Goal: Communication & Community: Answer question/provide support

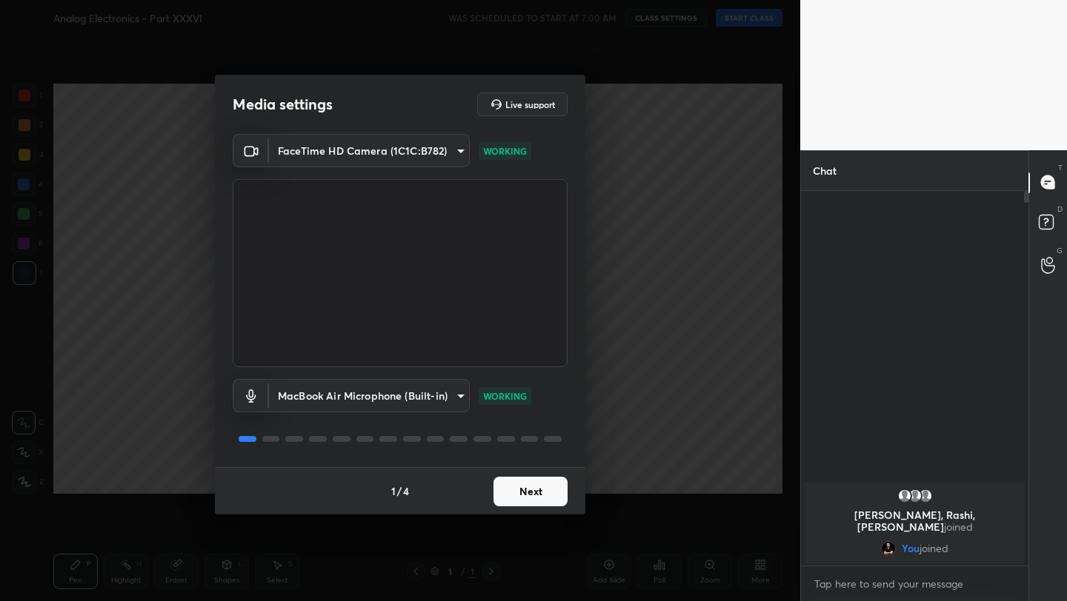
click at [506, 488] on button "Next" at bounding box center [530, 492] width 74 height 30
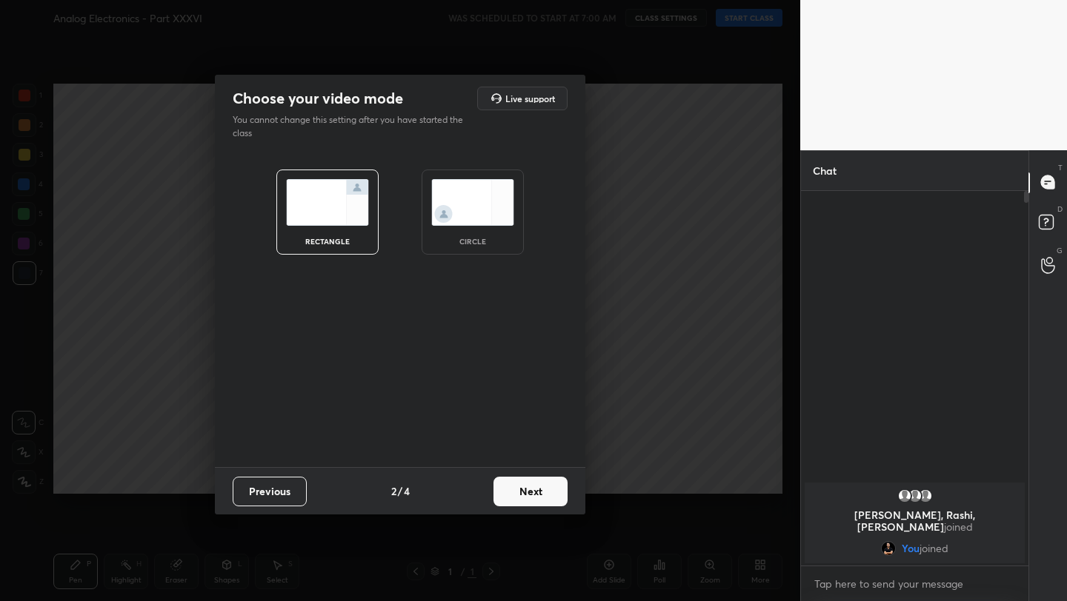
click at [506, 488] on button "Next" at bounding box center [530, 492] width 74 height 30
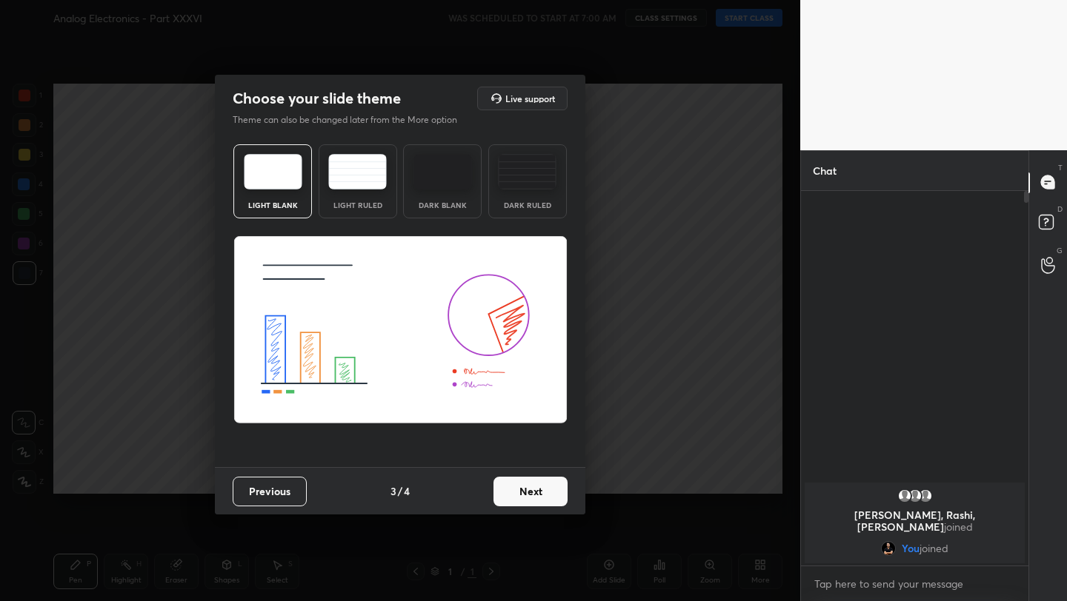
click at [506, 488] on button "Next" at bounding box center [530, 492] width 74 height 30
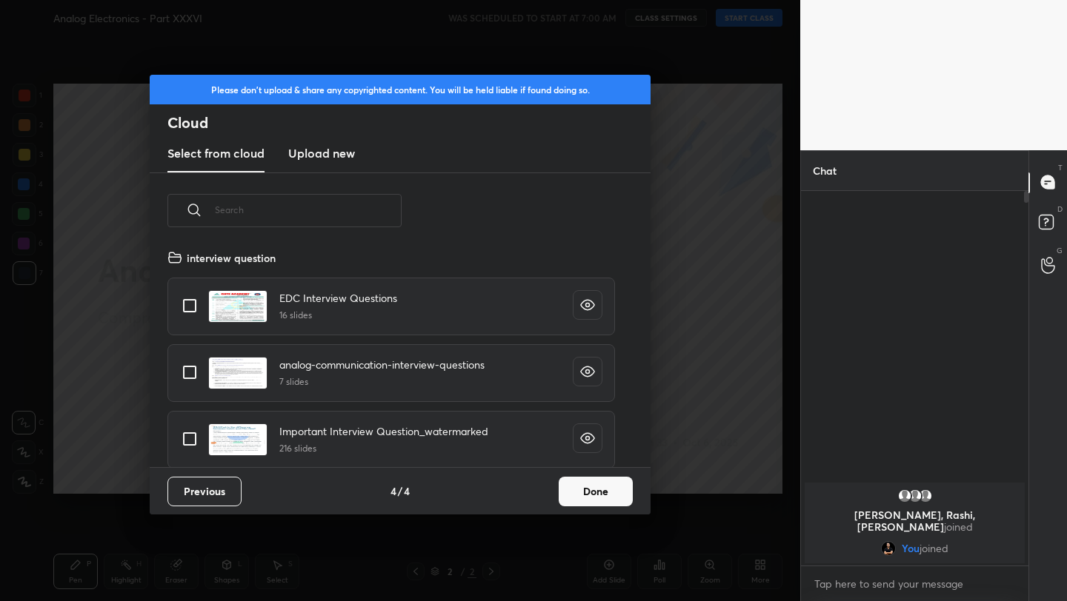
scroll to position [218, 476]
click at [601, 493] on button "Done" at bounding box center [595, 492] width 74 height 30
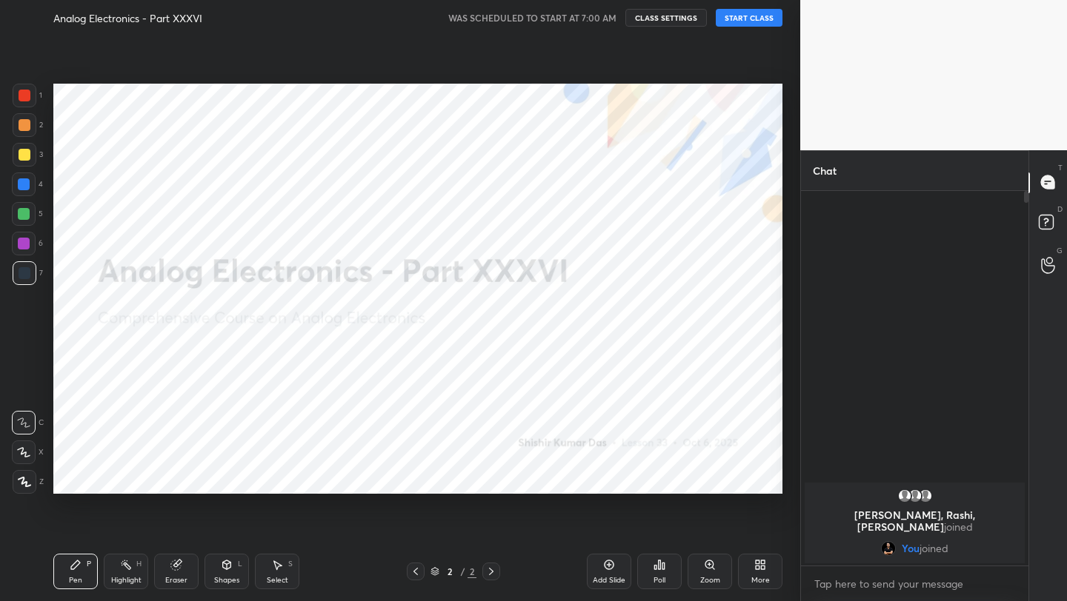
click at [747, 21] on button "START CLASS" at bounding box center [748, 18] width 67 height 18
click at [24, 103] on div at bounding box center [25, 96] width 24 height 24
click at [26, 455] on icon at bounding box center [23, 452] width 13 height 10
click at [710, 564] on icon at bounding box center [710, 565] width 12 height 12
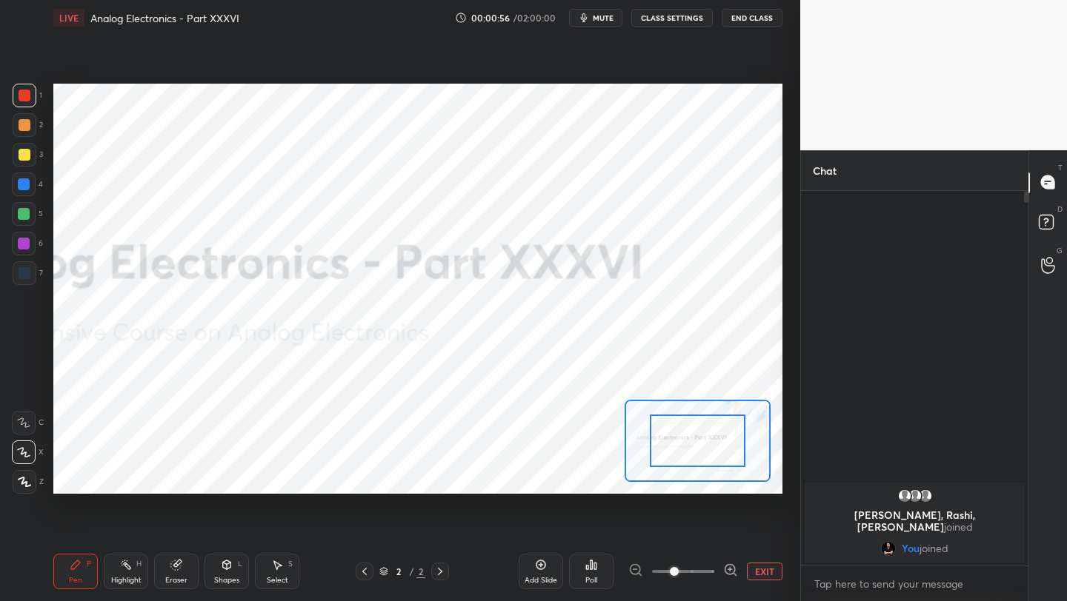
click at [763, 570] on button "EXIT" at bounding box center [765, 572] width 36 height 18
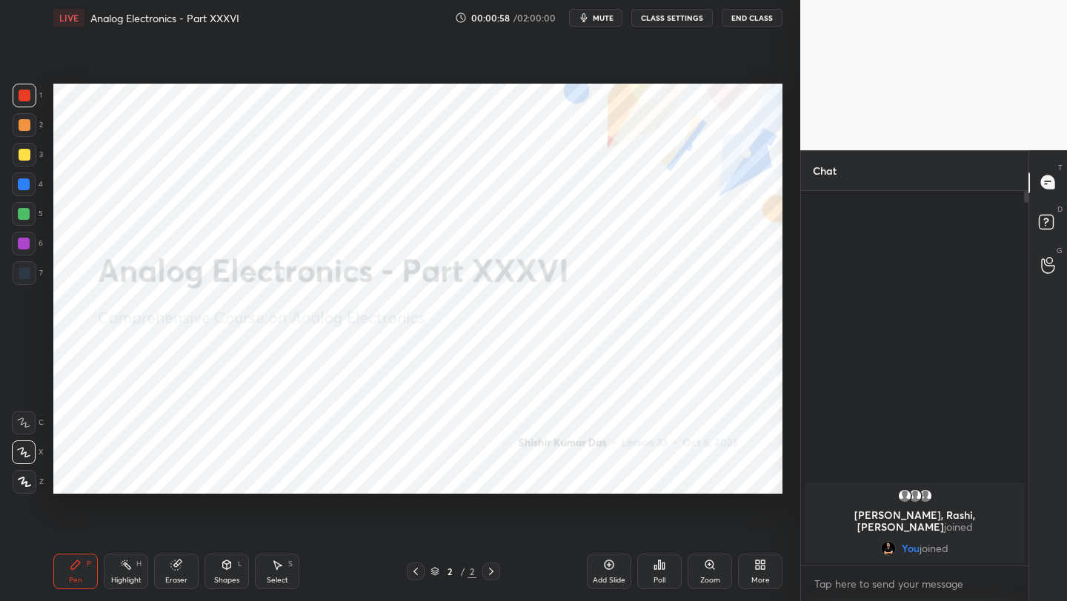
click at [607, 565] on icon at bounding box center [609, 565] width 4 height 4
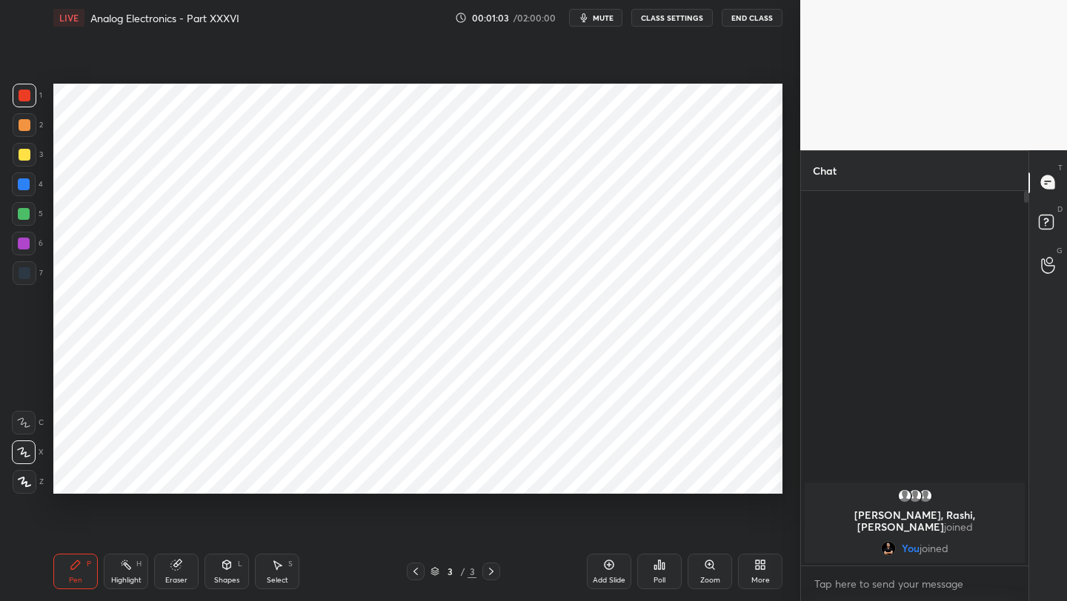
drag, startPoint x: 25, startPoint y: 244, endPoint x: 28, endPoint y: 236, distance: 9.4
click at [24, 244] on div at bounding box center [24, 244] width 12 height 12
drag, startPoint x: 175, startPoint y: 577, endPoint x: 175, endPoint y: 559, distance: 17.8
click at [175, 577] on div "Eraser" at bounding box center [176, 580] width 22 height 7
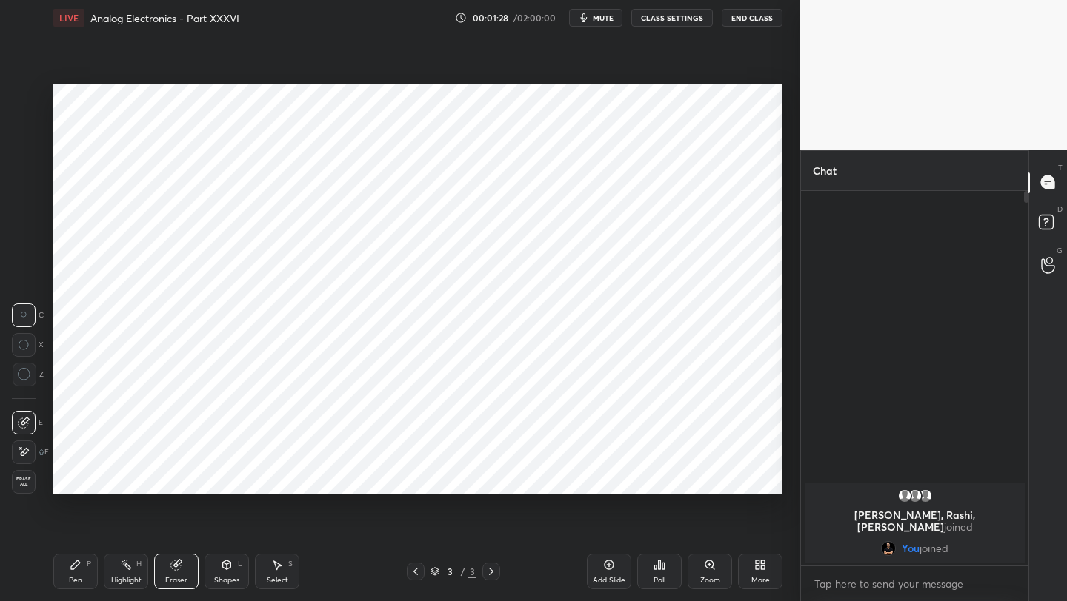
click at [67, 578] on div "Pen P" at bounding box center [75, 572] width 44 height 36
drag, startPoint x: 224, startPoint y: 578, endPoint x: 226, endPoint y: 557, distance: 21.6
click at [224, 578] on div "Shapes" at bounding box center [226, 580] width 25 height 7
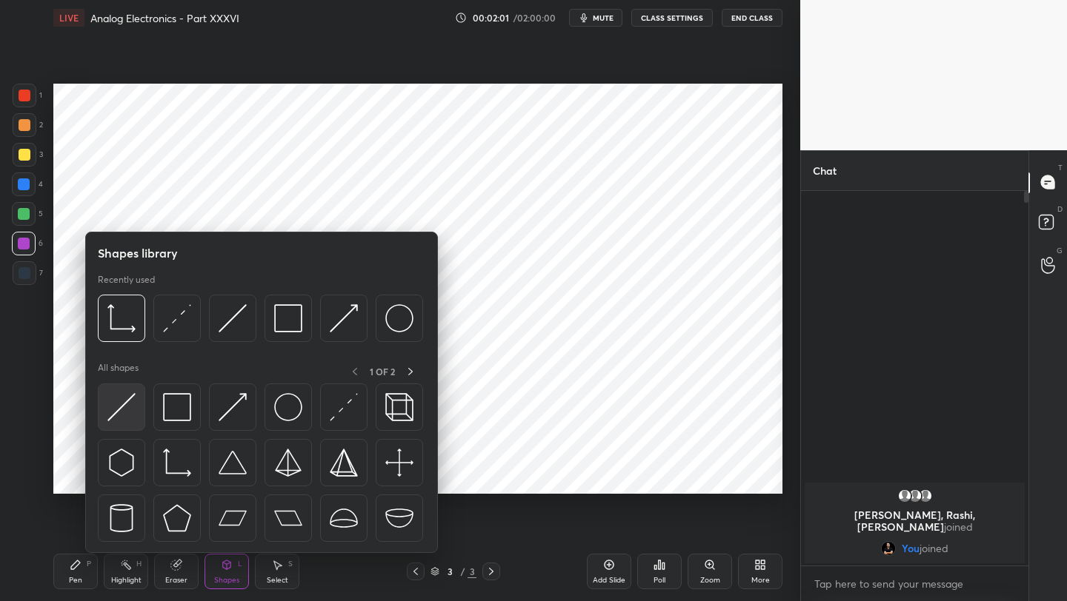
click at [127, 420] on img at bounding box center [121, 407] width 28 height 28
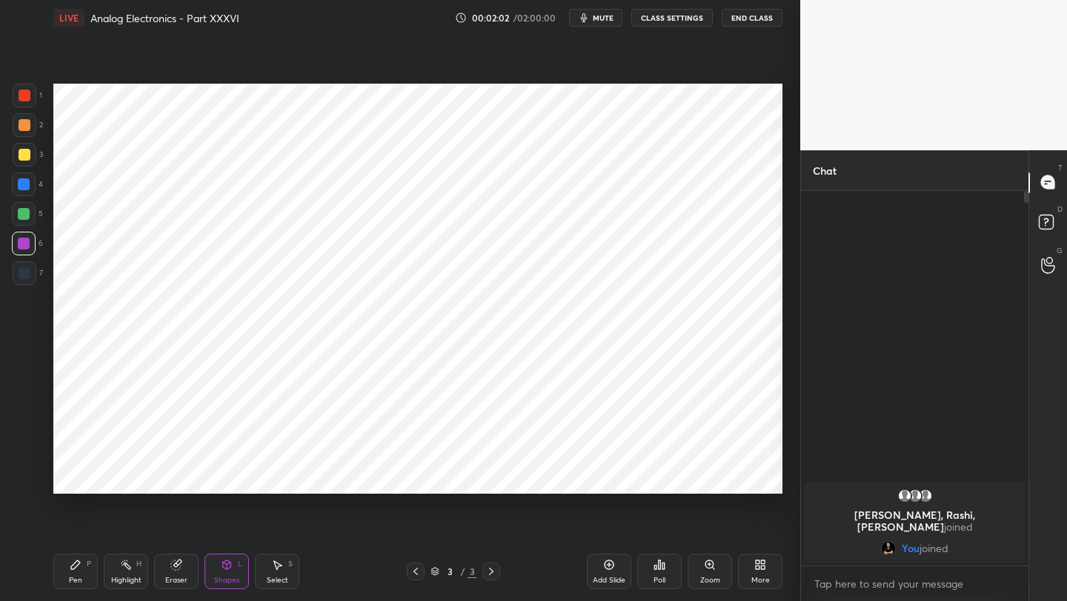
click at [23, 282] on div at bounding box center [25, 273] width 24 height 24
drag, startPoint x: 68, startPoint y: 576, endPoint x: 67, endPoint y: 560, distance: 16.3
click at [67, 570] on div "Pen P" at bounding box center [75, 572] width 44 height 36
click at [30, 245] on div at bounding box center [24, 244] width 24 height 24
click at [228, 564] on icon at bounding box center [227, 565] width 8 height 9
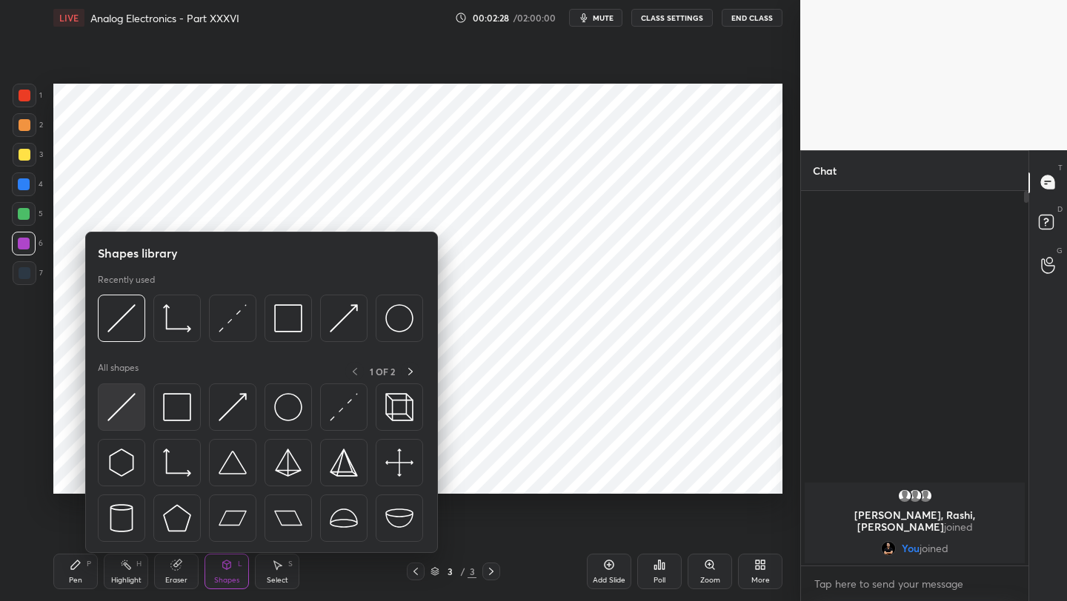
click at [130, 410] on img at bounding box center [121, 407] width 28 height 28
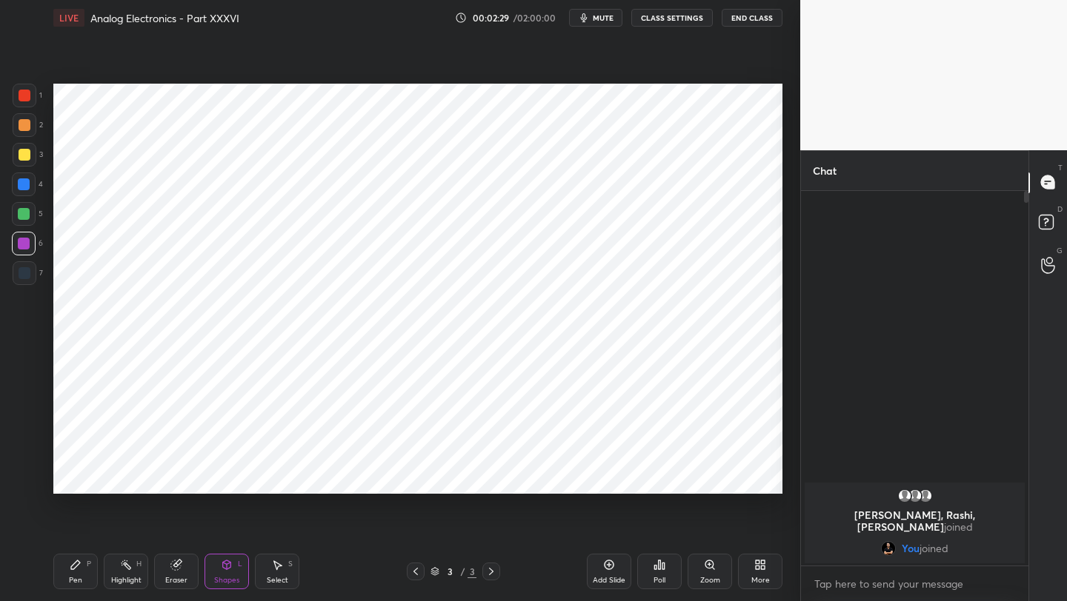
click at [23, 281] on div at bounding box center [25, 273] width 24 height 24
drag, startPoint x: 77, startPoint y: 570, endPoint x: 75, endPoint y: 559, distance: 11.3
click at [73, 565] on icon at bounding box center [76, 565] width 12 height 12
drag, startPoint x: 223, startPoint y: 569, endPoint x: 223, endPoint y: 553, distance: 15.6
click at [221, 567] on icon at bounding box center [227, 565] width 12 height 12
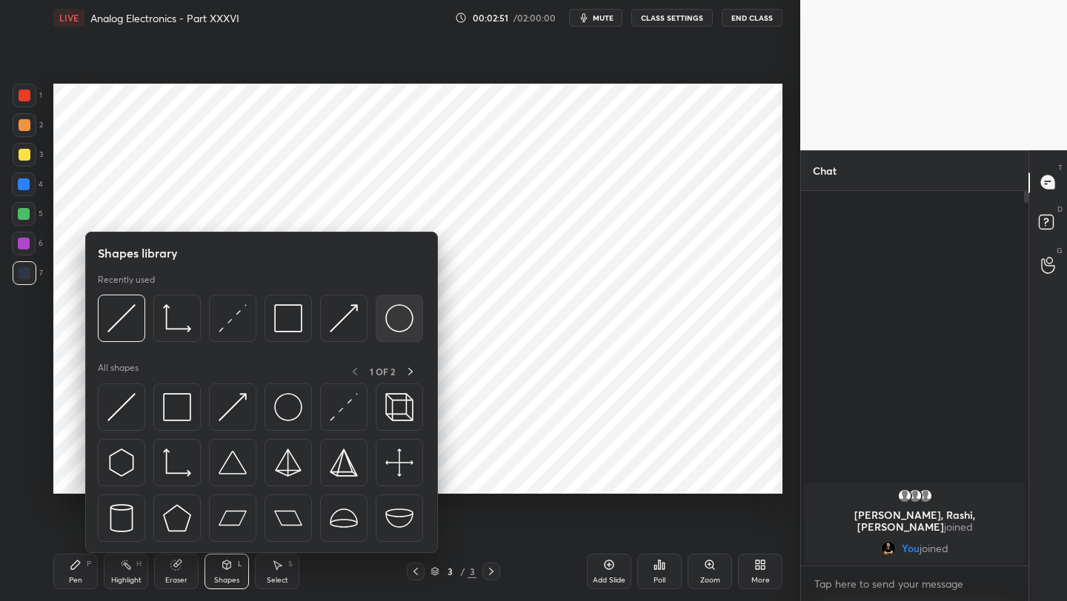
click at [393, 330] on img at bounding box center [399, 318] width 28 height 28
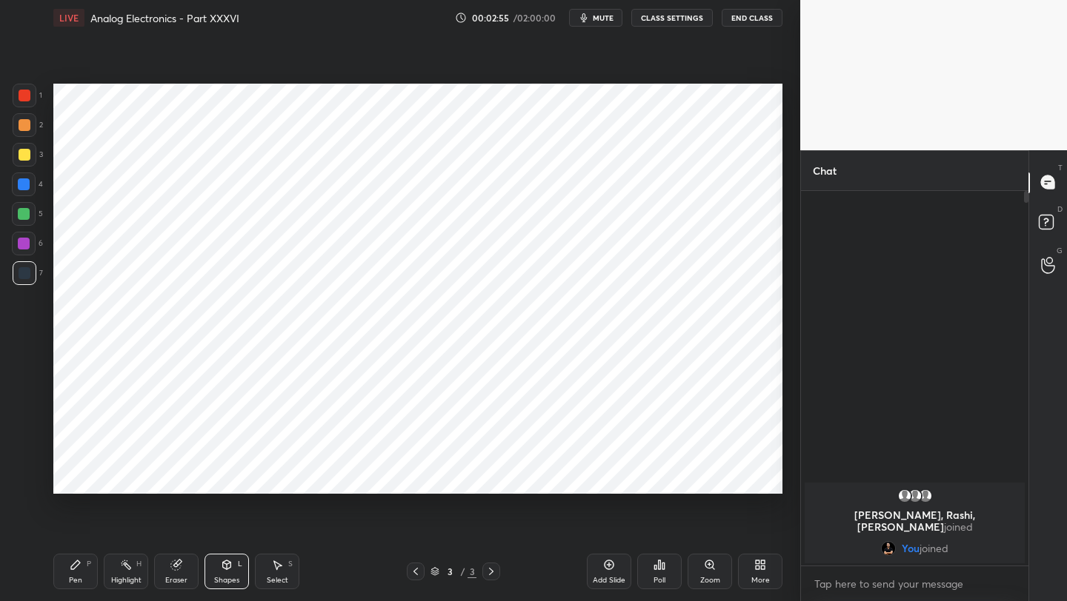
drag, startPoint x: 178, startPoint y: 576, endPoint x: 204, endPoint y: 513, distance: 67.4
click at [179, 573] on div "Eraser" at bounding box center [176, 572] width 44 height 36
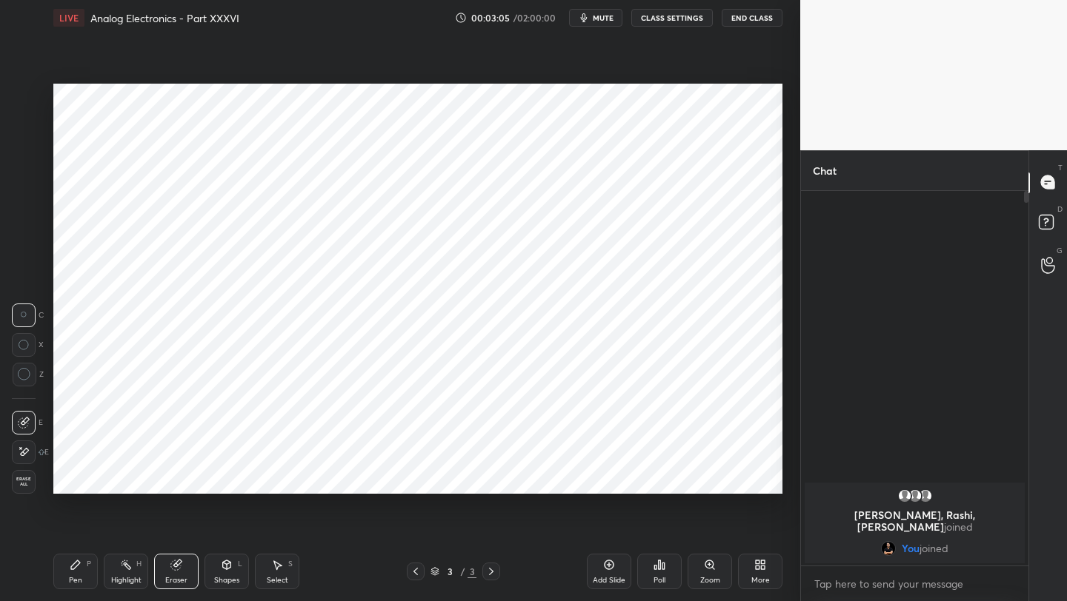
drag, startPoint x: 223, startPoint y: 573, endPoint x: 224, endPoint y: 561, distance: 12.7
click at [223, 573] on div "Shapes L" at bounding box center [226, 572] width 44 height 36
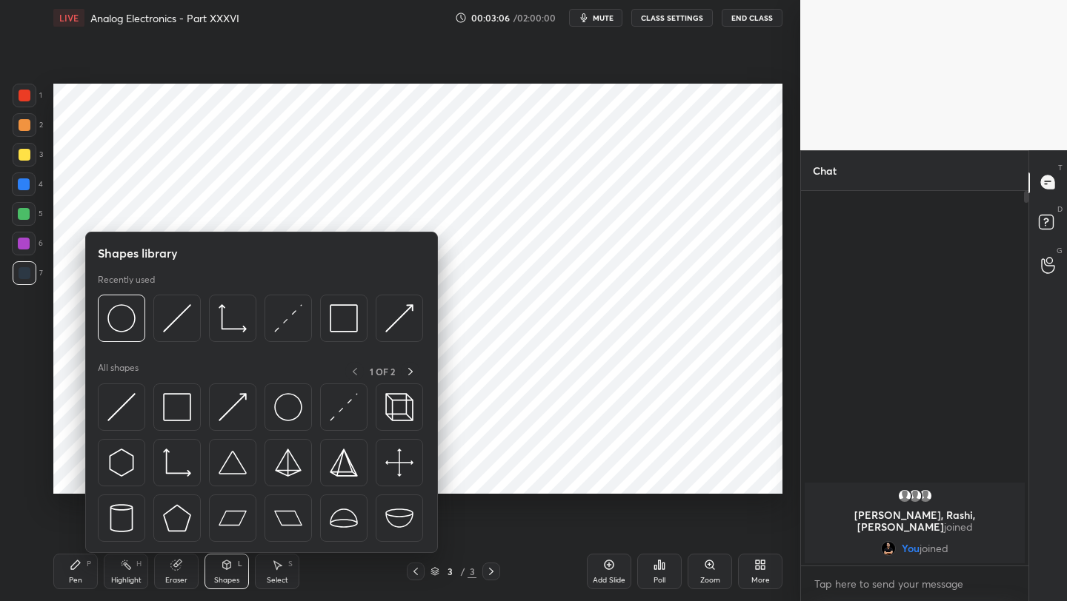
click at [24, 295] on div "1 2 3 4 5 6 7 C X Z C X Z E E Erase all H H" at bounding box center [23, 289] width 47 height 410
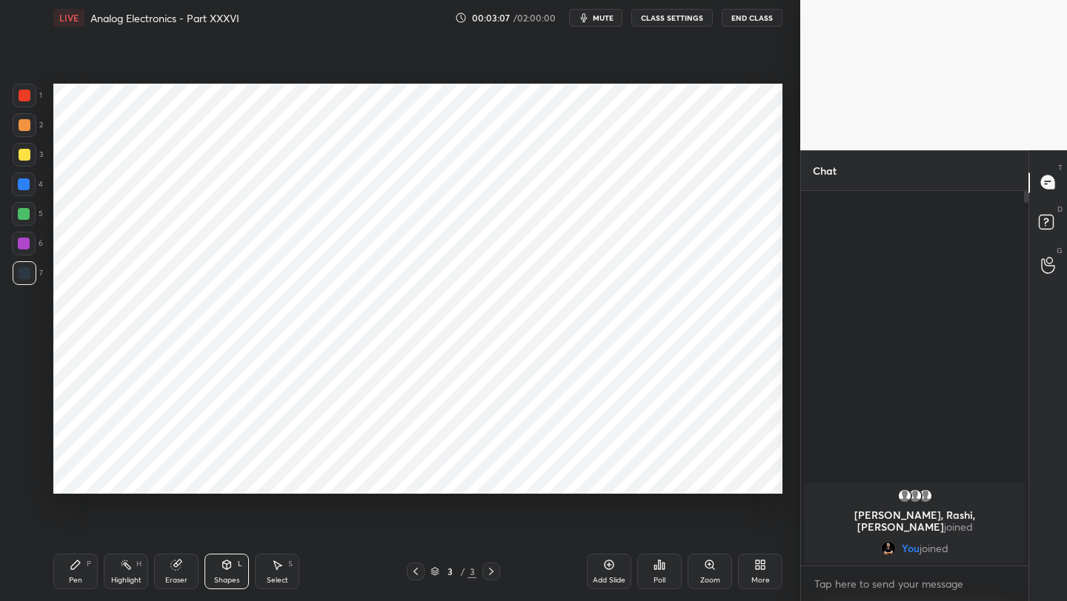
drag, startPoint x: 73, startPoint y: 580, endPoint x: 102, endPoint y: 533, distance: 55.3
click at [68, 578] on div "Pen P" at bounding box center [75, 572] width 44 height 36
click at [224, 571] on div "Shapes L" at bounding box center [226, 572] width 44 height 36
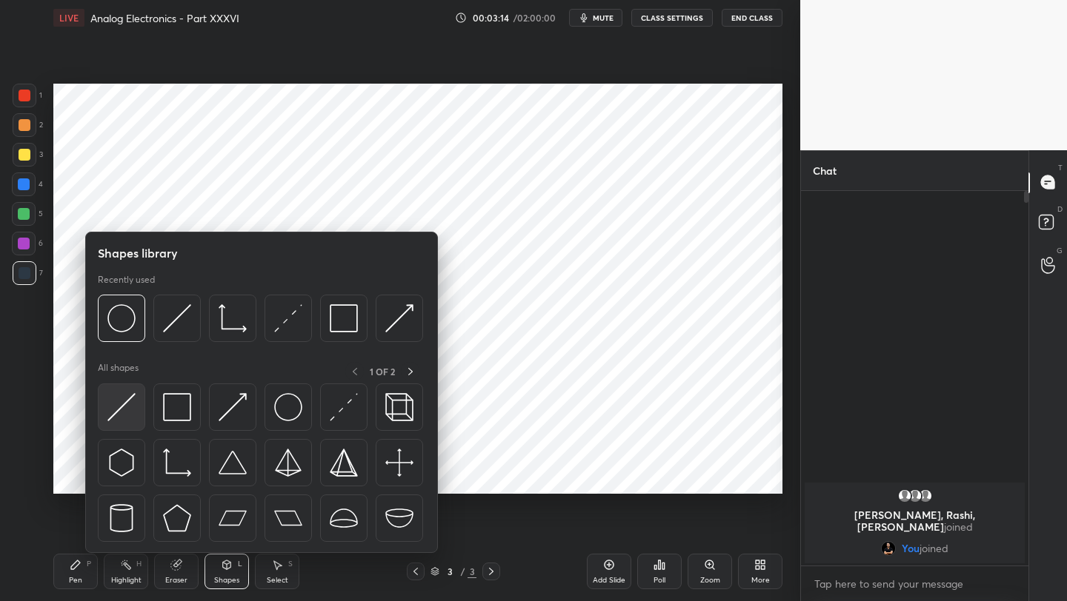
click at [116, 410] on img at bounding box center [121, 407] width 28 height 28
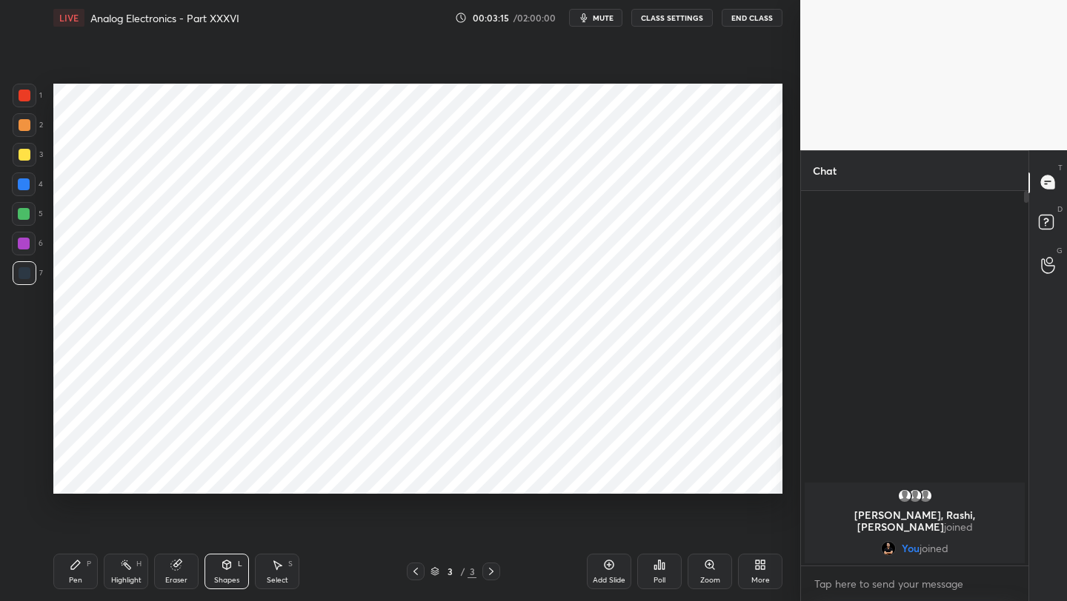
click at [29, 215] on div at bounding box center [24, 214] width 12 height 12
drag, startPoint x: 63, startPoint y: 579, endPoint x: 63, endPoint y: 567, distance: 12.6
click at [63, 577] on div "Pen P" at bounding box center [75, 572] width 44 height 36
drag, startPoint x: 25, startPoint y: 248, endPoint x: 23, endPoint y: 230, distance: 17.9
click at [25, 248] on div at bounding box center [24, 244] width 12 height 12
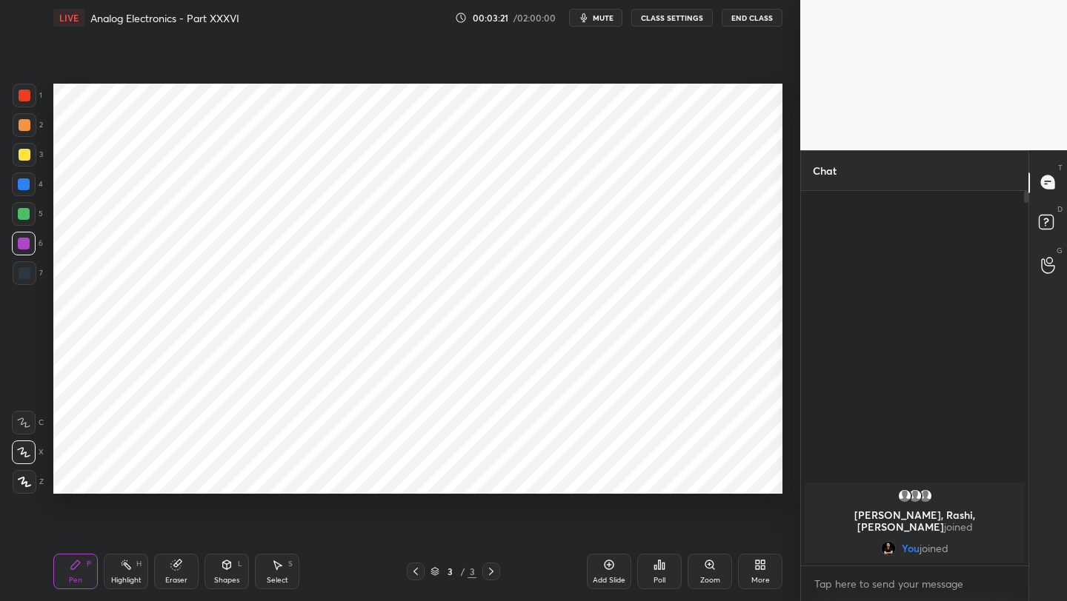
click at [217, 574] on div "Shapes L" at bounding box center [226, 572] width 44 height 36
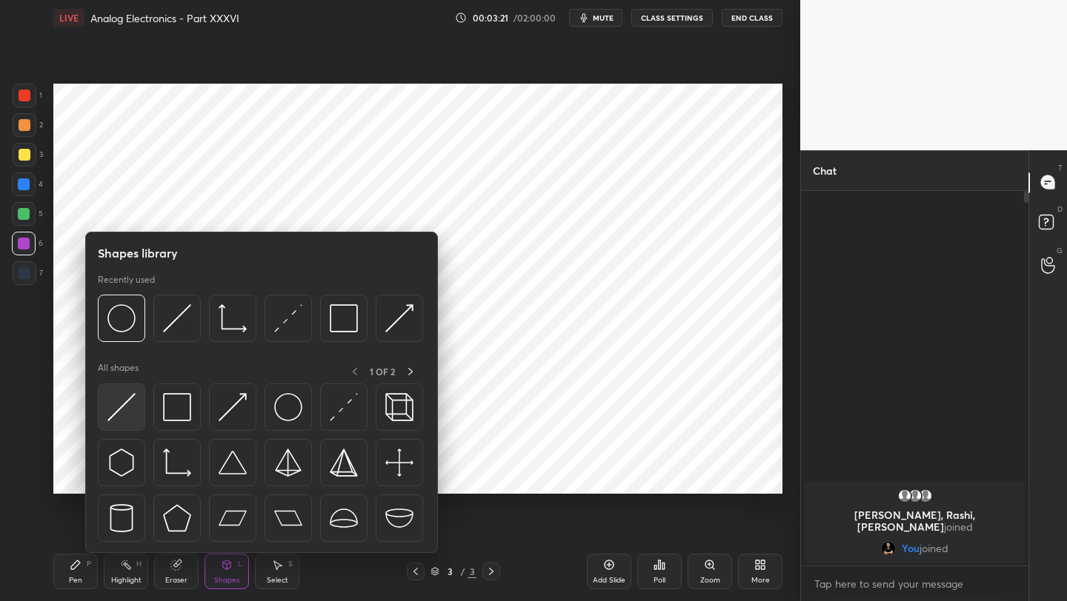
click at [130, 404] on img at bounding box center [121, 407] width 28 height 28
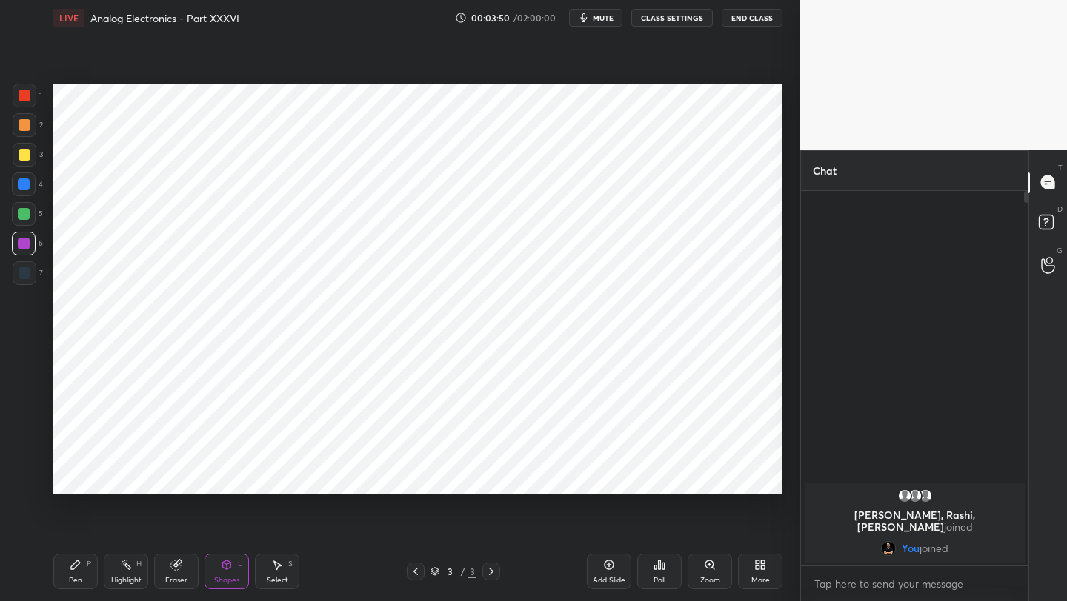
click at [73, 582] on div "Pen" at bounding box center [75, 580] width 13 height 7
click at [21, 104] on div at bounding box center [25, 96] width 24 height 24
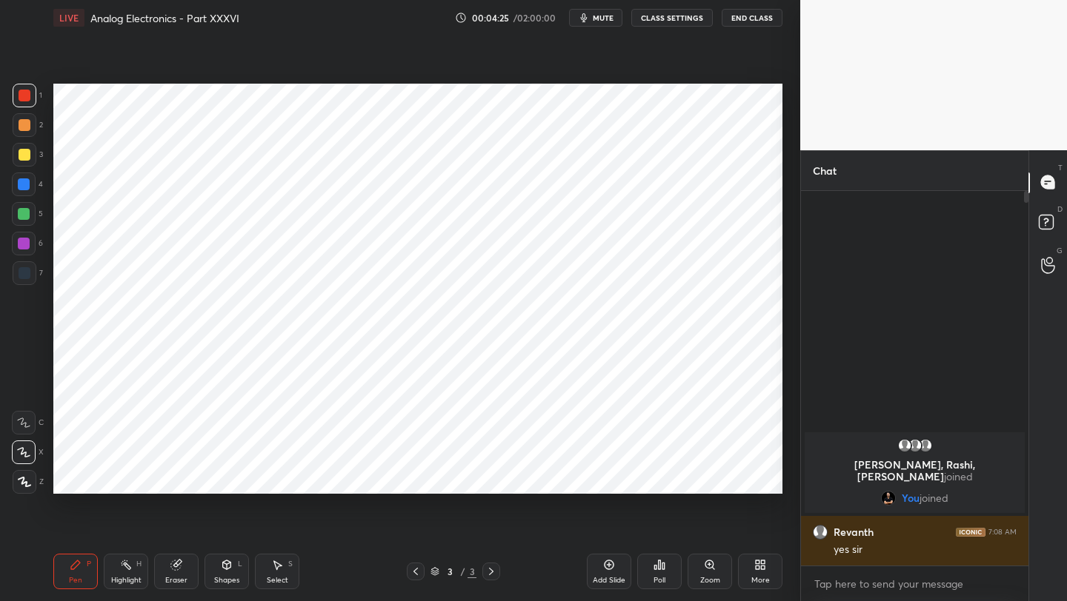
click at [178, 579] on div "Eraser" at bounding box center [176, 580] width 22 height 7
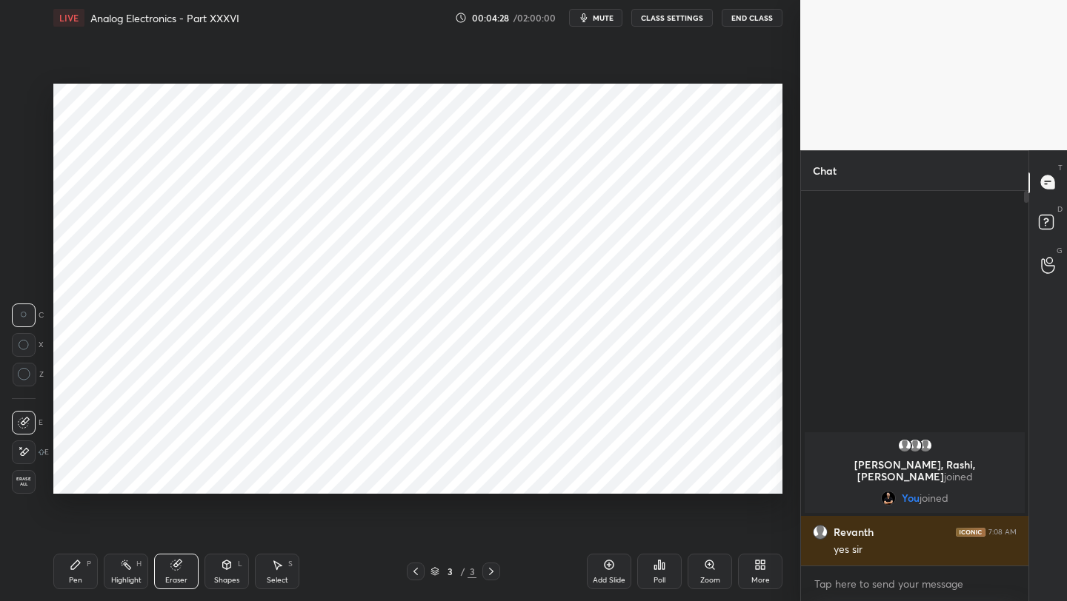
drag, startPoint x: 70, startPoint y: 581, endPoint x: 99, endPoint y: 527, distance: 61.0
click at [71, 578] on div "Pen" at bounding box center [75, 580] width 13 height 7
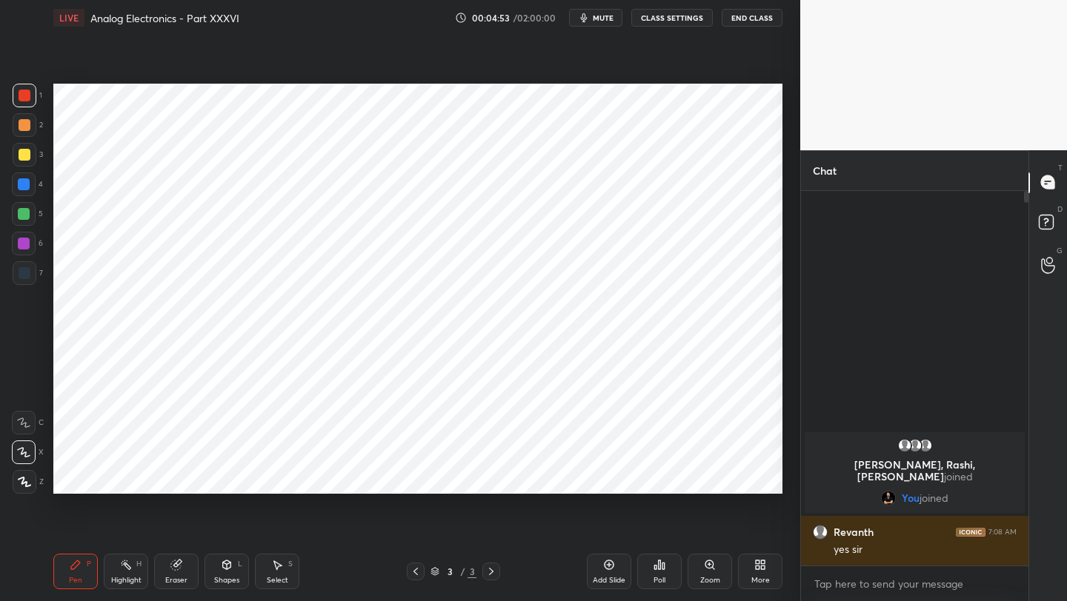
drag, startPoint x: 604, startPoint y: 564, endPoint x: 602, endPoint y: 556, distance: 8.3
click at [602, 561] on div "Add Slide" at bounding box center [609, 572] width 44 height 36
click at [27, 89] on div at bounding box center [25, 96] width 24 height 24
drag, startPoint x: 19, startPoint y: 277, endPoint x: 31, endPoint y: 265, distance: 17.3
click at [19, 277] on div at bounding box center [25, 273] width 12 height 12
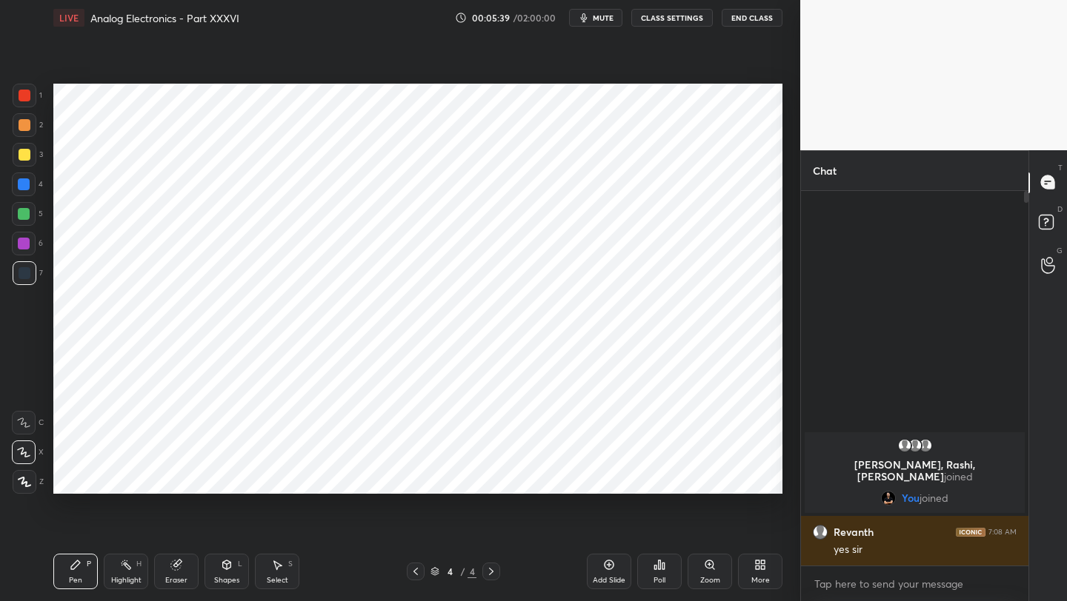
click at [171, 577] on div "Eraser" at bounding box center [176, 580] width 22 height 7
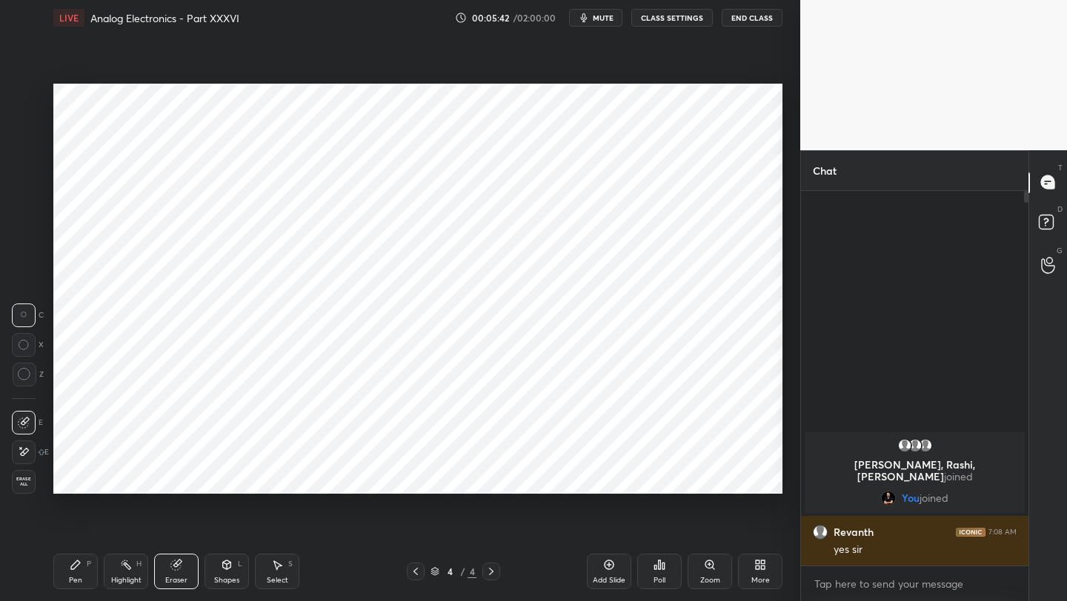
click at [232, 572] on div "Shapes L" at bounding box center [226, 572] width 44 height 36
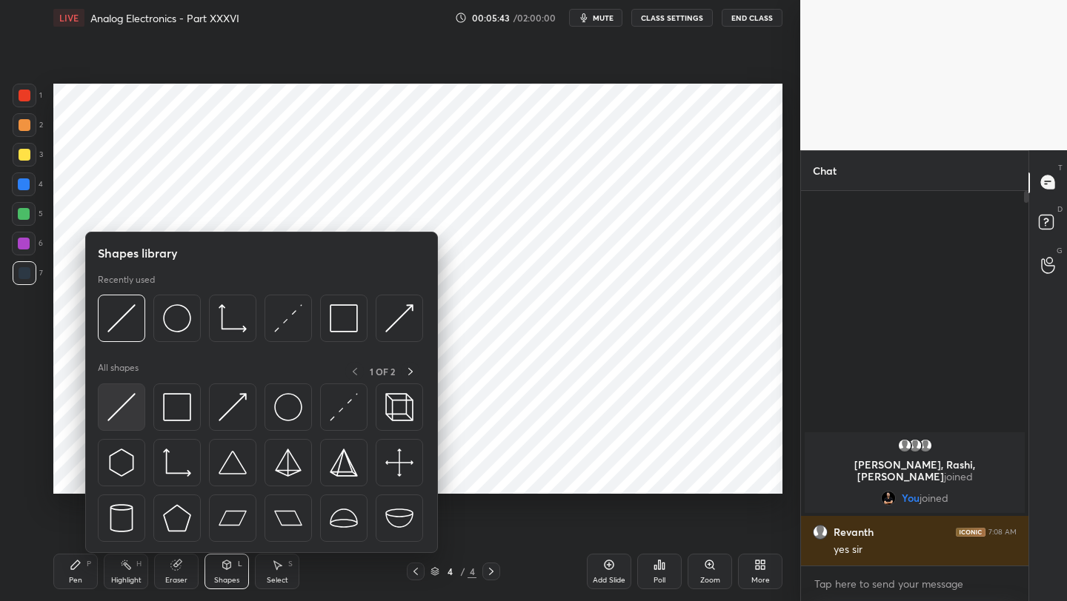
click at [117, 409] on img at bounding box center [121, 407] width 28 height 28
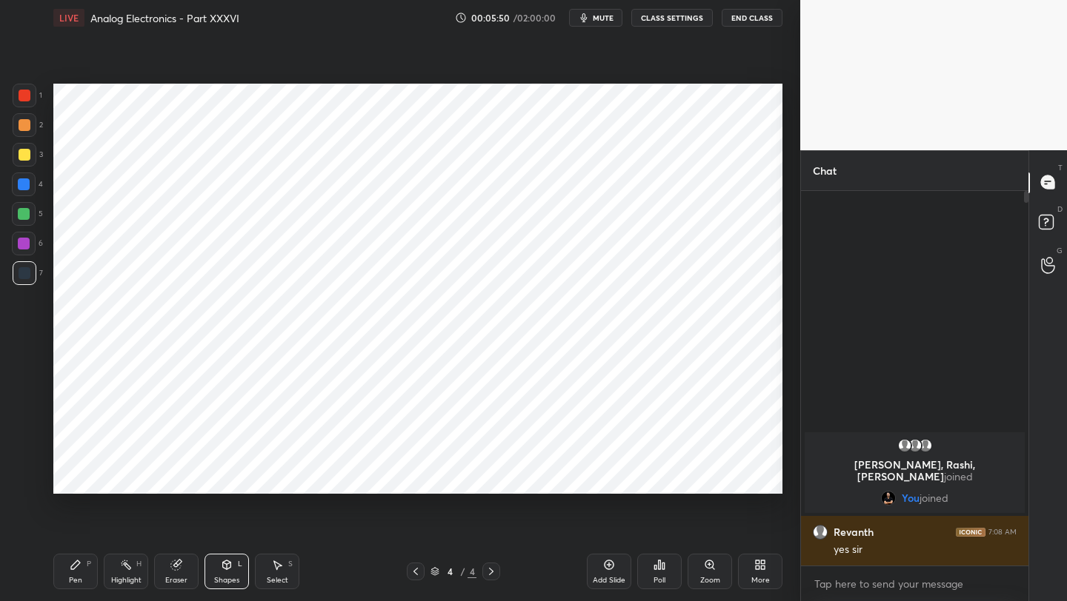
drag, startPoint x: 75, startPoint y: 563, endPoint x: 76, endPoint y: 547, distance: 15.6
click at [75, 562] on icon at bounding box center [75, 565] width 9 height 9
click at [608, 560] on icon at bounding box center [609, 565] width 12 height 12
click at [416, 567] on icon at bounding box center [416, 572] width 12 height 12
click at [608, 573] on div "Add Slide" at bounding box center [609, 572] width 44 height 36
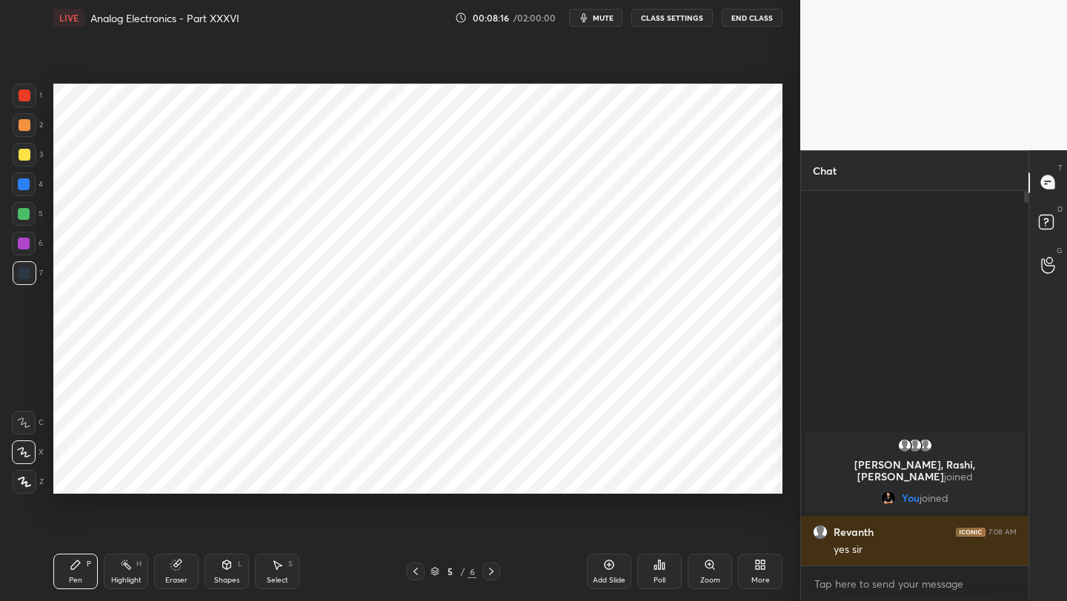
click at [24, 93] on div at bounding box center [25, 96] width 12 height 12
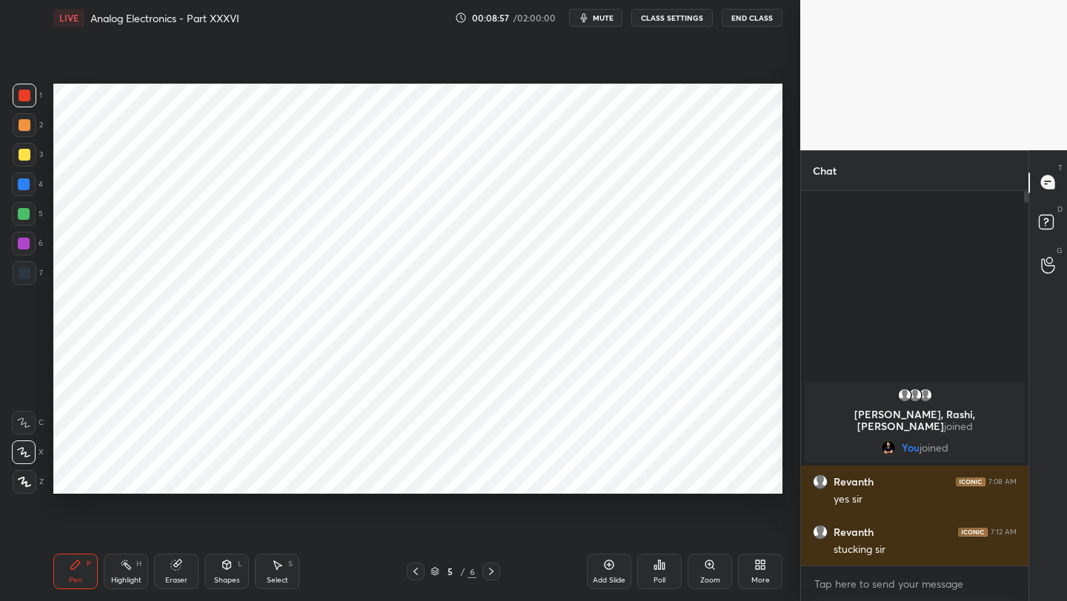
click at [219, 567] on div "Shapes L" at bounding box center [226, 572] width 44 height 36
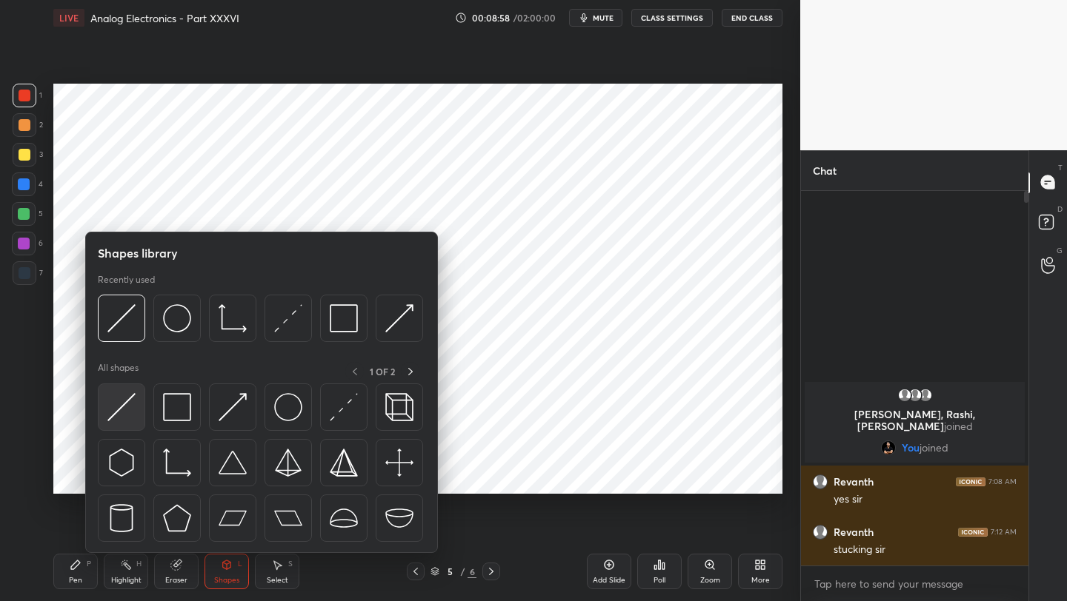
click at [125, 408] on img at bounding box center [121, 407] width 28 height 28
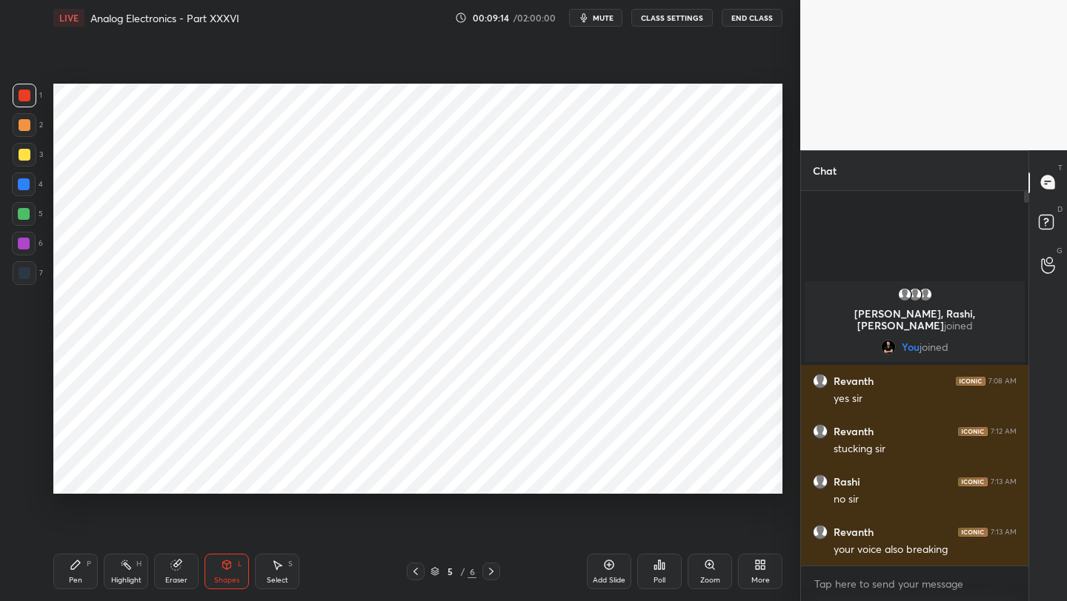
click at [75, 570] on div "Pen P" at bounding box center [75, 572] width 44 height 36
drag, startPoint x: 21, startPoint y: 189, endPoint x: 30, endPoint y: 187, distance: 8.3
click at [21, 189] on div at bounding box center [24, 185] width 12 height 12
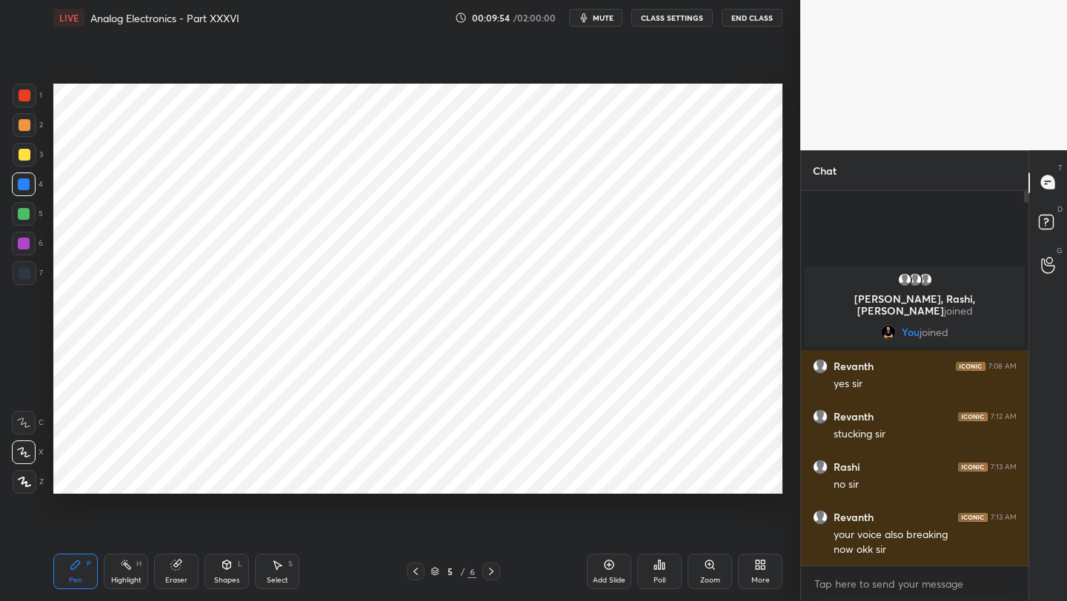
click at [23, 245] on div at bounding box center [24, 244] width 12 height 12
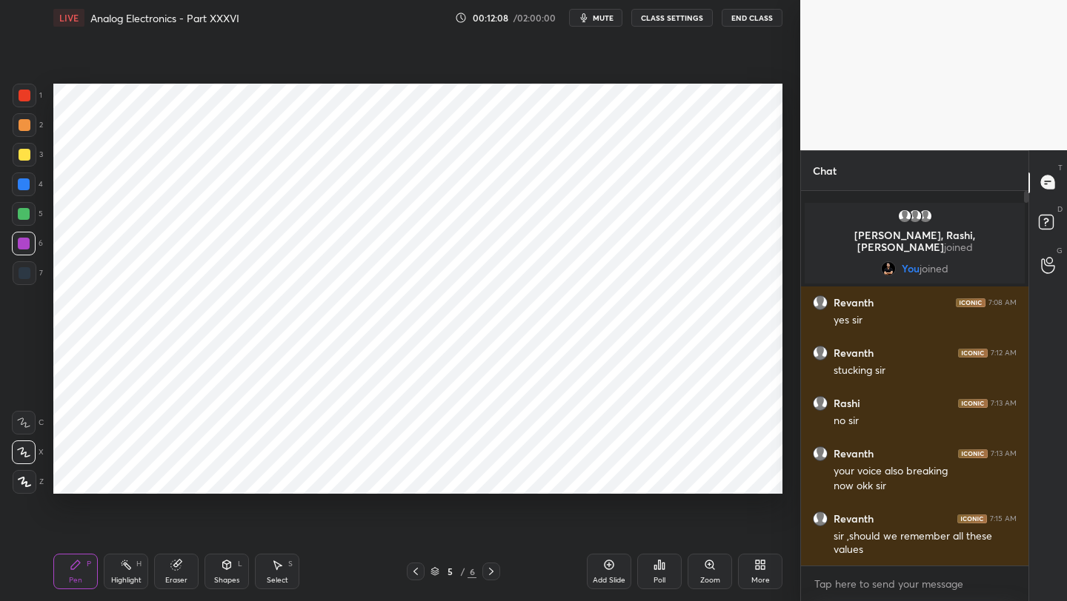
click at [24, 285] on div "7" at bounding box center [28, 276] width 30 height 30
click at [224, 570] on icon at bounding box center [227, 565] width 12 height 12
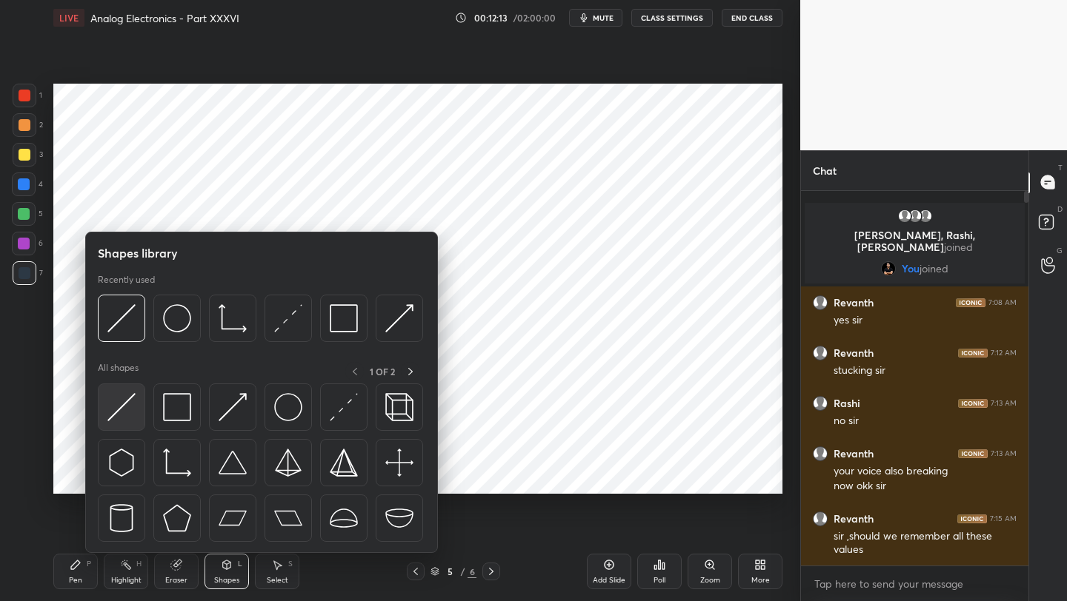
click at [113, 412] on img at bounding box center [121, 407] width 28 height 28
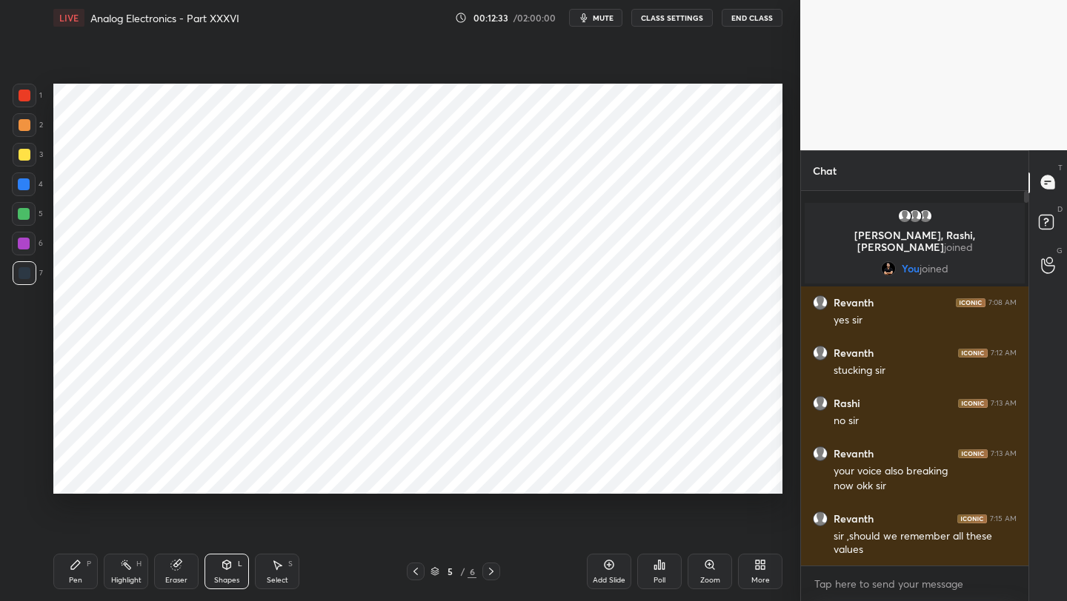
click at [17, 242] on div at bounding box center [24, 244] width 24 height 24
drag, startPoint x: 77, startPoint y: 575, endPoint x: 89, endPoint y: 564, distance: 16.2
click at [77, 575] on div "Pen P" at bounding box center [75, 572] width 44 height 36
drag, startPoint x: 168, startPoint y: 576, endPoint x: 193, endPoint y: 551, distance: 35.1
click at [168, 577] on div "Eraser" at bounding box center [176, 580] width 22 height 7
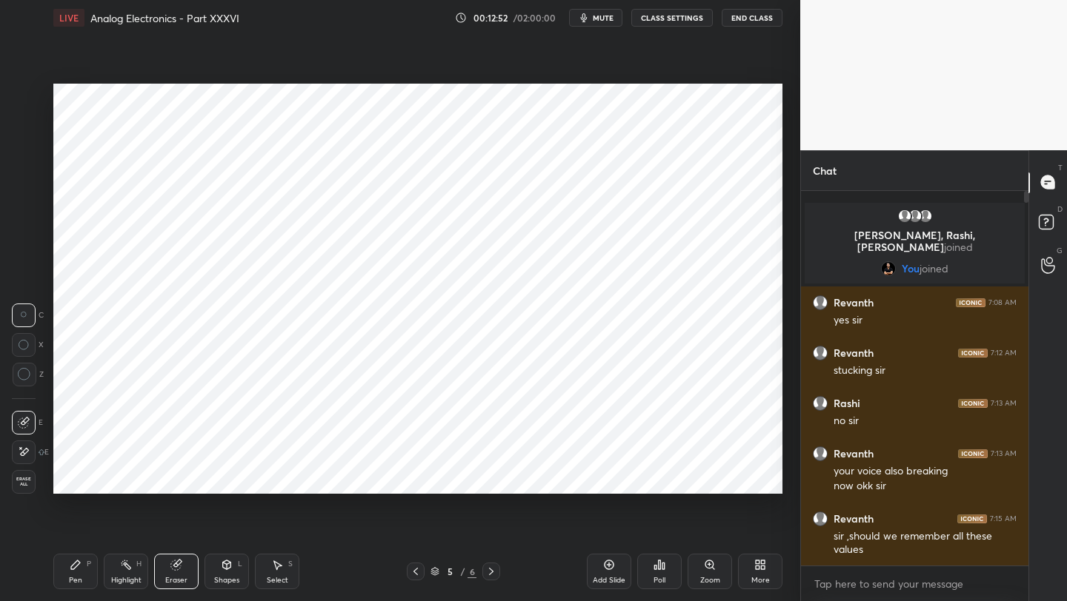
click at [75, 569] on icon at bounding box center [76, 565] width 12 height 12
drag, startPoint x: 220, startPoint y: 573, endPoint x: 226, endPoint y: 555, distance: 18.7
click at [220, 571] on div "Shapes L" at bounding box center [226, 572] width 44 height 36
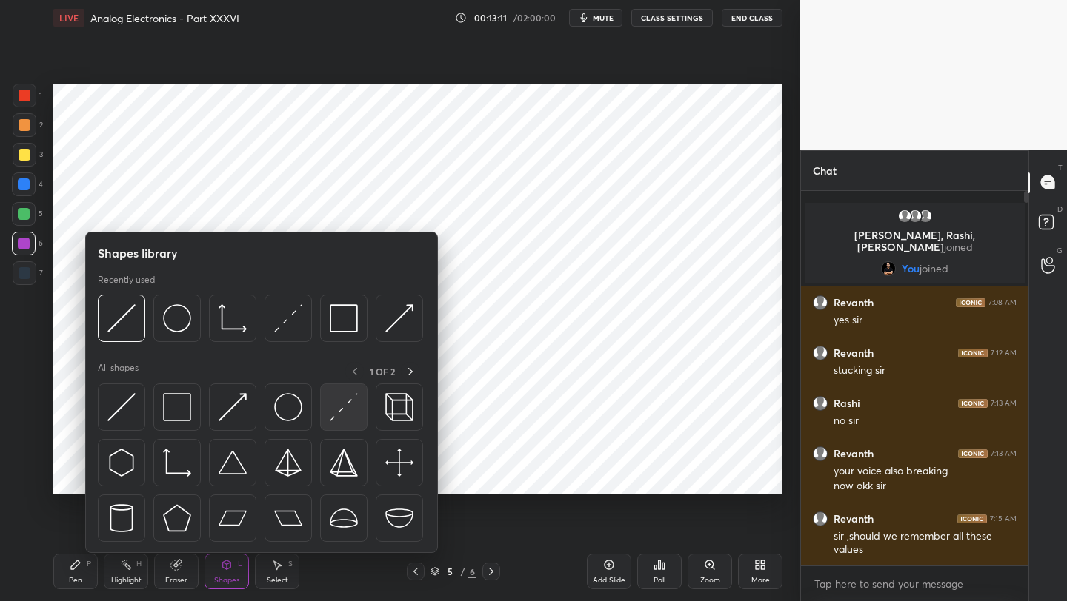
click at [345, 409] on img at bounding box center [344, 407] width 28 height 28
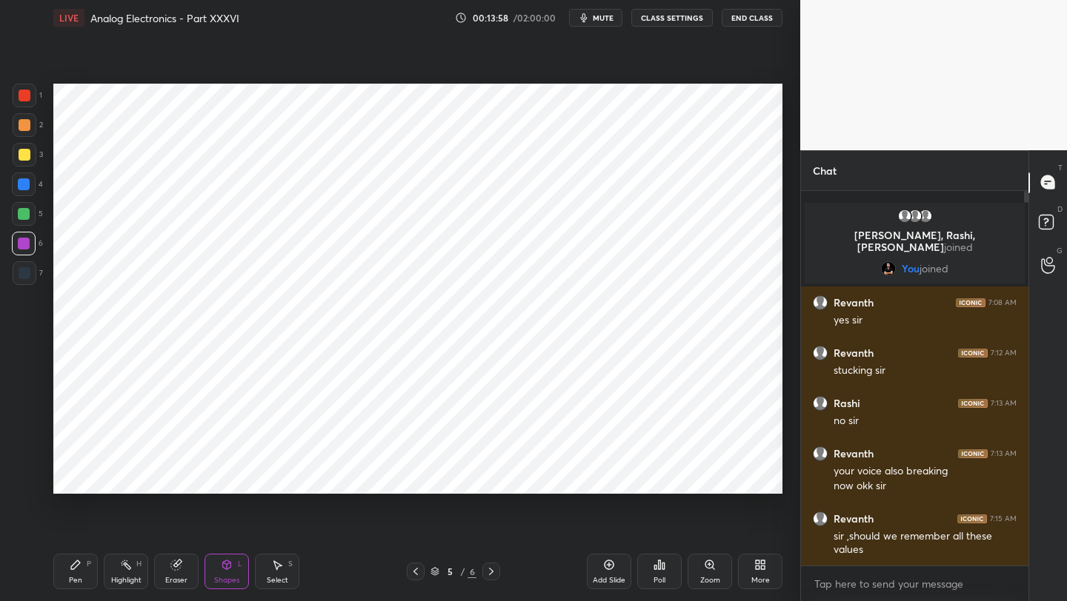
click at [70, 573] on div "Pen P" at bounding box center [75, 572] width 44 height 36
click at [413, 576] on icon at bounding box center [416, 572] width 12 height 12
click at [493, 573] on icon at bounding box center [491, 572] width 12 height 12
click at [414, 573] on icon at bounding box center [416, 572] width 12 height 12
click at [484, 576] on div at bounding box center [491, 572] width 18 height 18
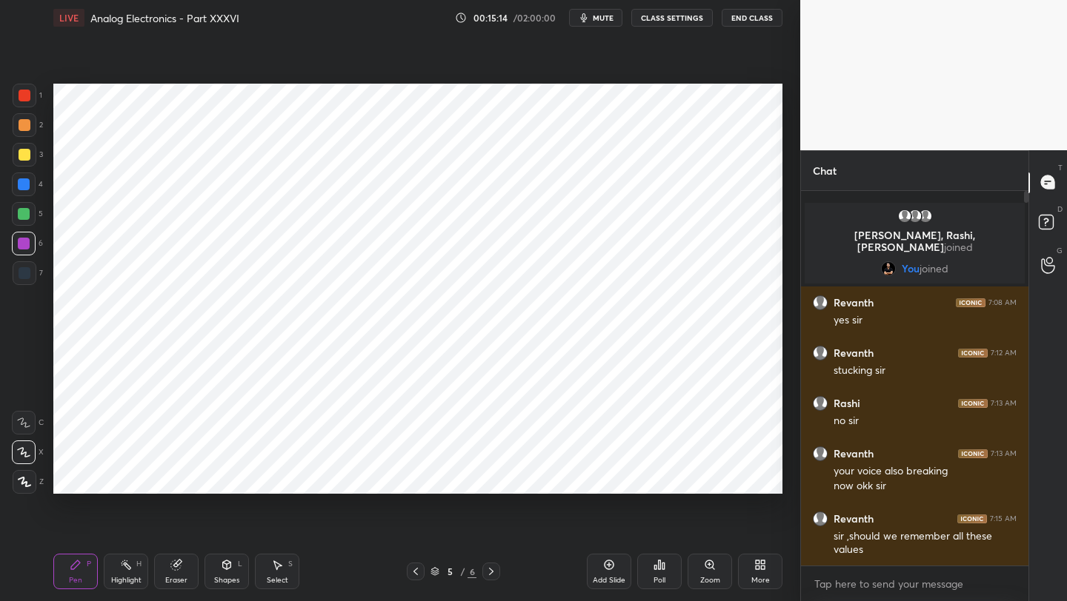
drag, startPoint x: 412, startPoint y: 574, endPoint x: 407, endPoint y: 549, distance: 25.6
click at [412, 575] on icon at bounding box center [416, 572] width 12 height 12
click at [486, 576] on div at bounding box center [491, 572] width 18 height 18
click at [605, 569] on icon at bounding box center [609, 565] width 12 height 12
click at [24, 101] on div at bounding box center [25, 96] width 12 height 12
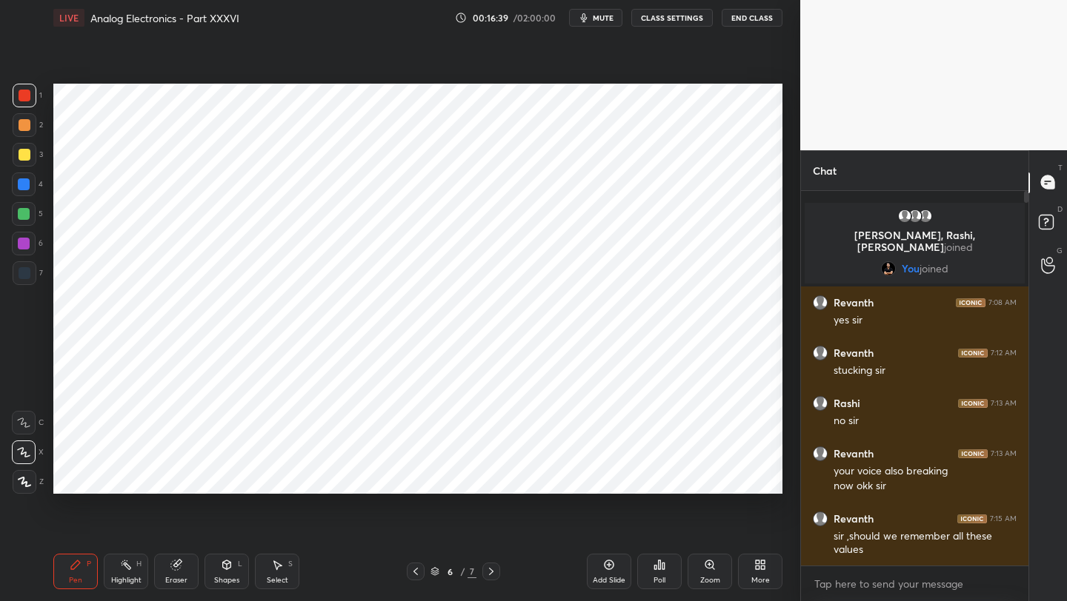
drag, startPoint x: 25, startPoint y: 281, endPoint x: 36, endPoint y: 270, distance: 15.2
click at [25, 281] on div at bounding box center [25, 273] width 24 height 24
click at [26, 481] on icon at bounding box center [24, 482] width 13 height 10
click at [29, 244] on div at bounding box center [24, 244] width 12 height 12
drag, startPoint x: 416, startPoint y: 574, endPoint x: 412, endPoint y: 552, distance: 22.7
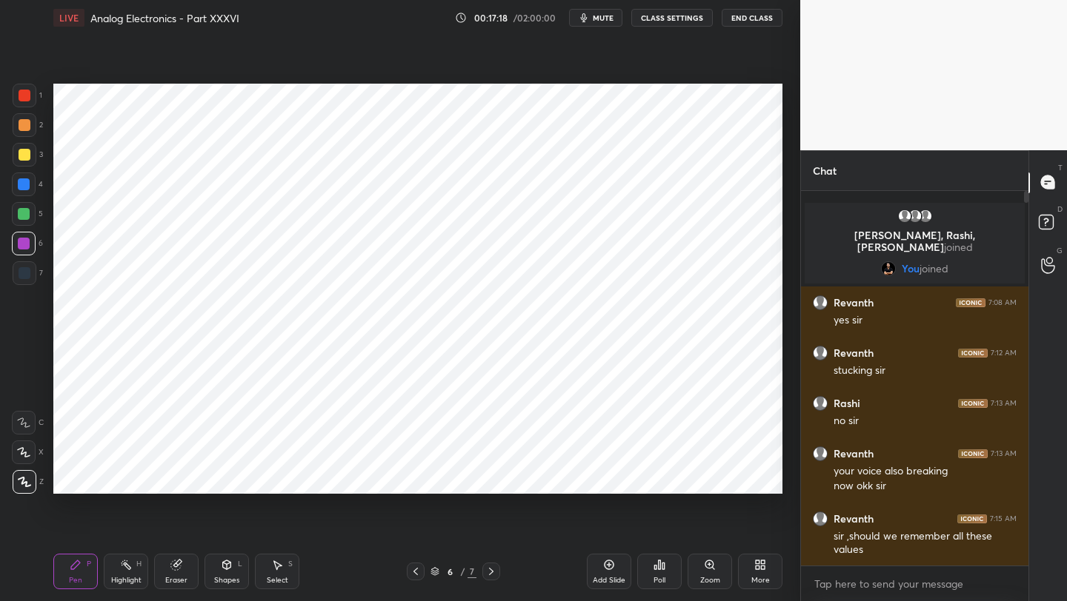
click at [415, 573] on icon at bounding box center [415, 571] width 4 height 7
click at [491, 571] on icon at bounding box center [491, 572] width 12 height 12
click at [24, 278] on div at bounding box center [25, 273] width 12 height 12
drag, startPoint x: 74, startPoint y: 573, endPoint x: 67, endPoint y: 544, distance: 29.8
click at [74, 570] on div "Pen P" at bounding box center [75, 572] width 44 height 36
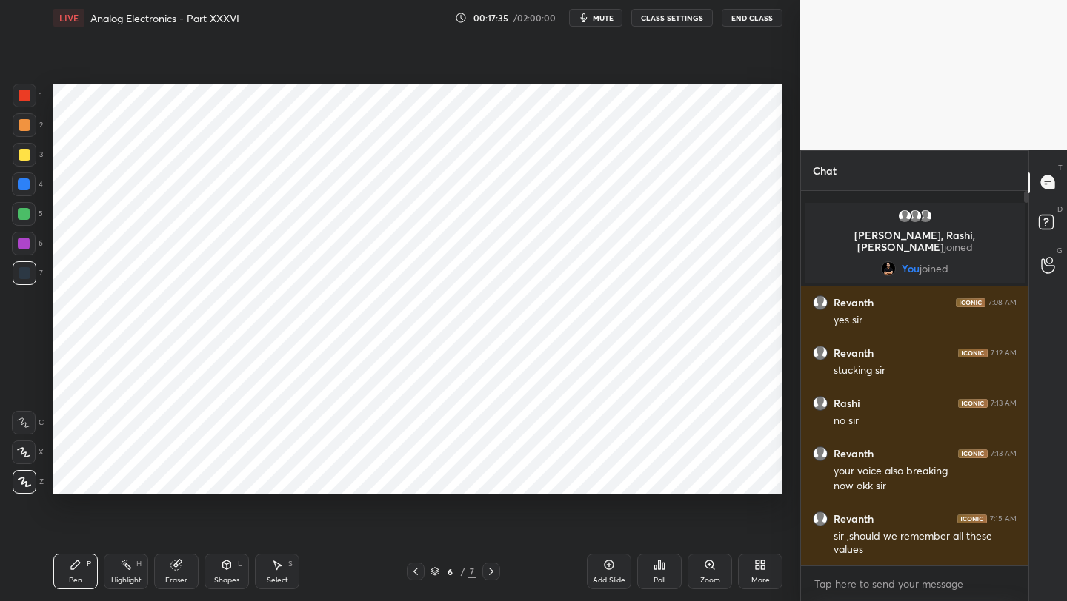
drag, startPoint x: 16, startPoint y: 275, endPoint x: 49, endPoint y: 266, distance: 33.8
click at [16, 275] on div at bounding box center [25, 273] width 24 height 24
click at [19, 456] on icon at bounding box center [23, 452] width 13 height 10
click at [416, 572] on icon at bounding box center [416, 572] width 12 height 12
drag, startPoint x: 490, startPoint y: 570, endPoint x: 499, endPoint y: 543, distance: 28.8
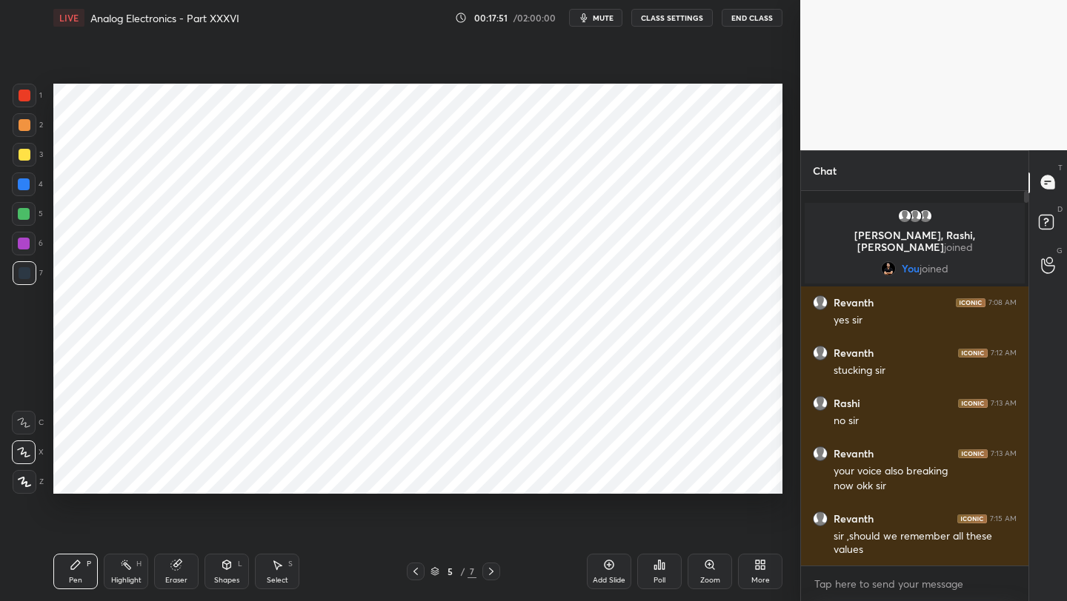
click at [490, 569] on icon at bounding box center [491, 572] width 12 height 12
click at [413, 570] on icon at bounding box center [416, 572] width 12 height 12
click at [490, 568] on icon at bounding box center [491, 572] width 12 height 12
click at [20, 221] on div at bounding box center [24, 214] width 24 height 24
click at [412, 573] on icon at bounding box center [416, 572] width 12 height 12
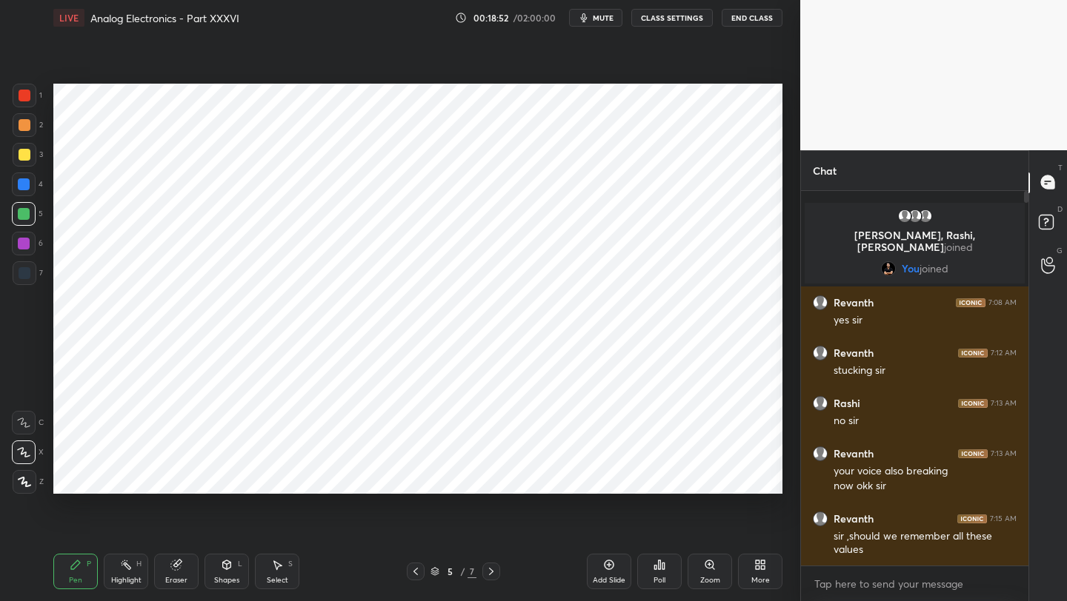
click at [490, 570] on icon at bounding box center [491, 572] width 12 height 12
click at [24, 278] on div at bounding box center [25, 273] width 24 height 24
click at [415, 573] on icon at bounding box center [416, 572] width 12 height 12
drag, startPoint x: 170, startPoint y: 573, endPoint x: 181, endPoint y: 562, distance: 15.7
click at [170, 575] on div "Eraser" at bounding box center [176, 572] width 44 height 36
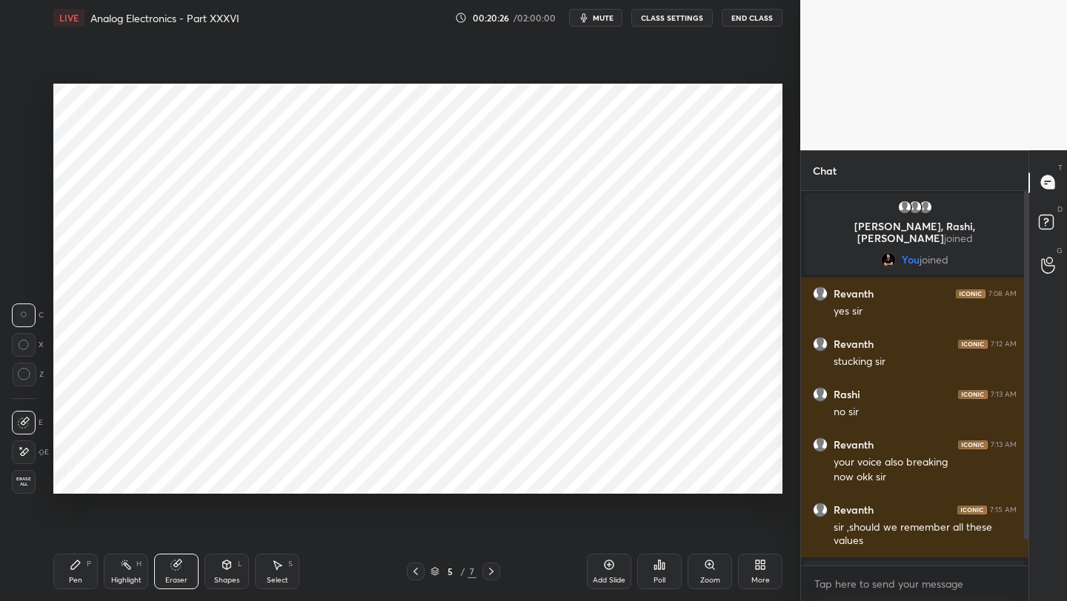
drag, startPoint x: 77, startPoint y: 576, endPoint x: 94, endPoint y: 524, distance: 55.3
click at [80, 572] on div "Pen P" at bounding box center [75, 572] width 44 height 36
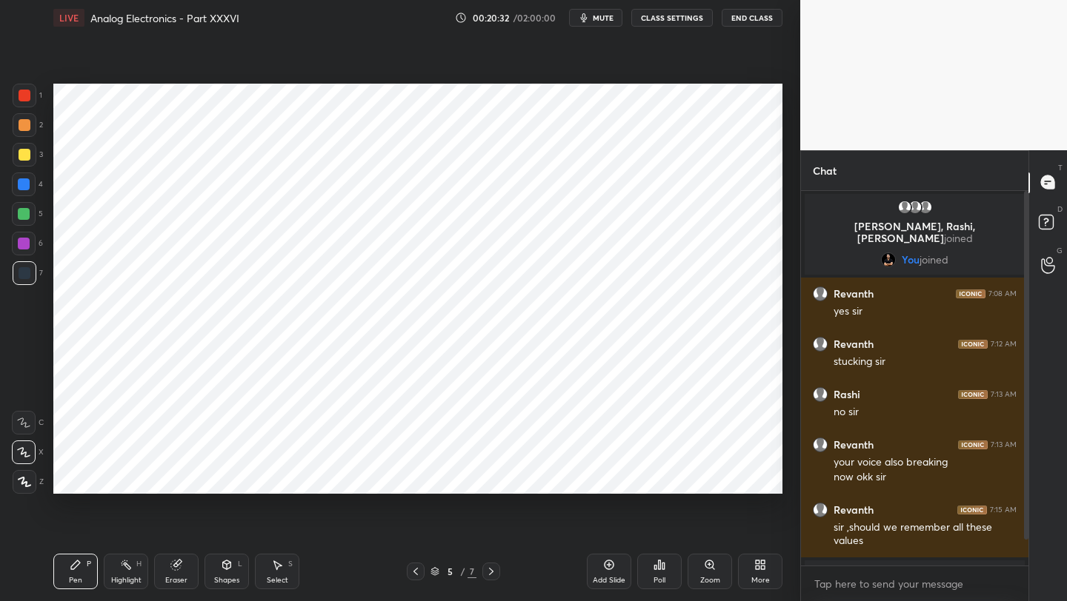
drag, startPoint x: 1028, startPoint y: 498, endPoint x: 1026, endPoint y: 516, distance: 18.6
click at [1024, 523] on div "Chat Sharad, Rashi, [PERSON_NAME] joined You joined [PERSON_NAME] 7:08 AM yes […" at bounding box center [933, 376] width 267 height 452
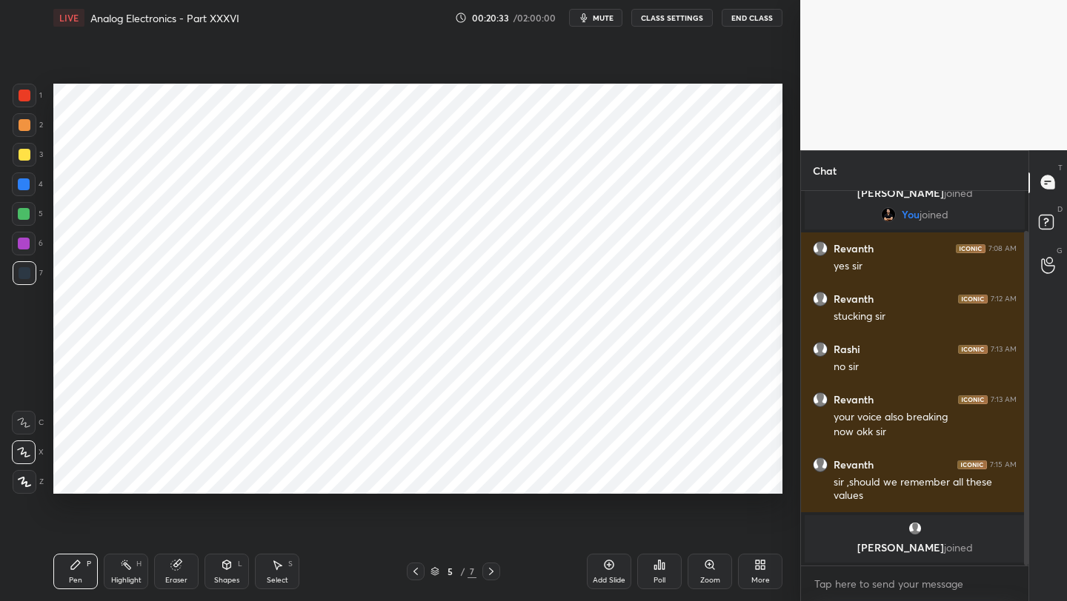
click at [1026, 517] on div at bounding box center [1026, 398] width 4 height 335
click at [488, 574] on icon at bounding box center [491, 572] width 12 height 12
click at [415, 573] on icon at bounding box center [415, 571] width 4 height 7
click at [489, 575] on icon at bounding box center [491, 571] width 4 height 7
click at [410, 570] on icon at bounding box center [416, 572] width 12 height 12
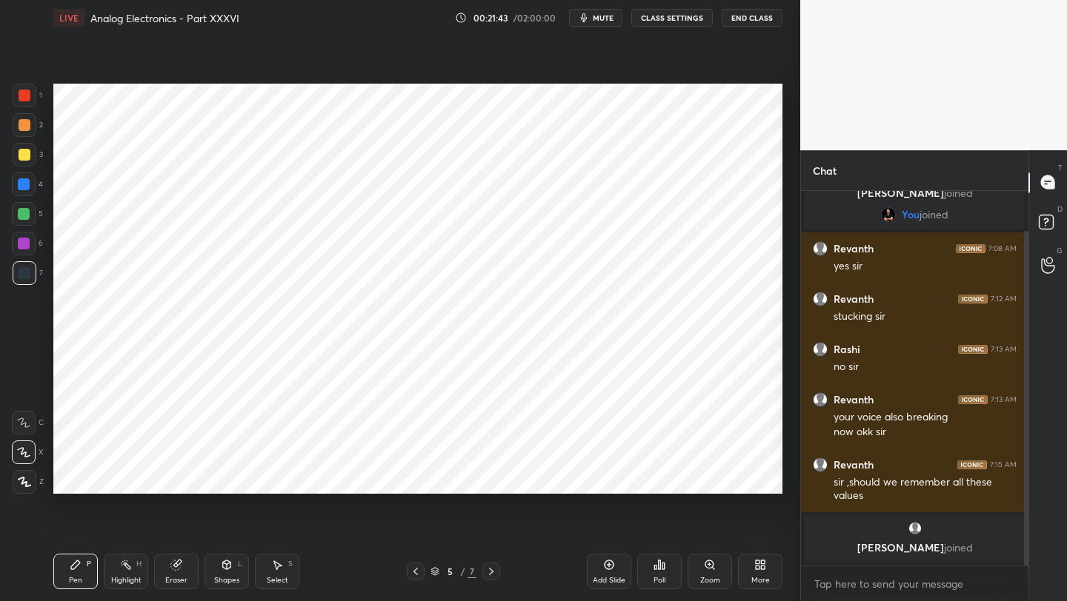
click at [411, 574] on icon at bounding box center [416, 572] width 12 height 12
click at [490, 567] on icon at bounding box center [491, 572] width 12 height 12
click at [490, 568] on icon at bounding box center [491, 572] width 12 height 12
click at [233, 573] on div "Shapes L" at bounding box center [226, 572] width 44 height 36
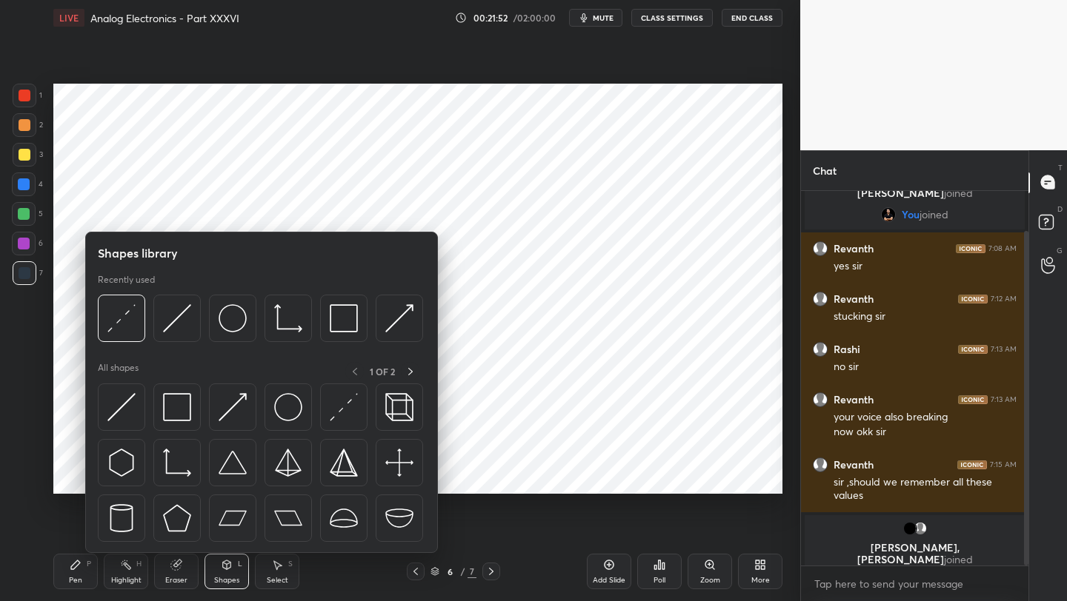
drag, startPoint x: 145, startPoint y: 404, endPoint x: 148, endPoint y: 397, distance: 8.0
click at [145, 404] on div at bounding box center [261, 467] width 327 height 167
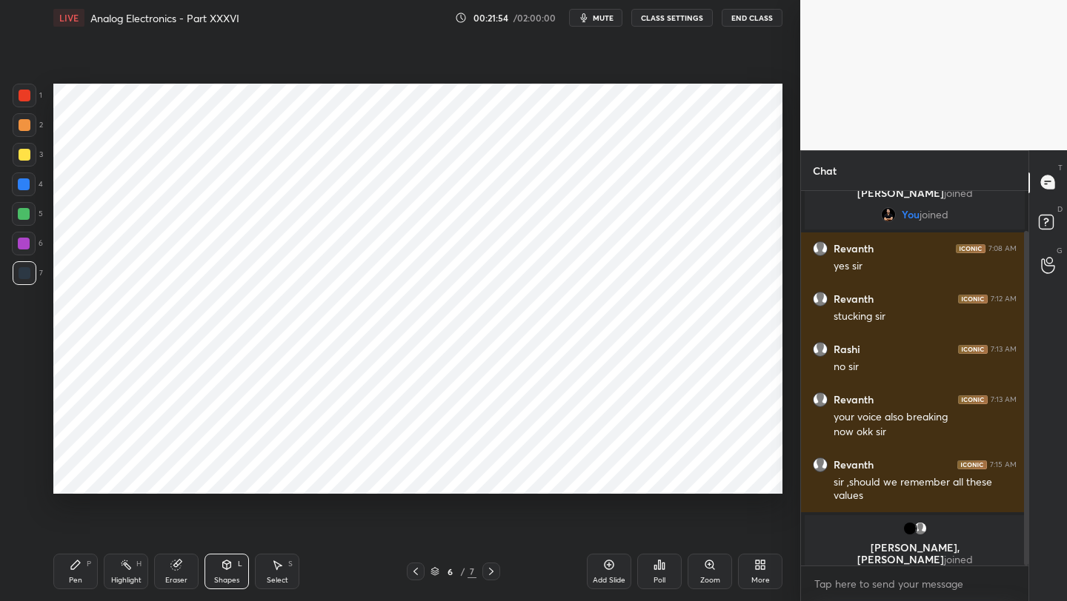
click at [28, 95] on div at bounding box center [25, 96] width 12 height 12
drag, startPoint x: 226, startPoint y: 567, endPoint x: 223, endPoint y: 556, distance: 11.5
click at [226, 567] on icon at bounding box center [227, 565] width 12 height 12
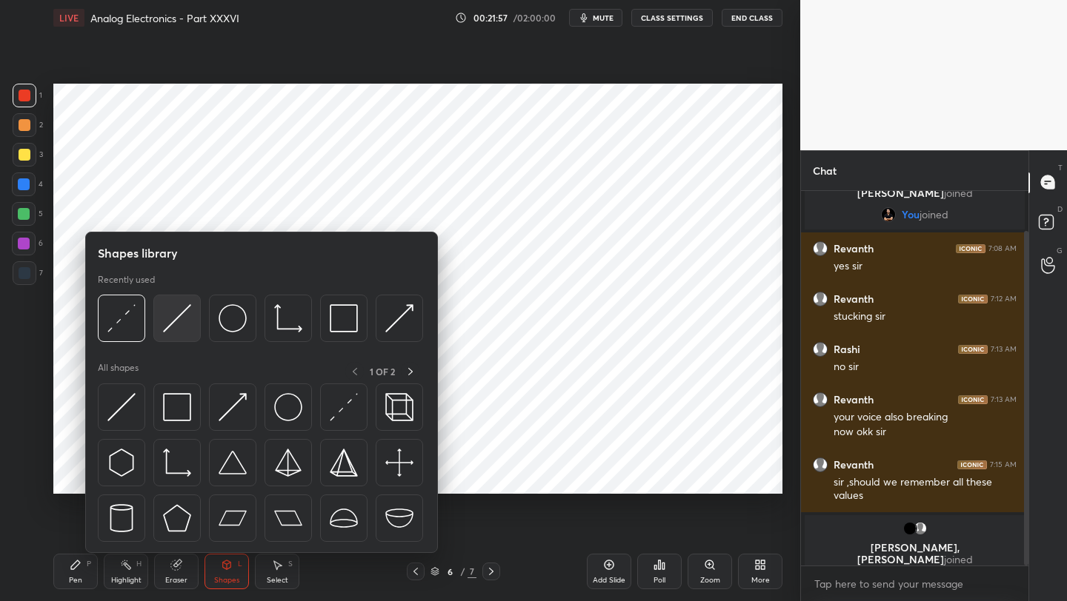
click at [172, 316] on img at bounding box center [177, 318] width 28 height 28
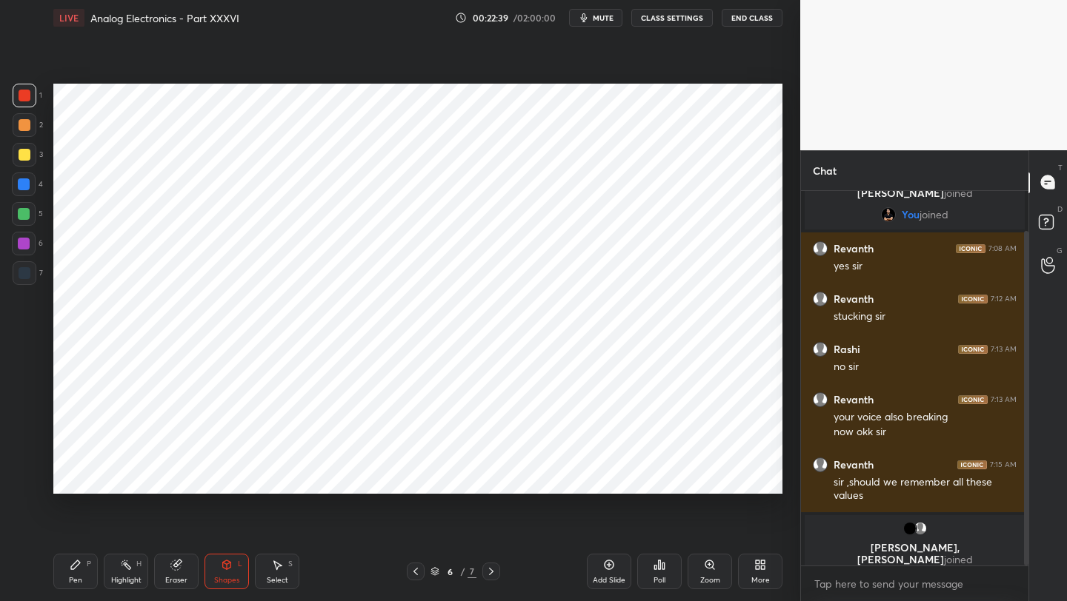
click at [225, 567] on icon at bounding box center [227, 565] width 8 height 9
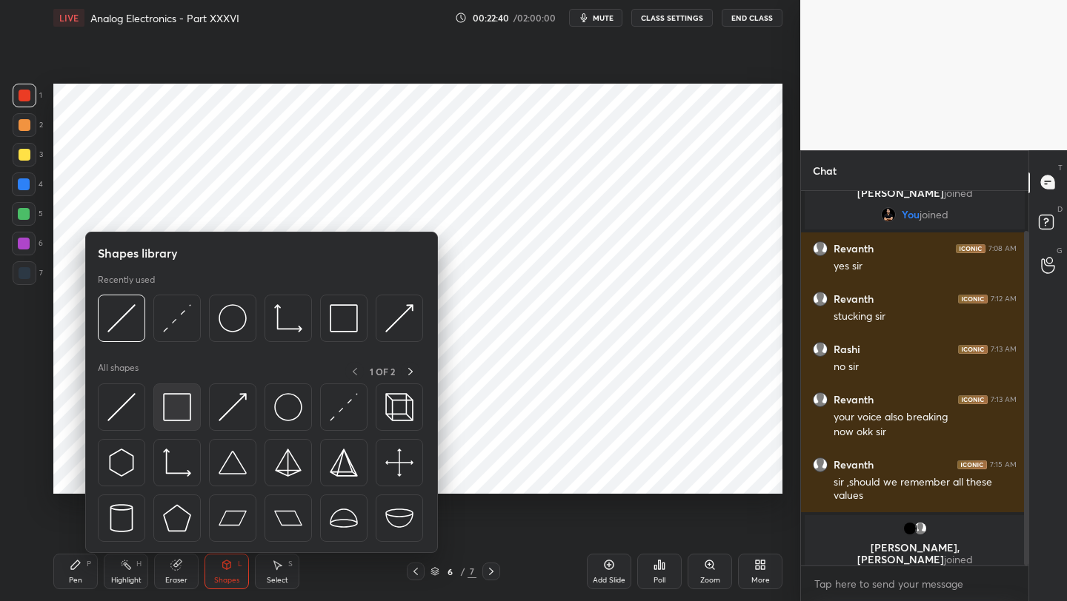
click at [173, 410] on img at bounding box center [177, 407] width 28 height 28
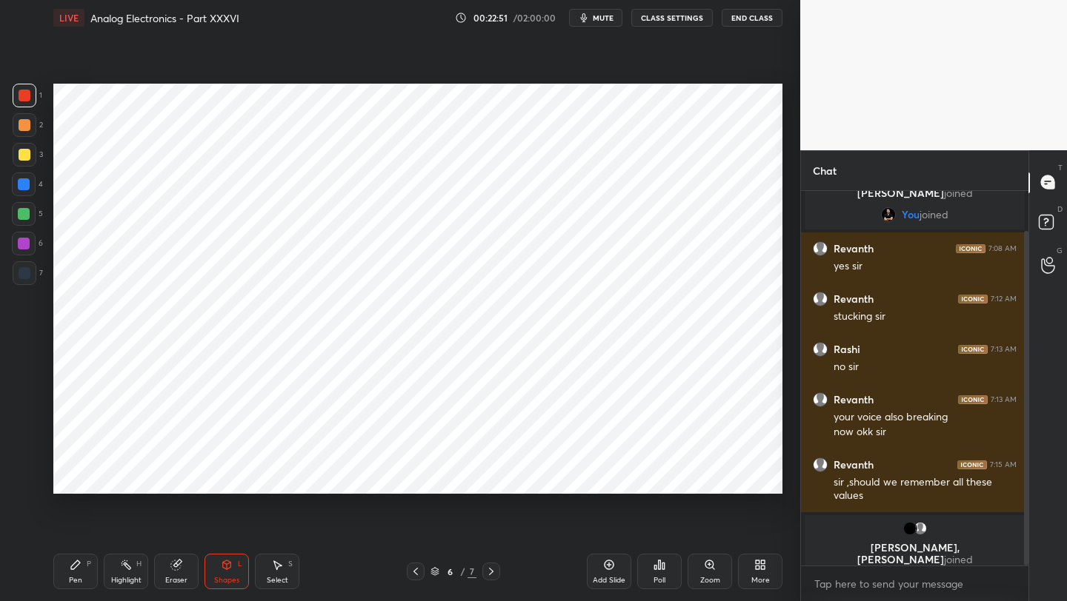
drag, startPoint x: 87, startPoint y: 568, endPoint x: 87, endPoint y: 549, distance: 19.3
click at [85, 567] on div "Pen P" at bounding box center [75, 572] width 44 height 36
click at [26, 272] on div at bounding box center [25, 273] width 12 height 12
click at [173, 574] on div "Eraser" at bounding box center [176, 572] width 44 height 36
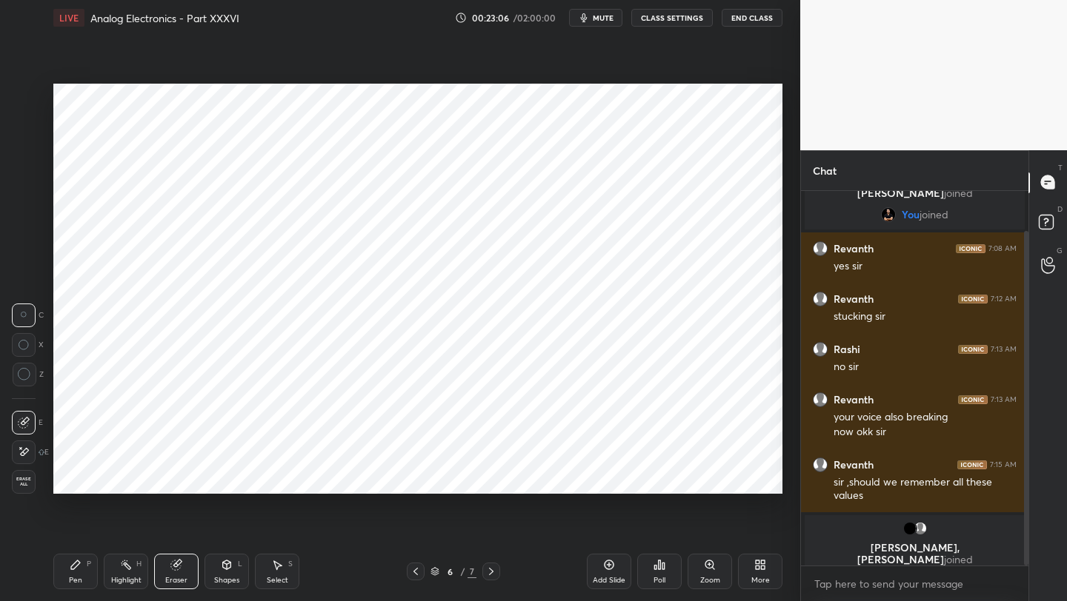
click at [223, 566] on icon at bounding box center [227, 565] width 8 height 9
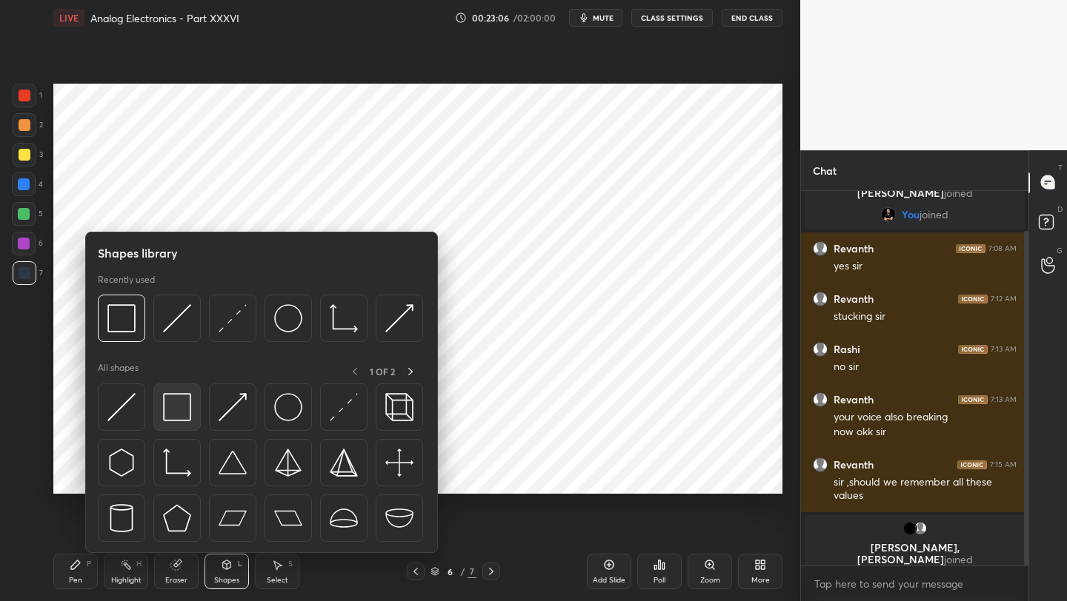
click at [170, 407] on img at bounding box center [177, 407] width 28 height 28
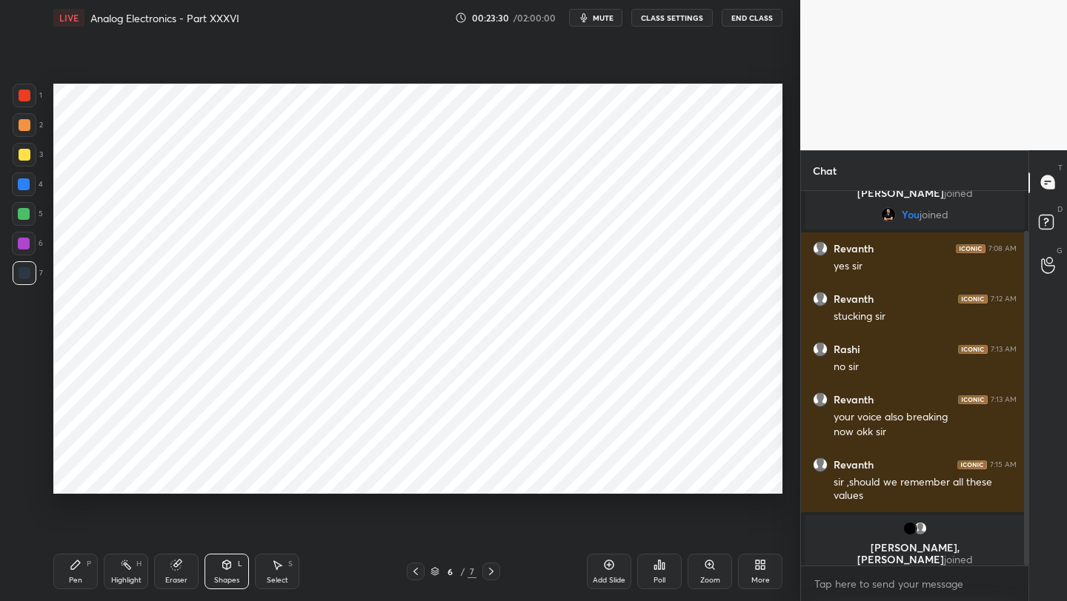
drag, startPoint x: 67, startPoint y: 578, endPoint x: 42, endPoint y: 438, distance: 143.0
click at [64, 572] on div "Pen P" at bounding box center [75, 572] width 44 height 36
click at [25, 192] on div at bounding box center [24, 185] width 24 height 24
click at [407, 575] on div at bounding box center [416, 572] width 18 height 18
click at [489, 573] on icon at bounding box center [491, 572] width 12 height 12
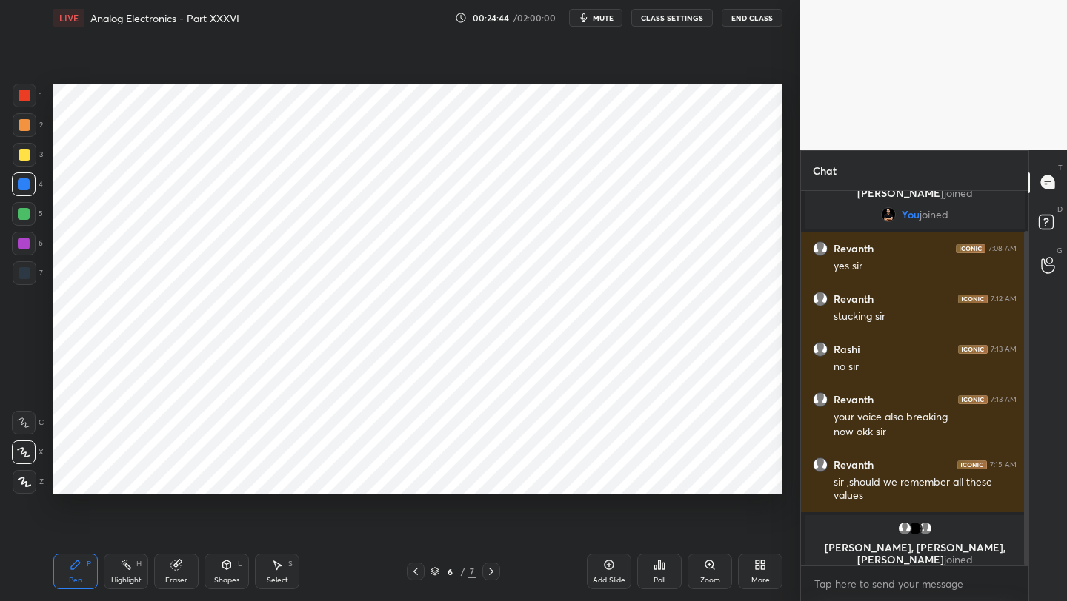
click at [416, 573] on icon at bounding box center [416, 572] width 12 height 12
click at [233, 566] on div "Shapes L" at bounding box center [226, 572] width 44 height 36
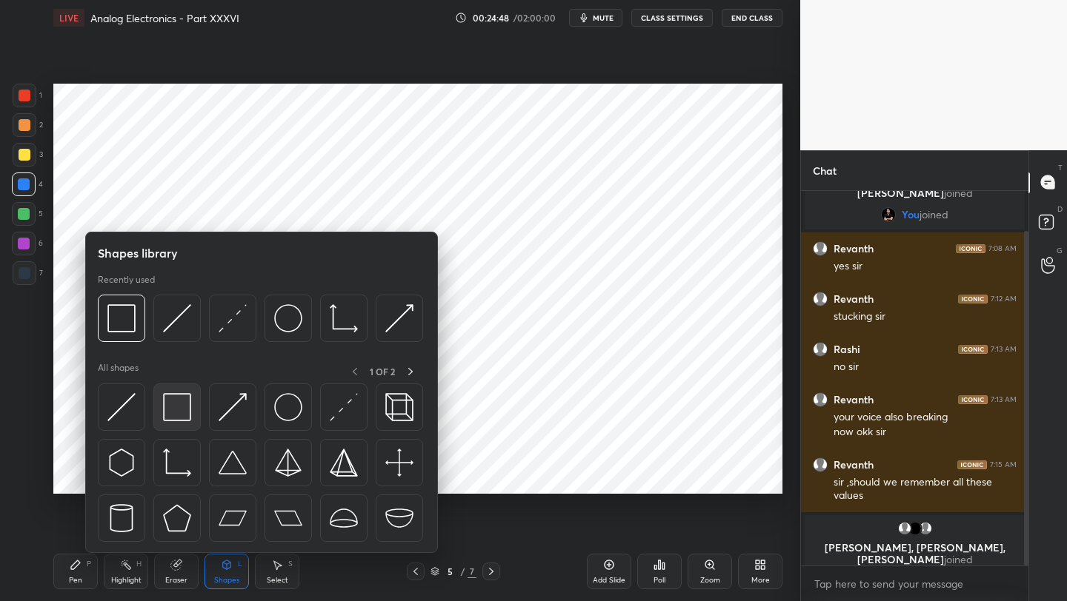
click at [180, 399] on img at bounding box center [177, 407] width 28 height 28
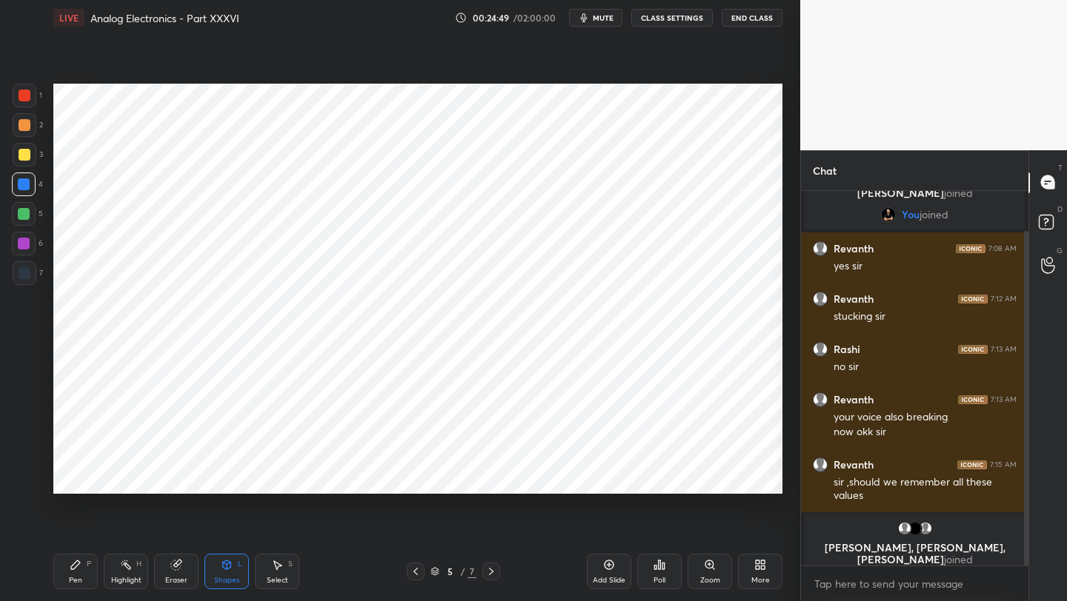
click at [238, 566] on div "L" at bounding box center [240, 564] width 4 height 7
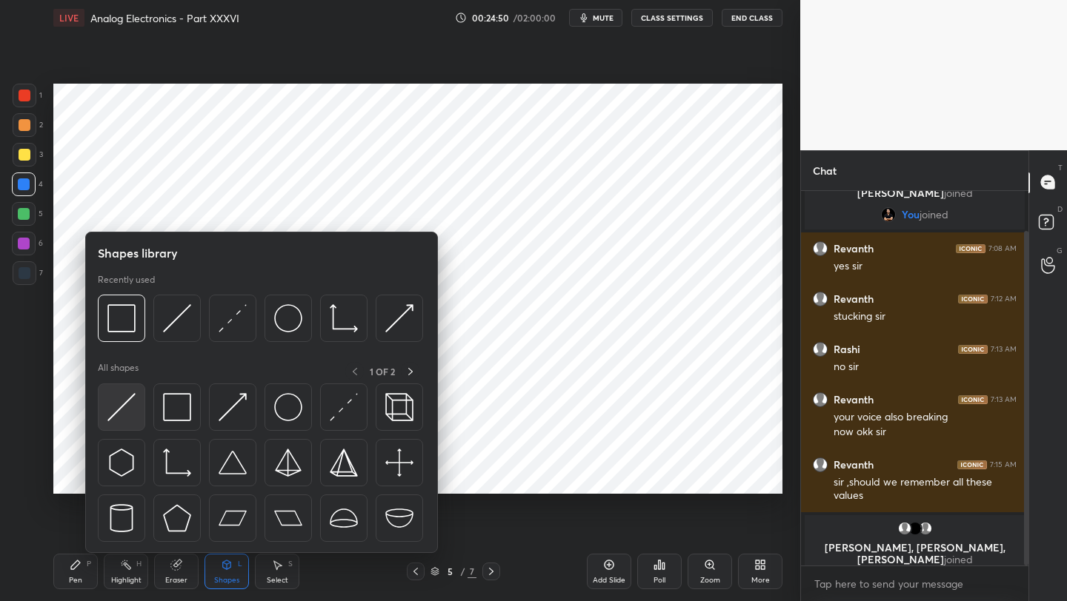
click at [121, 408] on img at bounding box center [121, 407] width 28 height 28
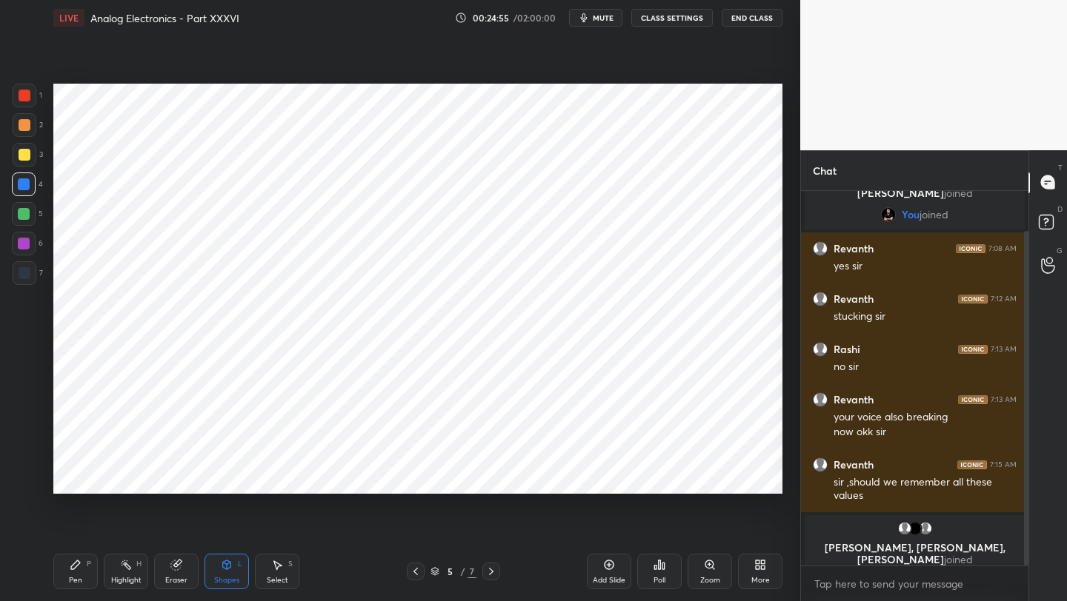
click at [487, 574] on icon at bounding box center [491, 572] width 12 height 12
click at [604, 570] on icon at bounding box center [609, 565] width 12 height 12
click at [76, 574] on div "Pen P" at bounding box center [75, 572] width 44 height 36
drag, startPoint x: 24, startPoint y: 287, endPoint x: 31, endPoint y: 275, distance: 14.6
click at [24, 287] on div "7" at bounding box center [28, 276] width 30 height 30
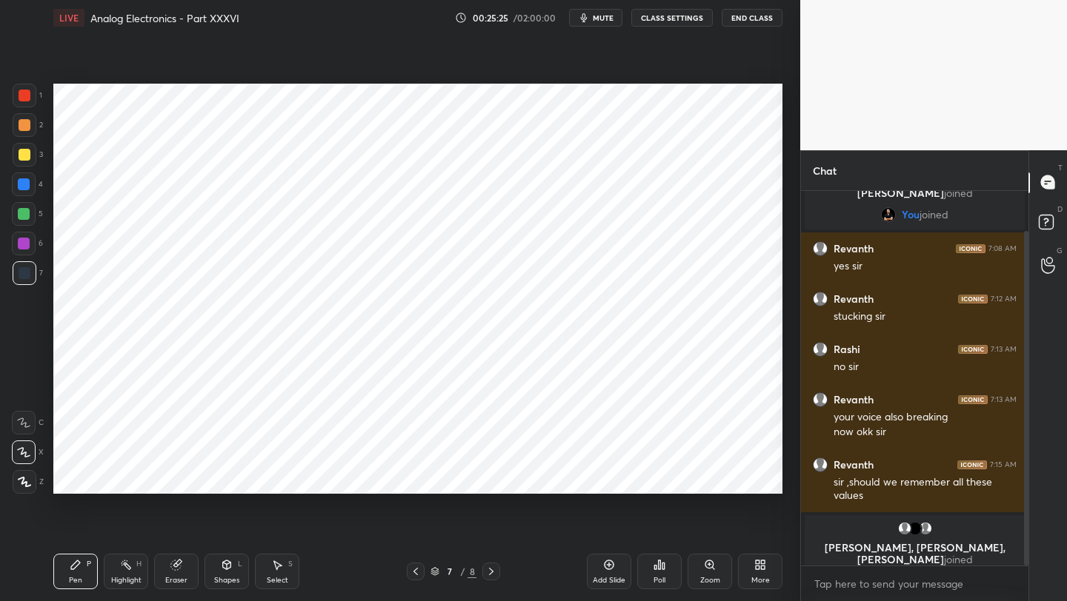
click at [25, 183] on div at bounding box center [24, 185] width 12 height 12
click at [413, 569] on icon at bounding box center [416, 572] width 12 height 12
click at [415, 567] on icon at bounding box center [416, 572] width 12 height 12
drag, startPoint x: 494, startPoint y: 570, endPoint x: 493, endPoint y: 545, distance: 24.5
click at [492, 572] on icon at bounding box center [491, 572] width 12 height 12
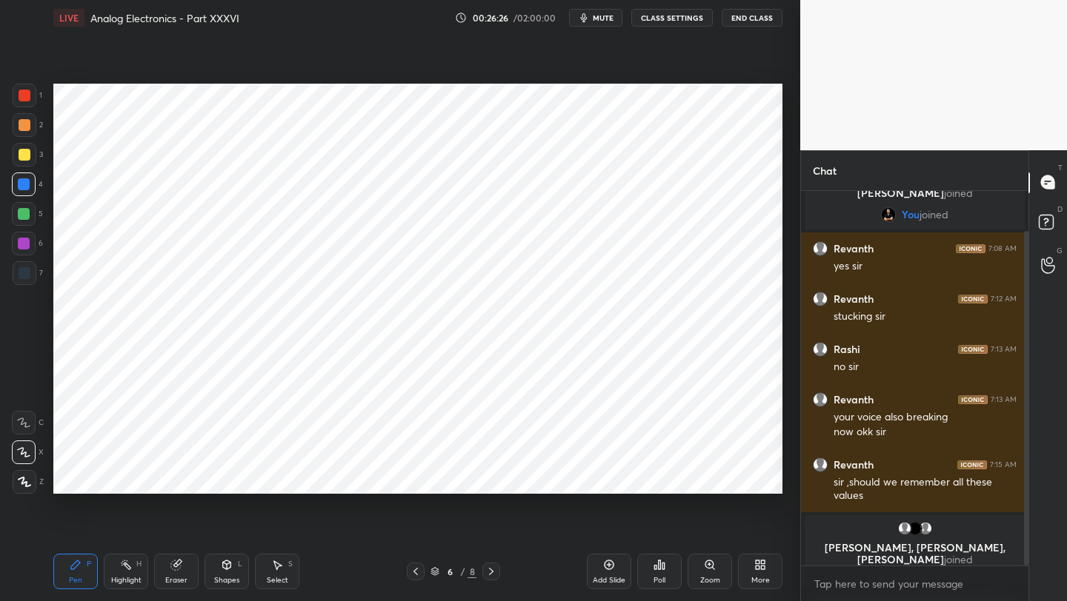
drag, startPoint x: 489, startPoint y: 570, endPoint x: 490, endPoint y: 559, distance: 11.1
click at [489, 572] on icon at bounding box center [491, 572] width 12 height 12
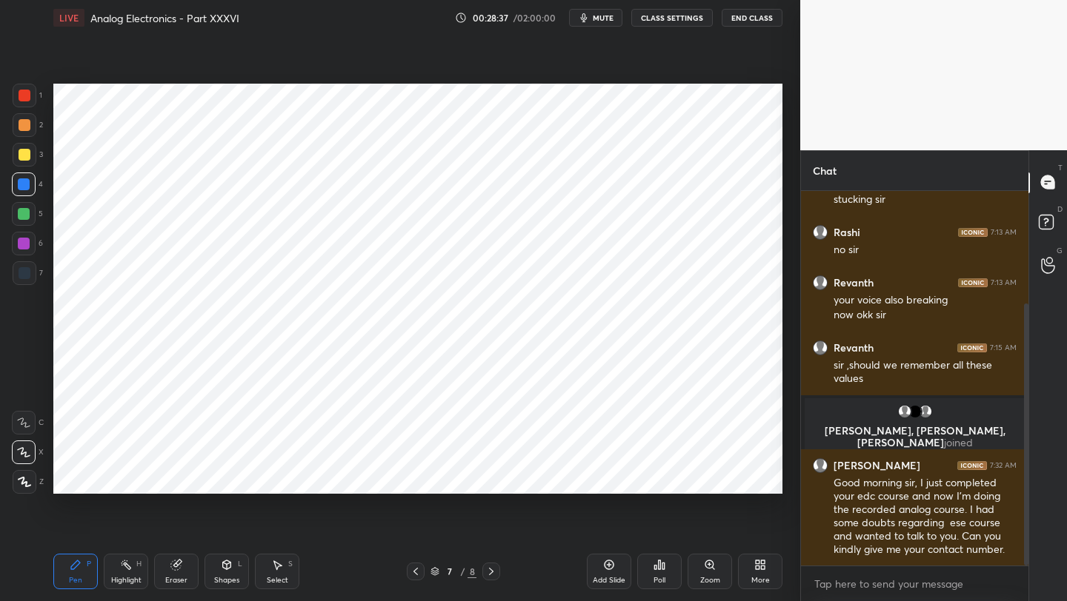
click at [27, 247] on div at bounding box center [24, 244] width 12 height 12
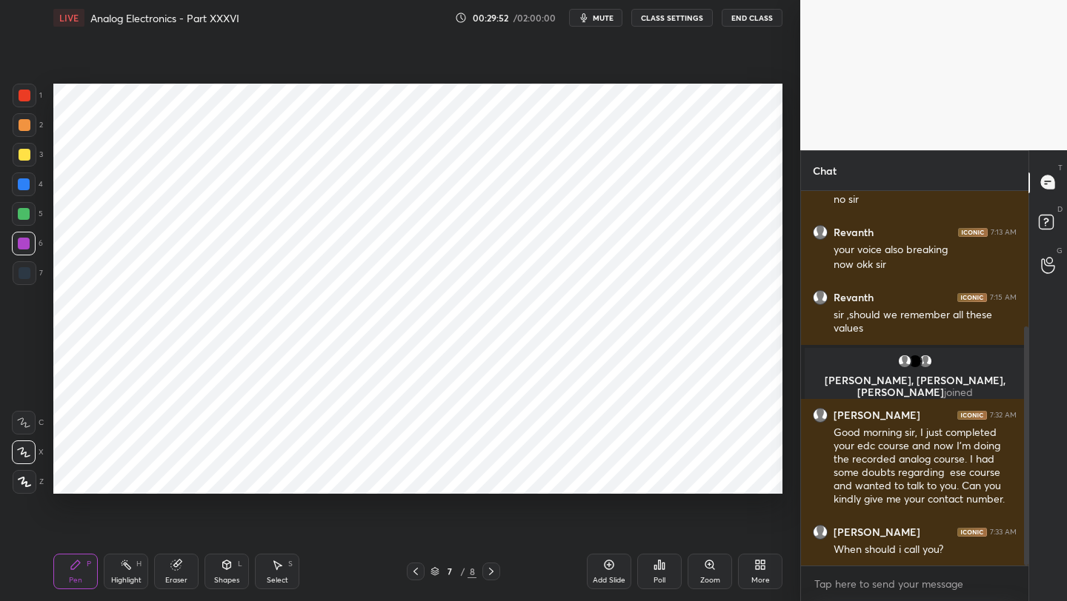
click at [170, 570] on icon at bounding box center [176, 565] width 12 height 12
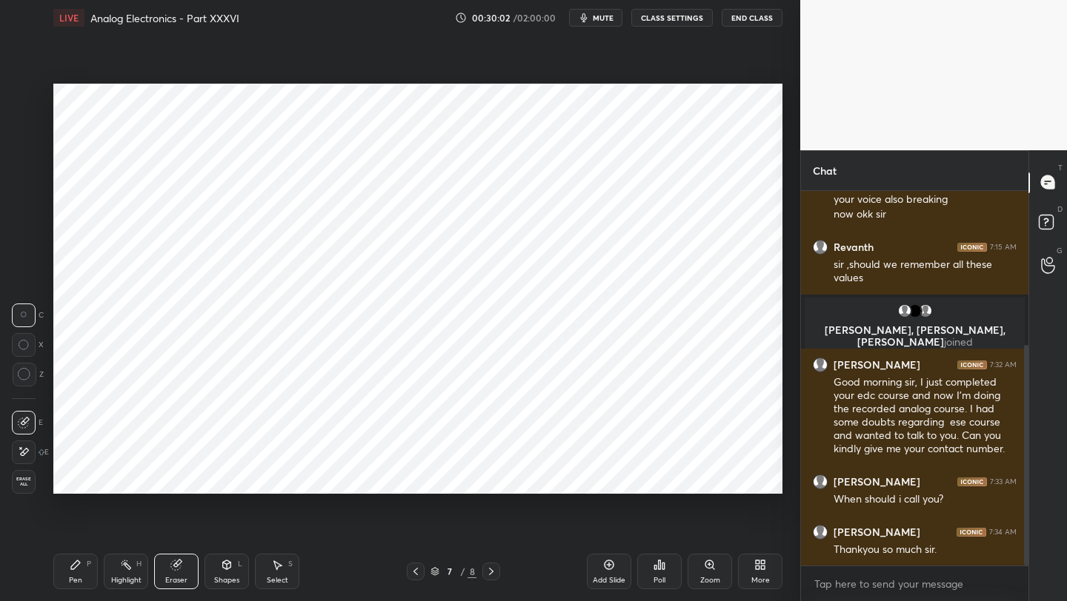
click at [76, 573] on div "Pen P" at bounding box center [75, 572] width 44 height 36
click at [26, 282] on div at bounding box center [25, 273] width 24 height 24
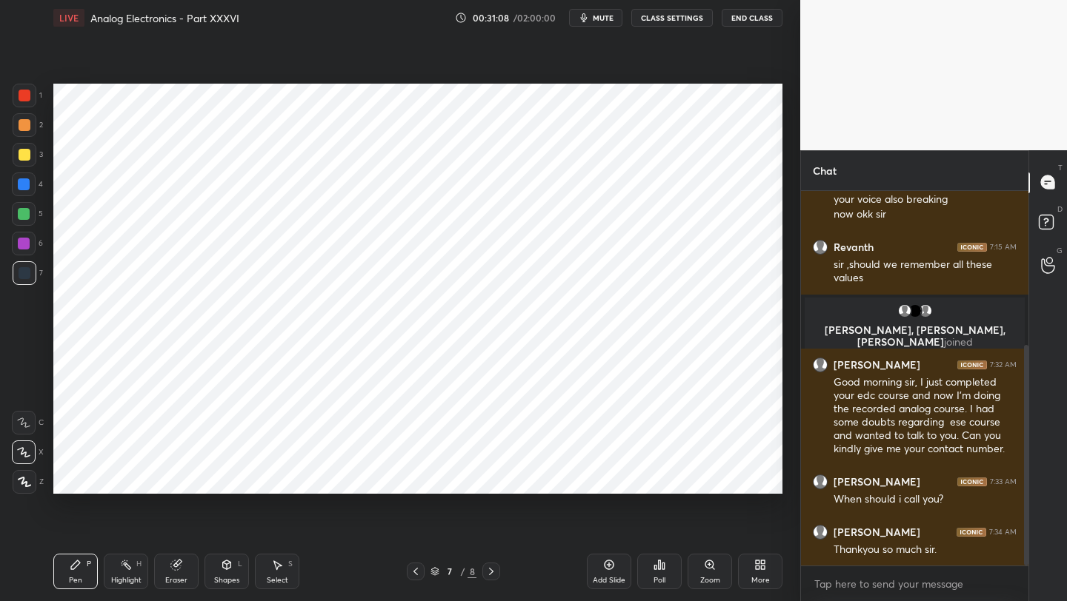
drag, startPoint x: 30, startPoint y: 244, endPoint x: 52, endPoint y: 242, distance: 22.3
click at [29, 247] on div at bounding box center [24, 244] width 24 height 24
click at [604, 567] on icon at bounding box center [609, 565] width 12 height 12
click at [21, 187] on div at bounding box center [24, 185] width 12 height 12
drag, startPoint x: 409, startPoint y: 547, endPoint x: 408, endPoint y: 561, distance: 14.1
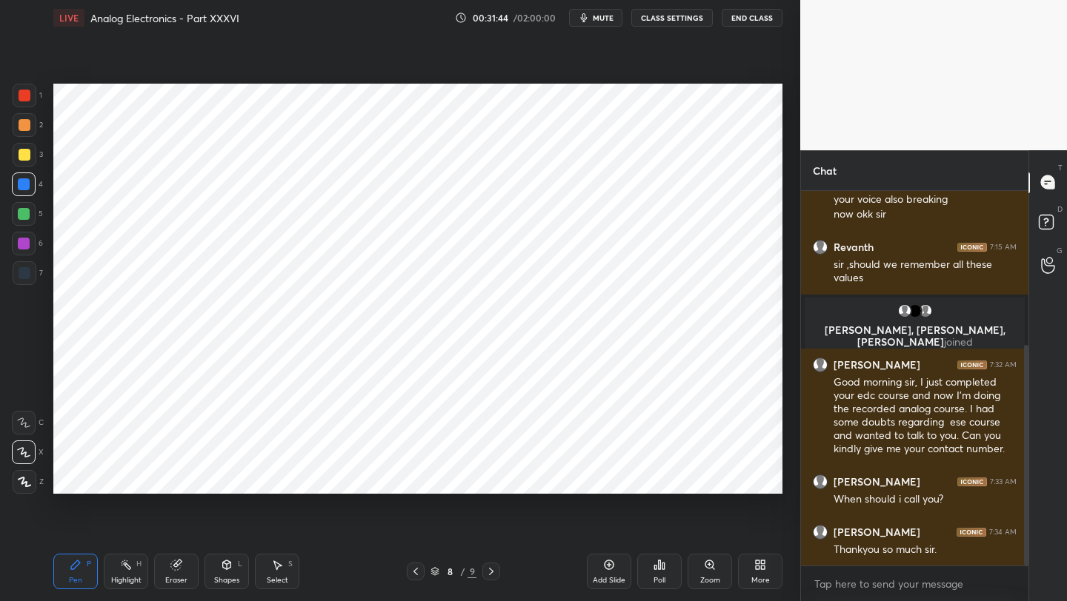
click at [408, 561] on div "Pen P Highlight H Eraser Shapes L Select S 8 / 9 Add Slide Poll Zoom More" at bounding box center [417, 571] width 729 height 59
click at [415, 570] on icon at bounding box center [416, 572] width 12 height 12
click at [490, 567] on icon at bounding box center [491, 572] width 12 height 12
click at [415, 570] on icon at bounding box center [416, 572] width 12 height 12
click at [487, 570] on icon at bounding box center [491, 572] width 12 height 12
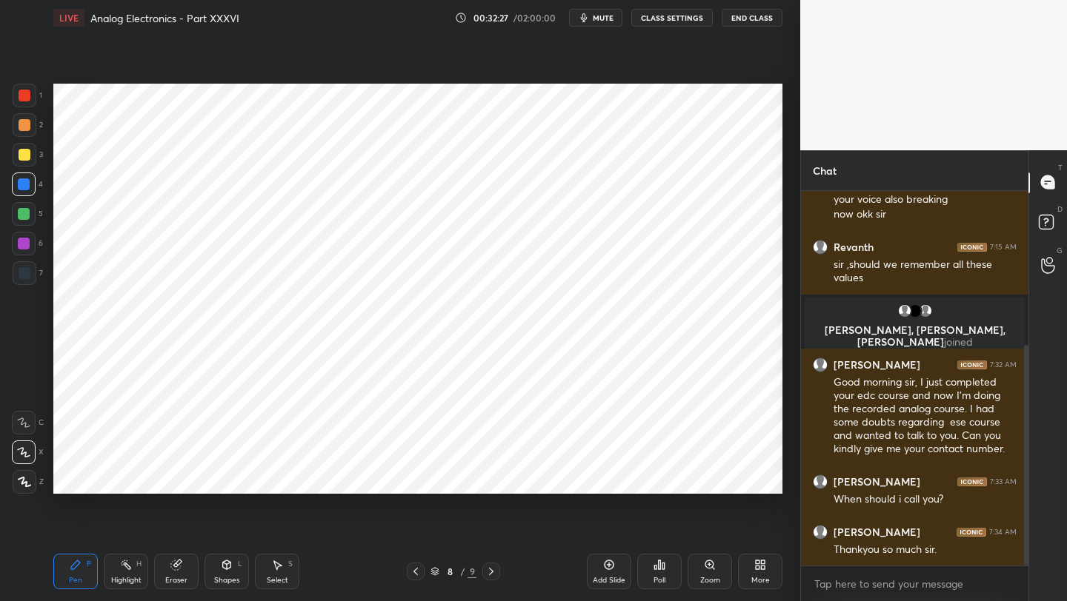
click at [166, 581] on div "Eraser" at bounding box center [176, 580] width 22 height 7
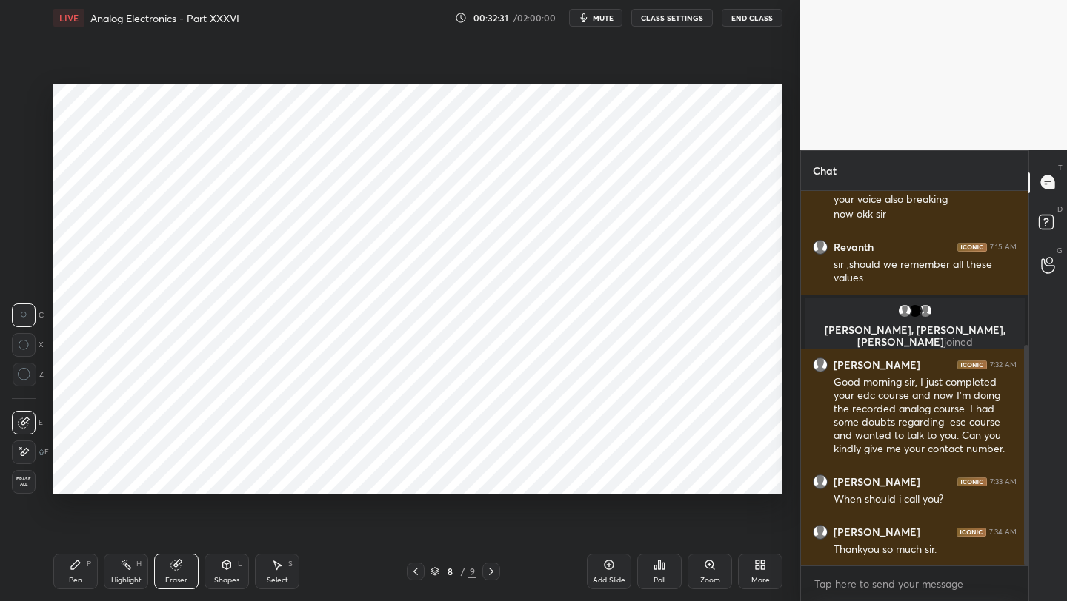
drag, startPoint x: 65, startPoint y: 587, endPoint x: 65, endPoint y: 552, distance: 34.8
click at [65, 585] on div "Pen P" at bounding box center [75, 572] width 44 height 36
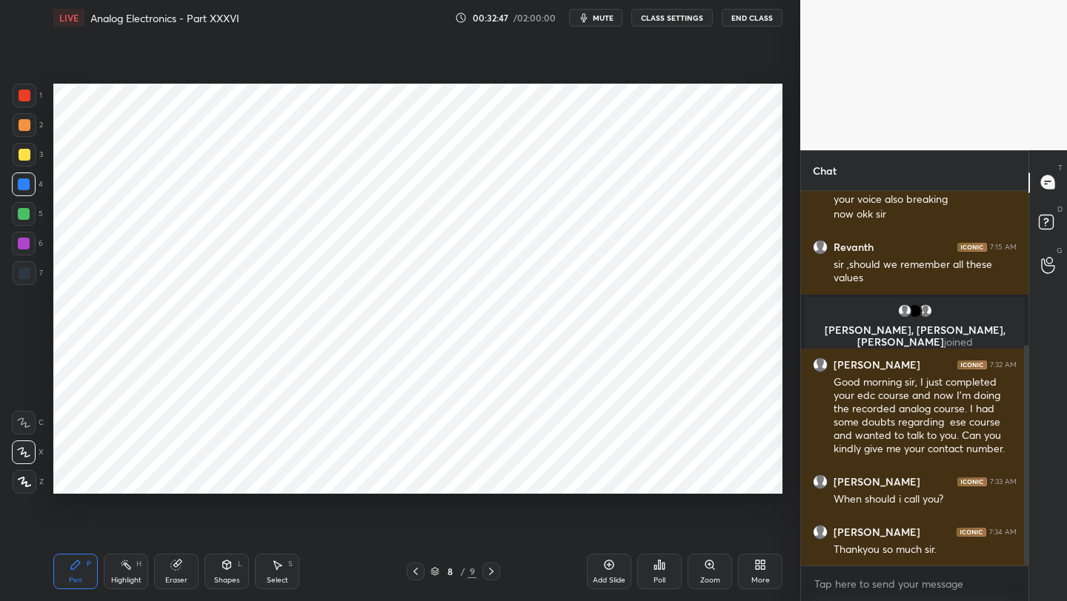
click at [29, 270] on div at bounding box center [25, 273] width 12 height 12
click at [416, 572] on icon at bounding box center [416, 572] width 12 height 12
drag, startPoint x: 492, startPoint y: 572, endPoint x: 494, endPoint y: 550, distance: 21.6
click at [492, 570] on icon at bounding box center [491, 571] width 4 height 7
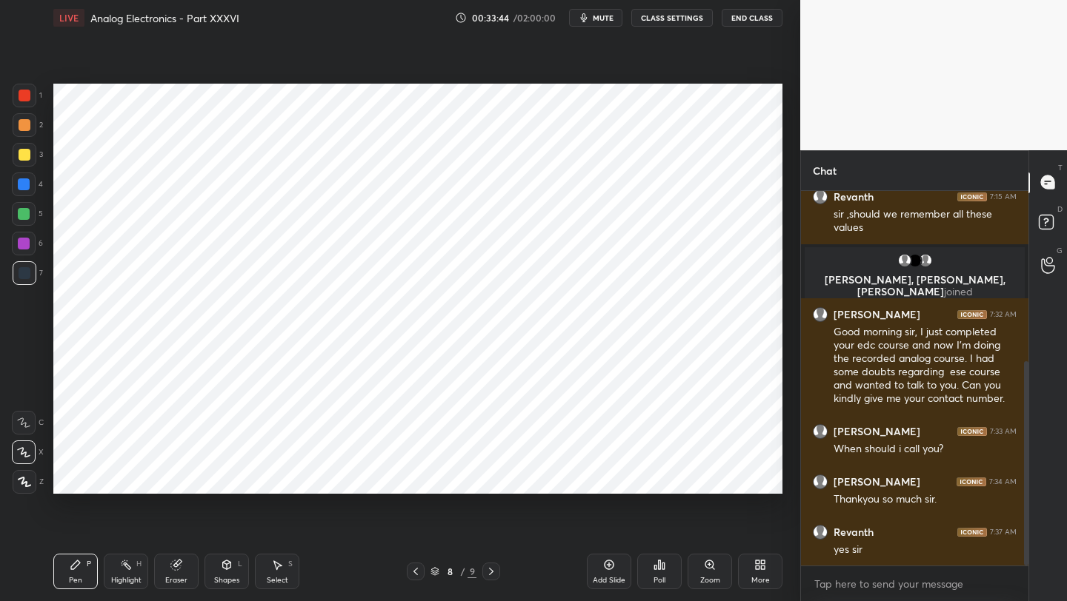
click at [410, 571] on icon at bounding box center [416, 572] width 12 height 12
click at [490, 566] on icon at bounding box center [491, 572] width 12 height 12
click at [410, 584] on div "Pen P Highlight H Eraser Shapes L Select S 8 / 9 Add Slide Poll Zoom More" at bounding box center [417, 571] width 729 height 59
click at [413, 573] on icon at bounding box center [416, 572] width 12 height 12
click at [487, 567] on icon at bounding box center [491, 572] width 12 height 12
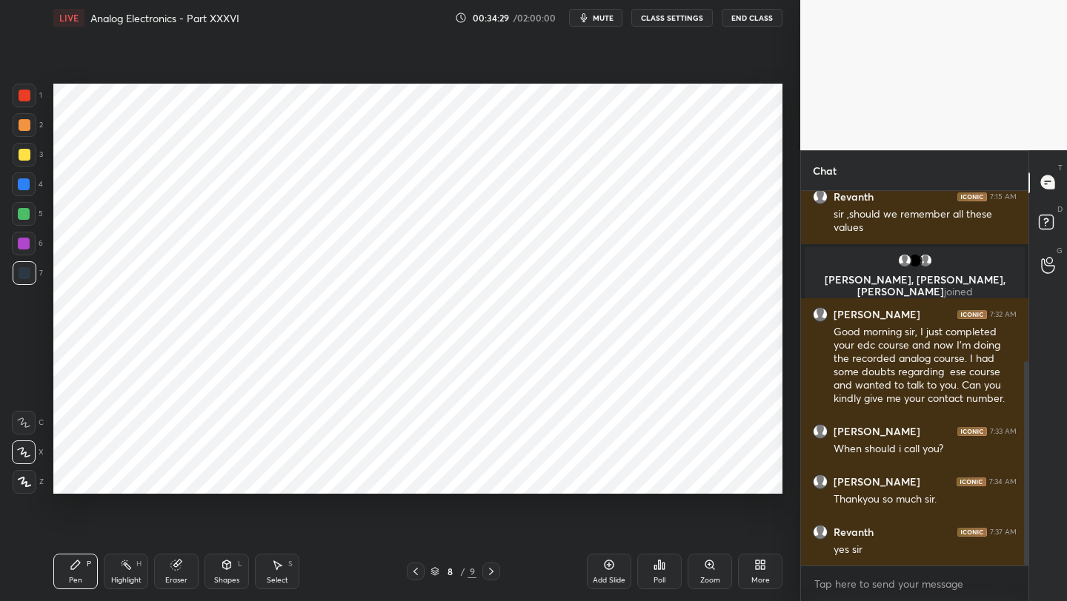
drag, startPoint x: 609, startPoint y: 564, endPoint x: 607, endPoint y: 548, distance: 16.4
click at [609, 564] on icon at bounding box center [609, 565] width 4 height 4
click at [418, 571] on icon at bounding box center [416, 572] width 12 height 12
click at [414, 568] on icon at bounding box center [416, 572] width 12 height 12
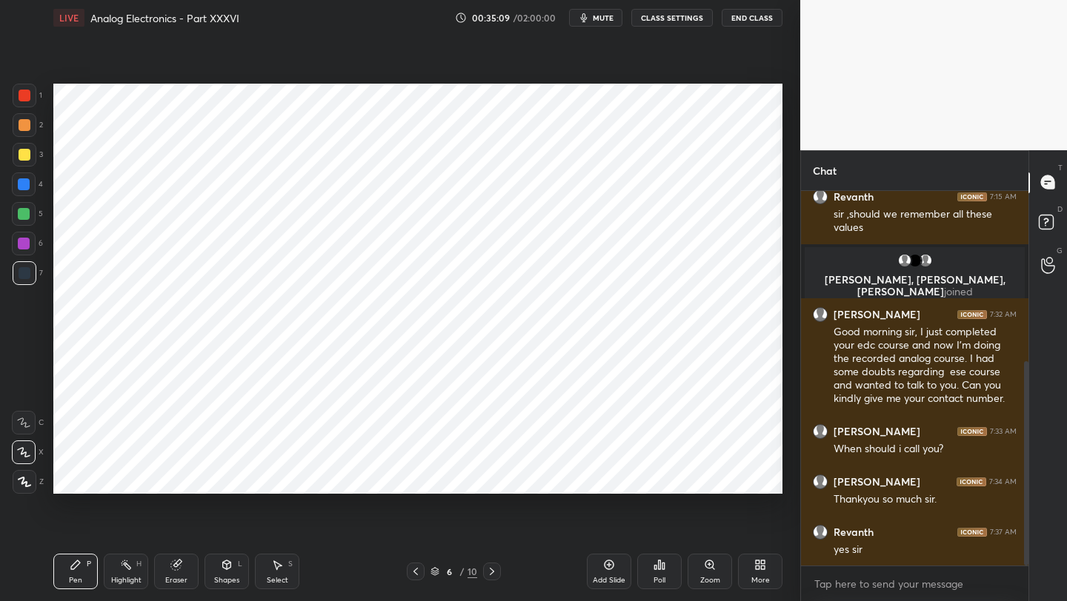
click at [416, 573] on icon at bounding box center [416, 572] width 12 height 12
click at [417, 570] on icon at bounding box center [416, 572] width 12 height 12
click at [492, 570] on icon at bounding box center [492, 571] width 4 height 7
click at [493, 571] on icon at bounding box center [492, 572] width 12 height 12
click at [492, 571] on icon at bounding box center [492, 572] width 12 height 12
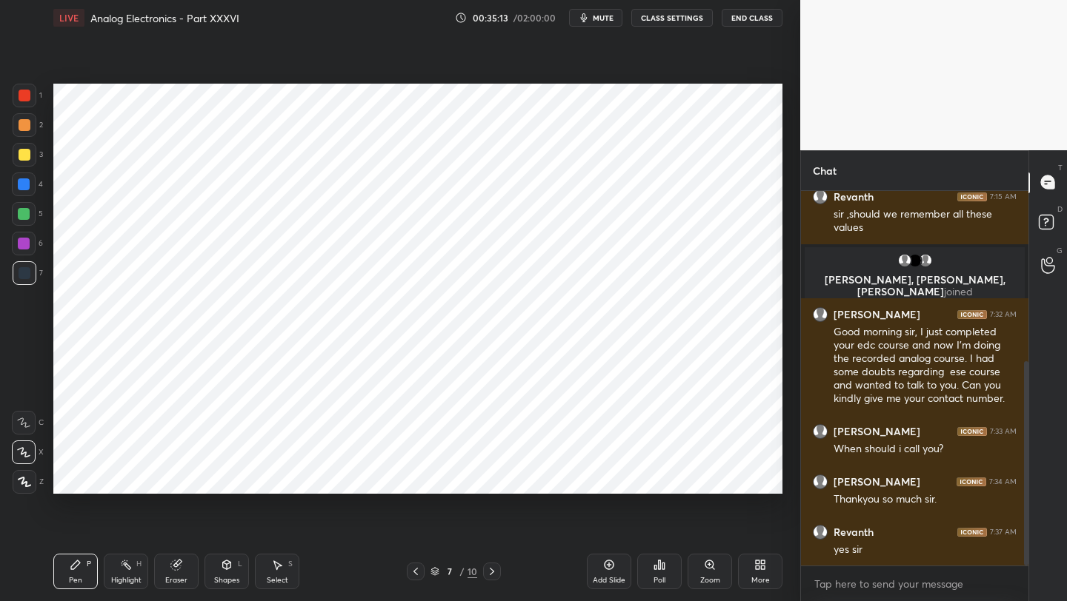
click at [491, 573] on icon at bounding box center [492, 572] width 12 height 12
click at [490, 573] on icon at bounding box center [492, 571] width 4 height 7
click at [415, 567] on icon at bounding box center [416, 572] width 12 height 12
click at [412, 570] on icon at bounding box center [416, 572] width 12 height 12
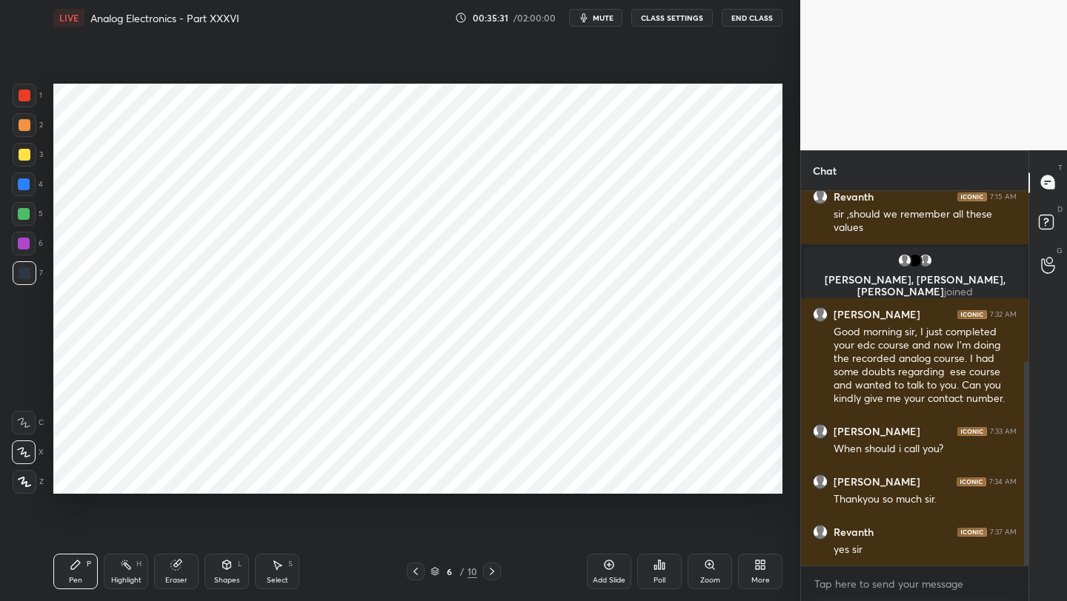
click at [410, 571] on icon at bounding box center [416, 572] width 12 height 12
click at [407, 572] on div at bounding box center [416, 572] width 18 height 18
click at [488, 568] on icon at bounding box center [492, 572] width 12 height 12
click at [488, 569] on icon at bounding box center [492, 572] width 12 height 12
click at [487, 572] on icon at bounding box center [492, 572] width 12 height 12
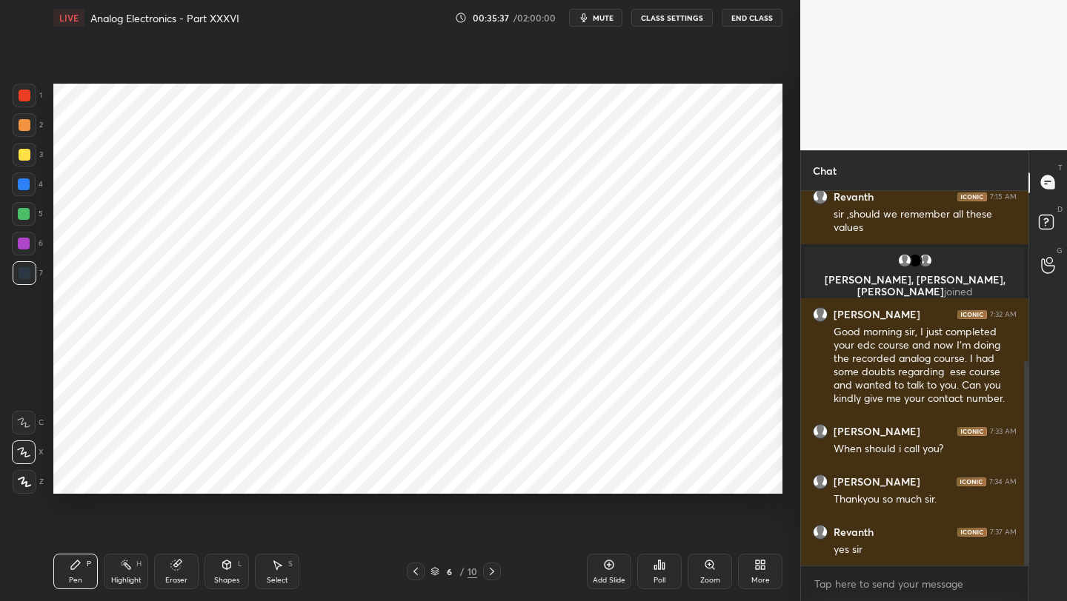
click at [487, 573] on icon at bounding box center [492, 572] width 12 height 12
click at [490, 570] on icon at bounding box center [492, 572] width 12 height 12
click at [24, 93] on div at bounding box center [25, 96] width 12 height 12
click at [416, 563] on div "Pen P Highlight H Eraser Shapes L Select S 9 / 10 Add Slide Poll Zoom More" at bounding box center [417, 571] width 729 height 59
click at [416, 569] on icon at bounding box center [416, 572] width 12 height 12
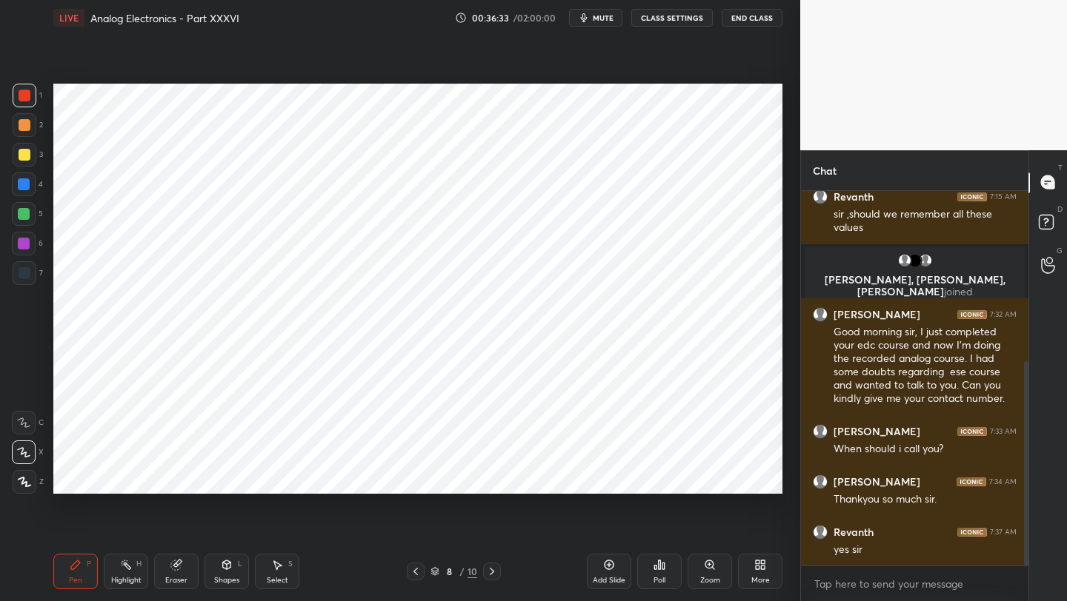
click at [414, 571] on icon at bounding box center [416, 572] width 12 height 12
click at [491, 576] on icon at bounding box center [492, 572] width 12 height 12
click at [491, 579] on div at bounding box center [492, 572] width 18 height 18
click at [413, 573] on icon at bounding box center [416, 572] width 12 height 12
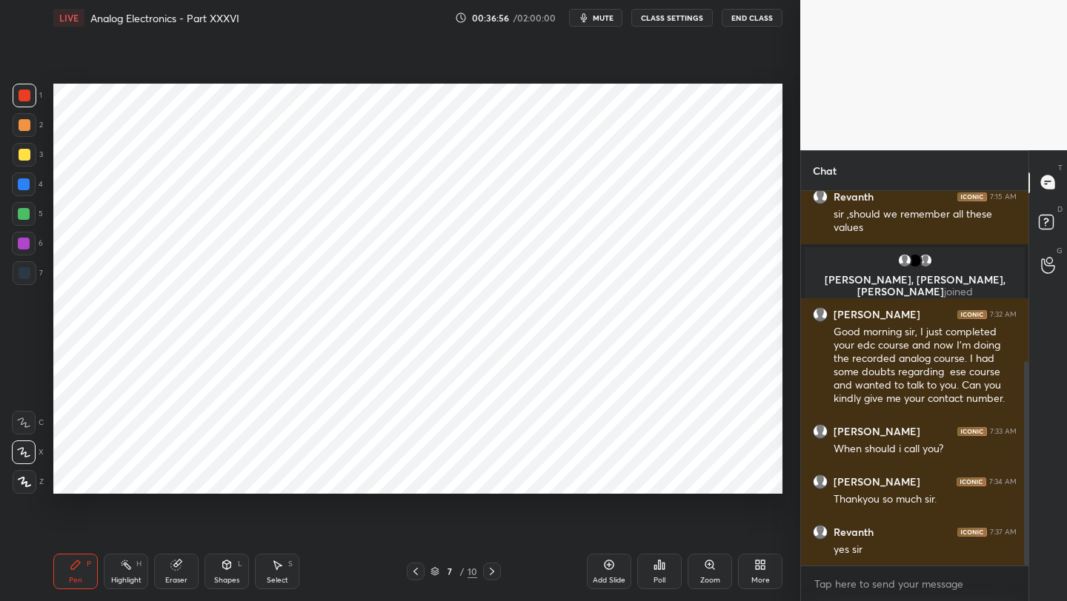
click at [417, 572] on icon at bounding box center [416, 572] width 12 height 12
click at [418, 570] on icon at bounding box center [416, 572] width 12 height 12
click at [498, 572] on div at bounding box center [492, 572] width 18 height 18
click at [499, 571] on div at bounding box center [492, 572] width 18 height 18
click at [495, 574] on icon at bounding box center [492, 572] width 12 height 12
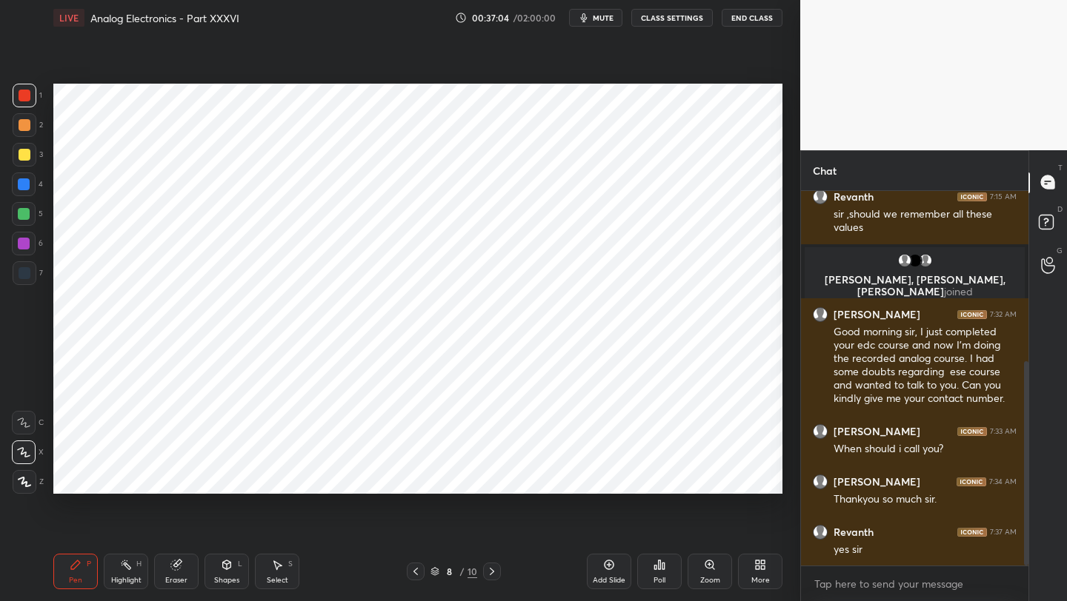
click at [490, 568] on icon at bounding box center [492, 572] width 12 height 12
click at [29, 278] on div at bounding box center [25, 273] width 12 height 12
click at [616, 569] on div "Add Slide" at bounding box center [609, 572] width 44 height 36
click at [415, 572] on icon at bounding box center [416, 572] width 12 height 12
drag, startPoint x: 496, startPoint y: 571, endPoint x: 493, endPoint y: 561, distance: 10.8
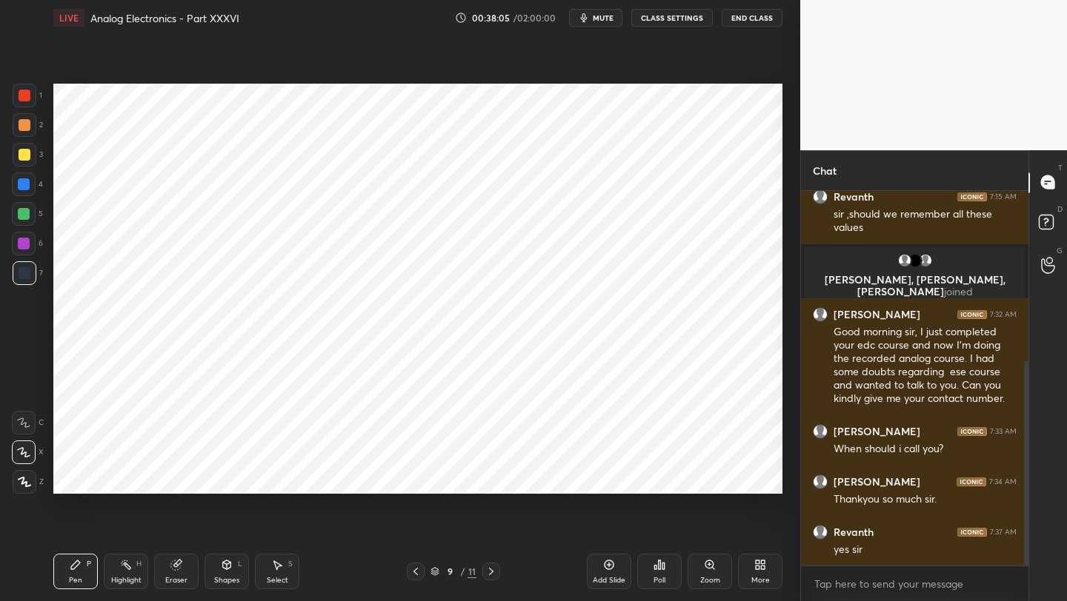
click at [496, 571] on icon at bounding box center [491, 572] width 12 height 12
click at [418, 578] on div at bounding box center [416, 572] width 18 height 18
click at [417, 570] on icon at bounding box center [416, 572] width 12 height 12
click at [420, 573] on div at bounding box center [416, 572] width 18 height 18
click at [491, 566] on icon at bounding box center [491, 572] width 12 height 12
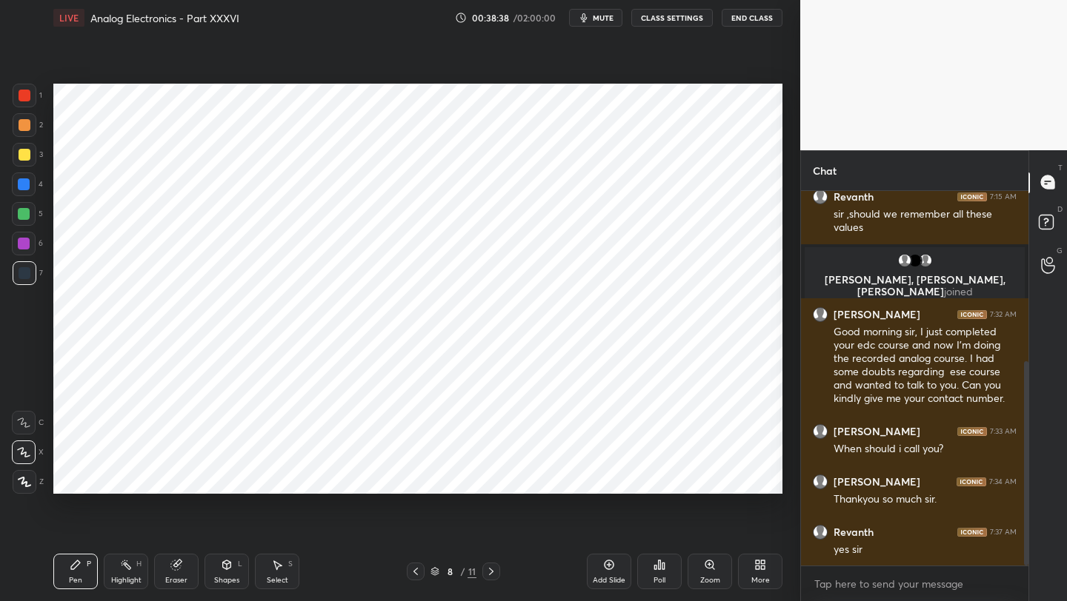
click at [492, 561] on div "Pen P Highlight H Eraser Shapes L Select S 8 / 11 Add Slide Poll Zoom More" at bounding box center [417, 571] width 729 height 59
click at [493, 572] on icon at bounding box center [491, 572] width 12 height 12
click at [492, 573] on icon at bounding box center [491, 572] width 12 height 12
click at [424, 562] on div "Pen P Highlight H Eraser Shapes L Select S 10 / 11 Add Slide Poll Zoom More" at bounding box center [417, 571] width 729 height 59
click at [418, 572] on icon at bounding box center [416, 572] width 12 height 12
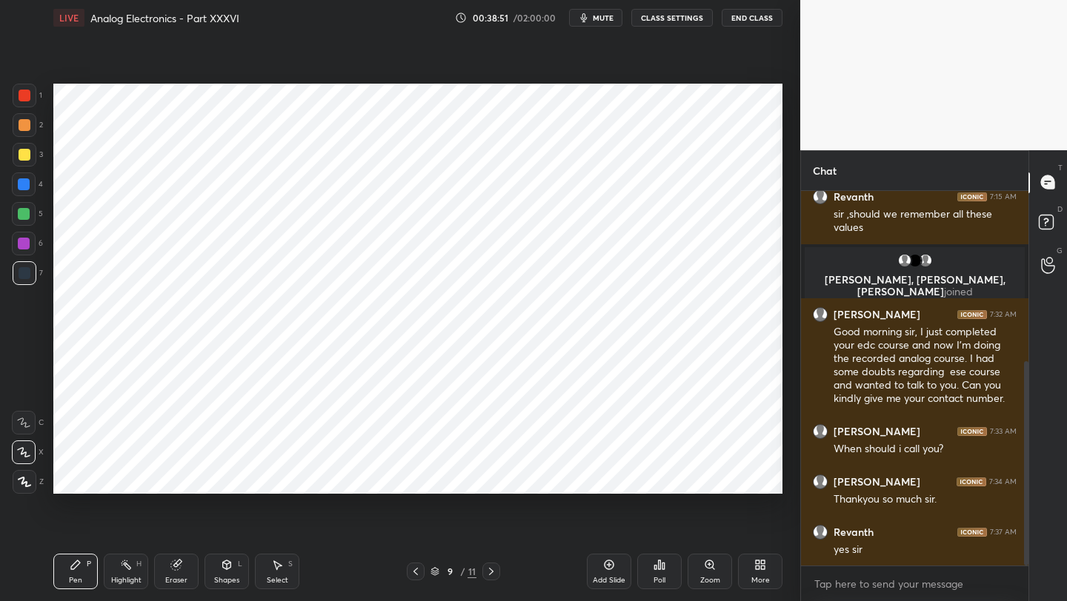
click at [418, 572] on icon at bounding box center [416, 572] width 12 height 12
click at [419, 571] on icon at bounding box center [416, 572] width 12 height 12
click at [418, 568] on icon at bounding box center [416, 572] width 12 height 12
click at [419, 570] on icon at bounding box center [416, 572] width 12 height 12
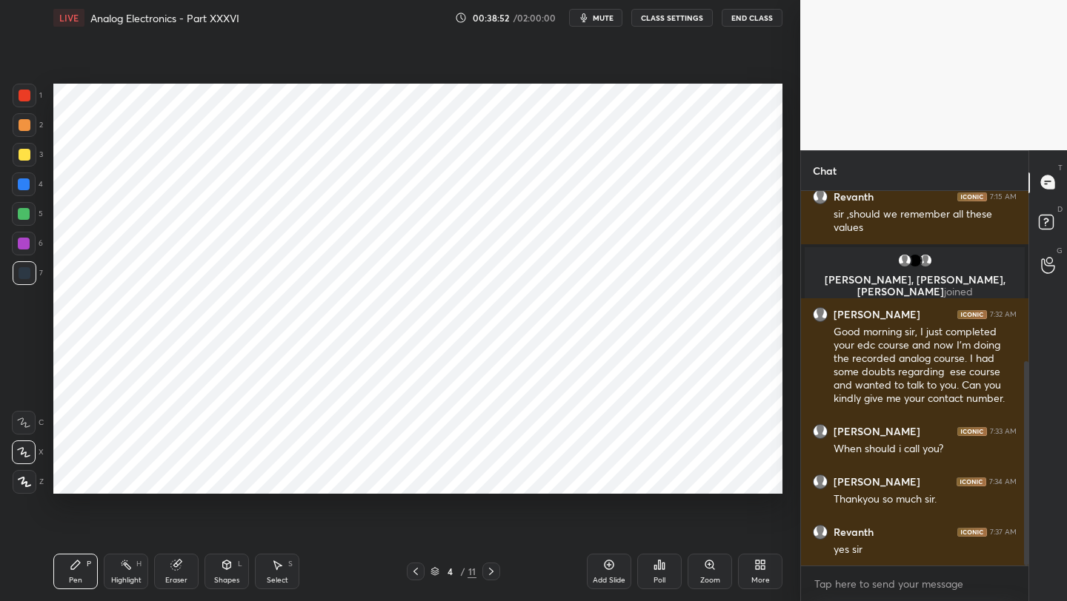
click at [418, 568] on icon at bounding box center [416, 572] width 12 height 12
click at [418, 569] on icon at bounding box center [416, 572] width 12 height 12
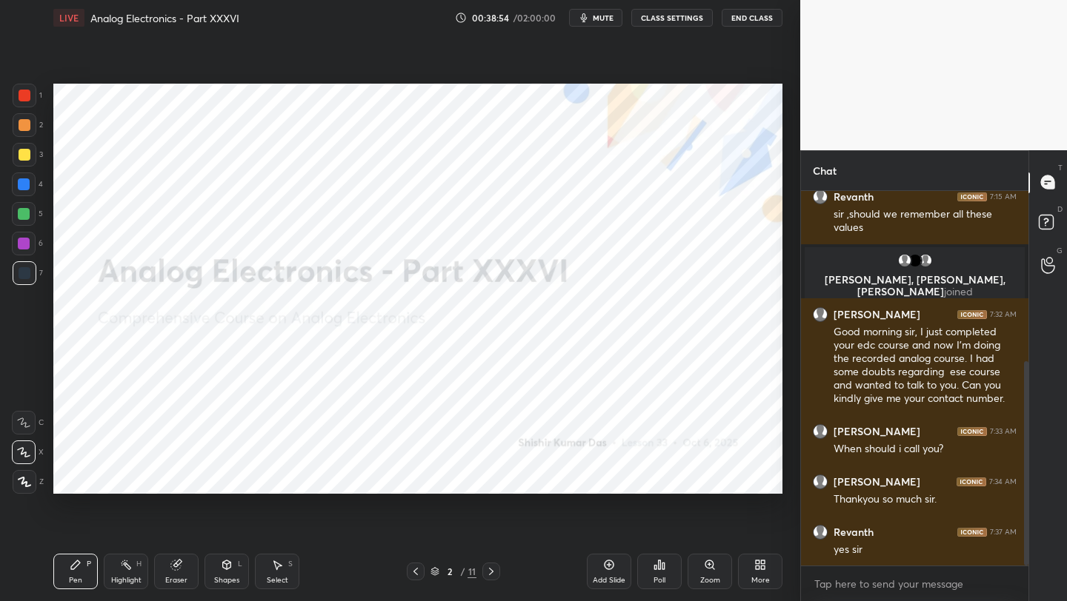
click at [488, 572] on icon at bounding box center [491, 572] width 12 height 12
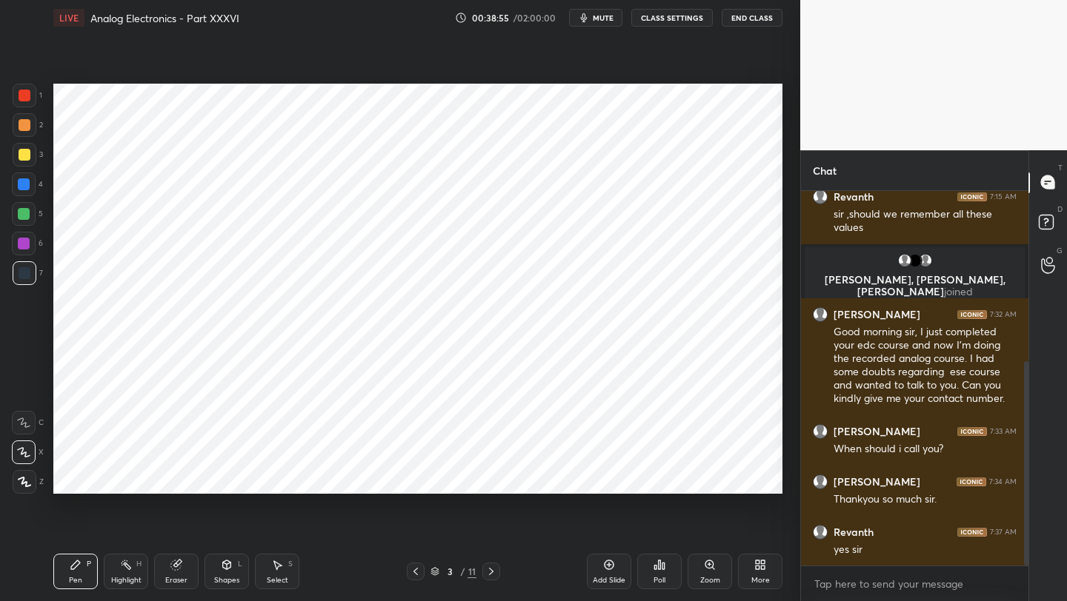
click at [488, 575] on icon at bounding box center [491, 572] width 12 height 12
click at [418, 579] on div at bounding box center [416, 572] width 18 height 18
click at [490, 572] on icon at bounding box center [491, 572] width 12 height 12
click at [487, 568] on icon at bounding box center [491, 572] width 12 height 12
click at [493, 567] on icon at bounding box center [491, 572] width 12 height 12
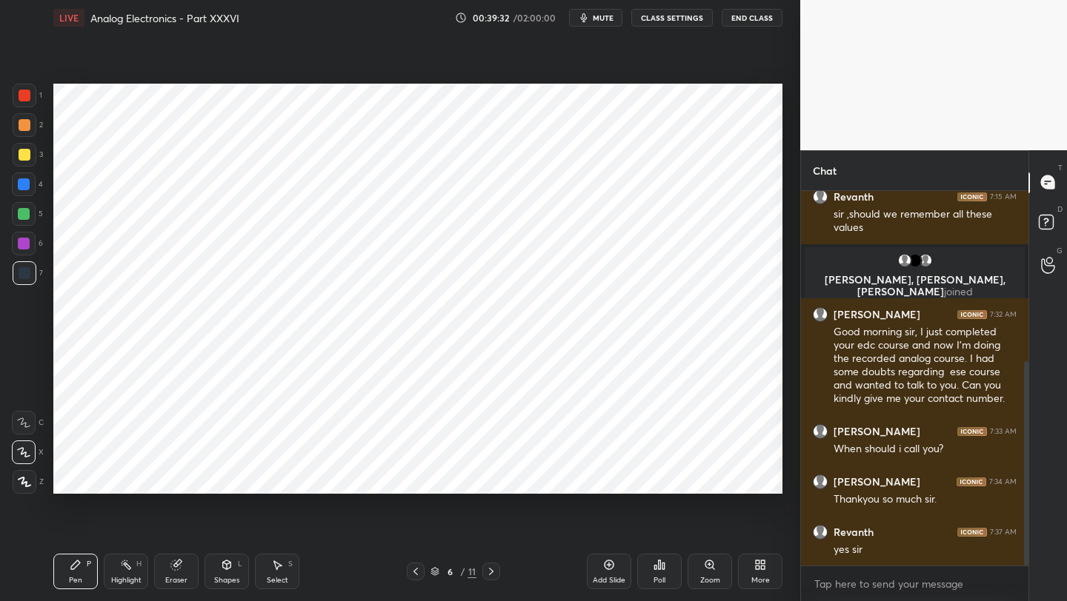
click at [413, 573] on icon at bounding box center [416, 572] width 12 height 12
click at [487, 564] on div "Pen P Highlight H Eraser Shapes L Select S 5 / 11 Add Slide Poll Zoom More" at bounding box center [417, 571] width 729 height 59
click at [491, 573] on icon at bounding box center [491, 571] width 4 height 7
click at [490, 565] on div at bounding box center [491, 572] width 18 height 18
click at [494, 575] on icon at bounding box center [491, 572] width 12 height 12
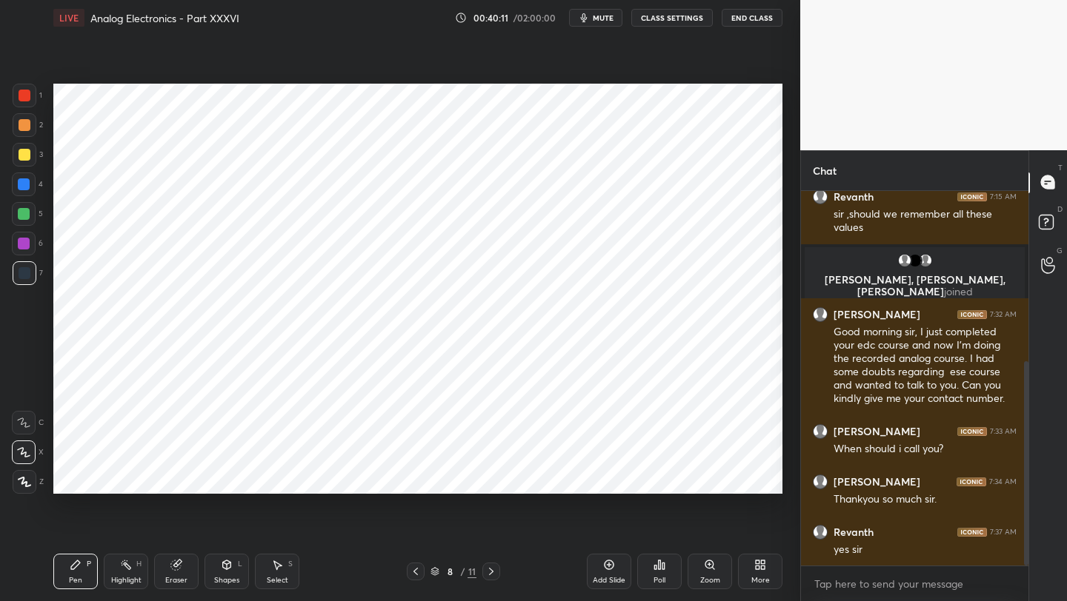
click at [490, 574] on icon at bounding box center [491, 571] width 4 height 7
click at [492, 570] on icon at bounding box center [491, 571] width 4 height 7
click at [419, 571] on icon at bounding box center [416, 572] width 12 height 12
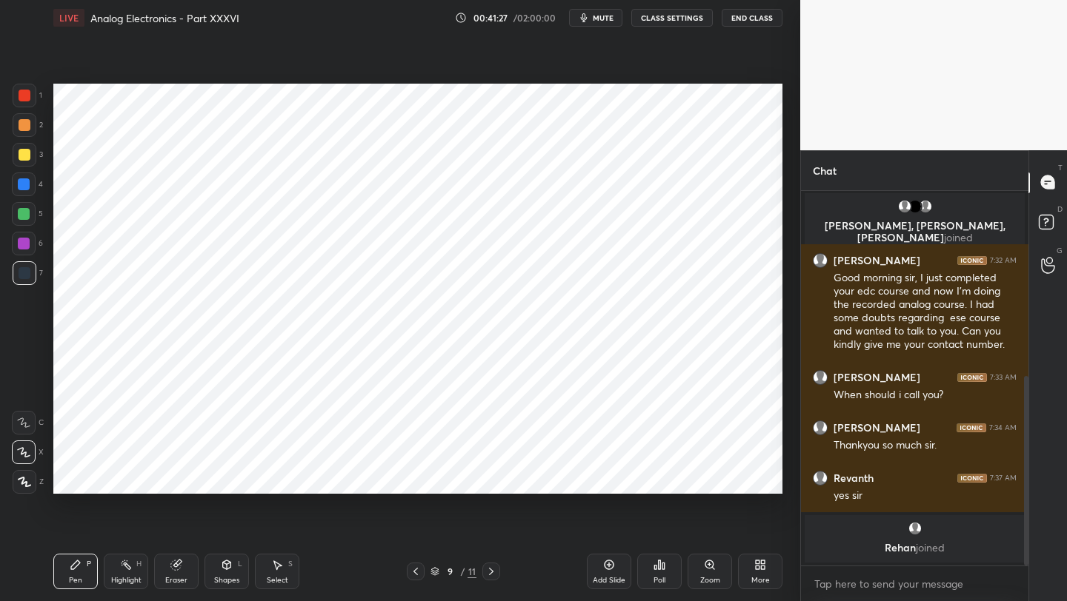
click at [489, 571] on icon at bounding box center [491, 572] width 12 height 12
click at [610, 564] on icon at bounding box center [609, 565] width 4 height 4
click at [13, 487] on div at bounding box center [25, 482] width 24 height 24
drag, startPoint x: 24, startPoint y: 92, endPoint x: 34, endPoint y: 95, distance: 10.8
click at [24, 93] on div at bounding box center [25, 96] width 12 height 12
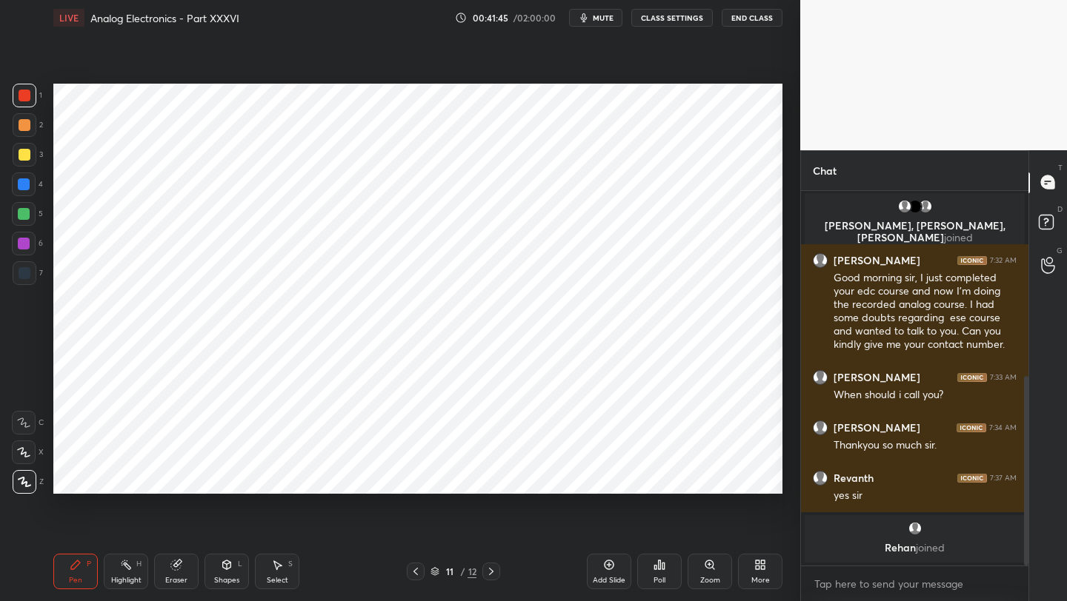
click at [23, 453] on icon at bounding box center [24, 452] width 12 height 9
click at [233, 567] on div "Shapes L" at bounding box center [226, 572] width 44 height 36
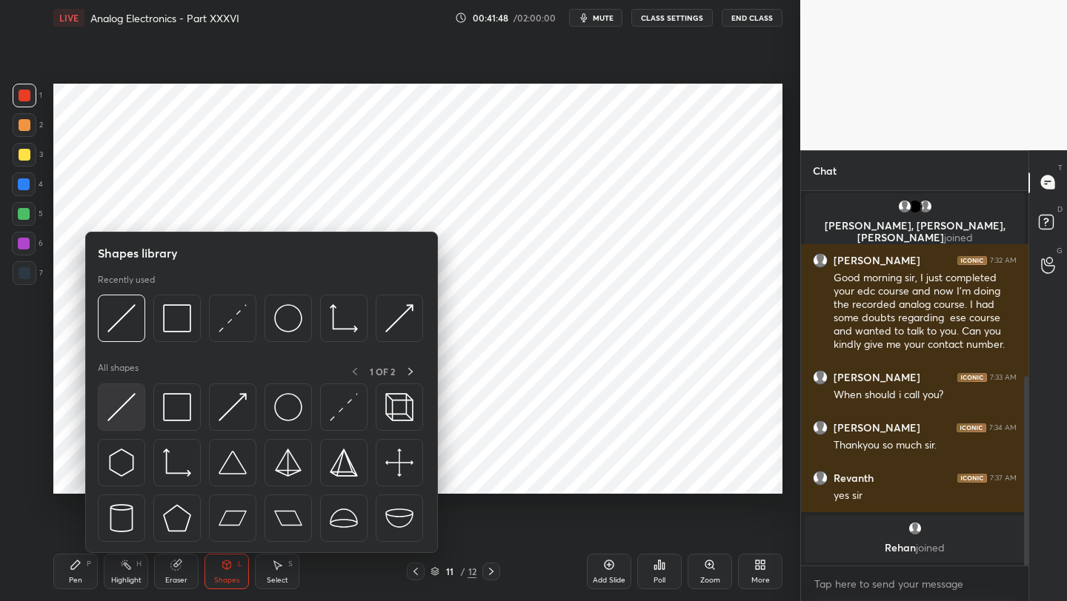
click at [129, 401] on img at bounding box center [121, 407] width 28 height 28
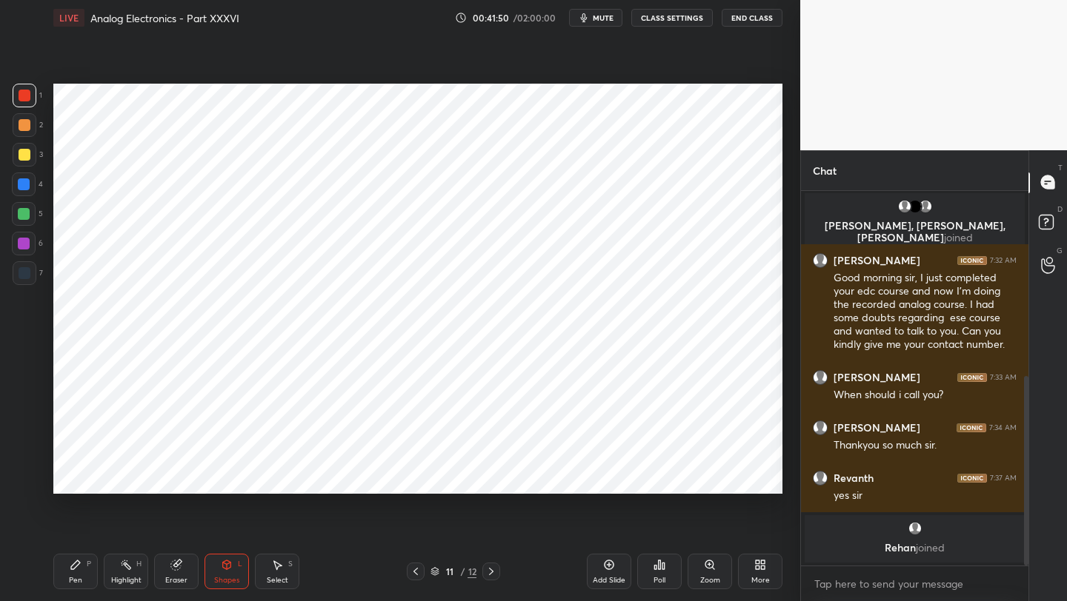
click at [27, 265] on div at bounding box center [25, 273] width 24 height 24
drag, startPoint x: 68, startPoint y: 586, endPoint x: 59, endPoint y: 515, distance: 71.7
click at [67, 586] on div "Pen P" at bounding box center [75, 572] width 44 height 36
click at [226, 572] on div "Shapes L" at bounding box center [226, 572] width 44 height 36
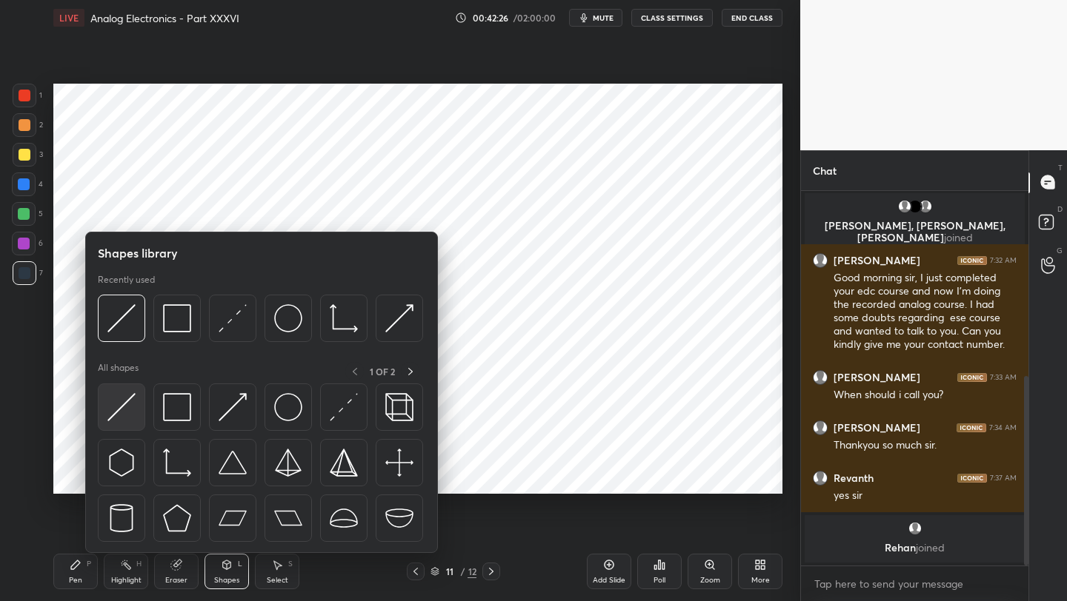
click at [113, 387] on div at bounding box center [121, 407] width 47 height 47
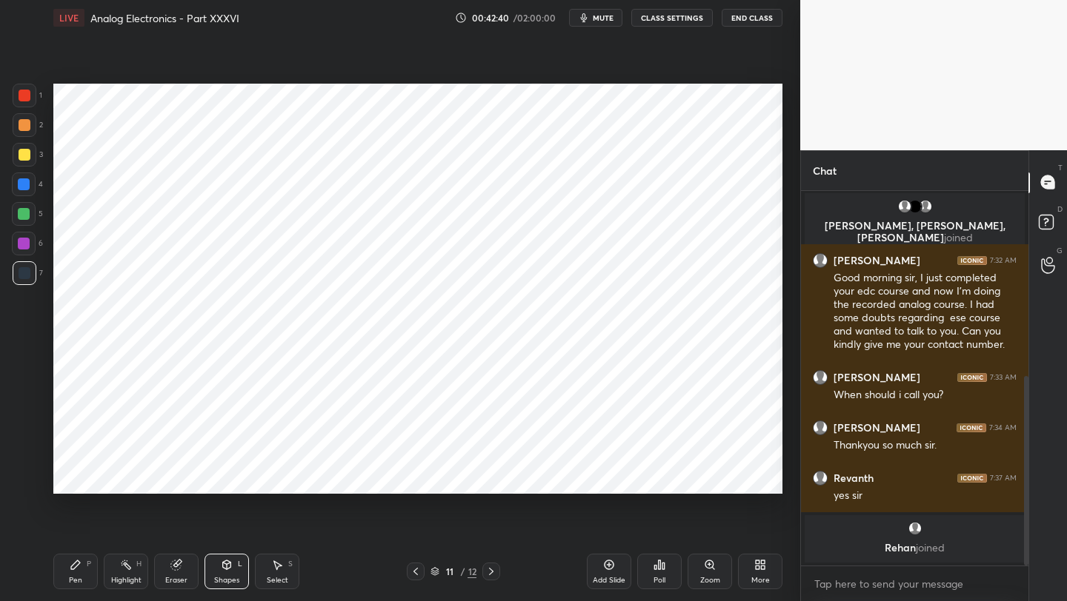
click at [24, 100] on div at bounding box center [25, 96] width 12 height 12
click at [73, 577] on div "Pen" at bounding box center [75, 580] width 13 height 7
click at [22, 273] on div at bounding box center [25, 273] width 12 height 12
click at [414, 569] on icon at bounding box center [416, 572] width 12 height 12
click at [415, 569] on icon at bounding box center [416, 572] width 12 height 12
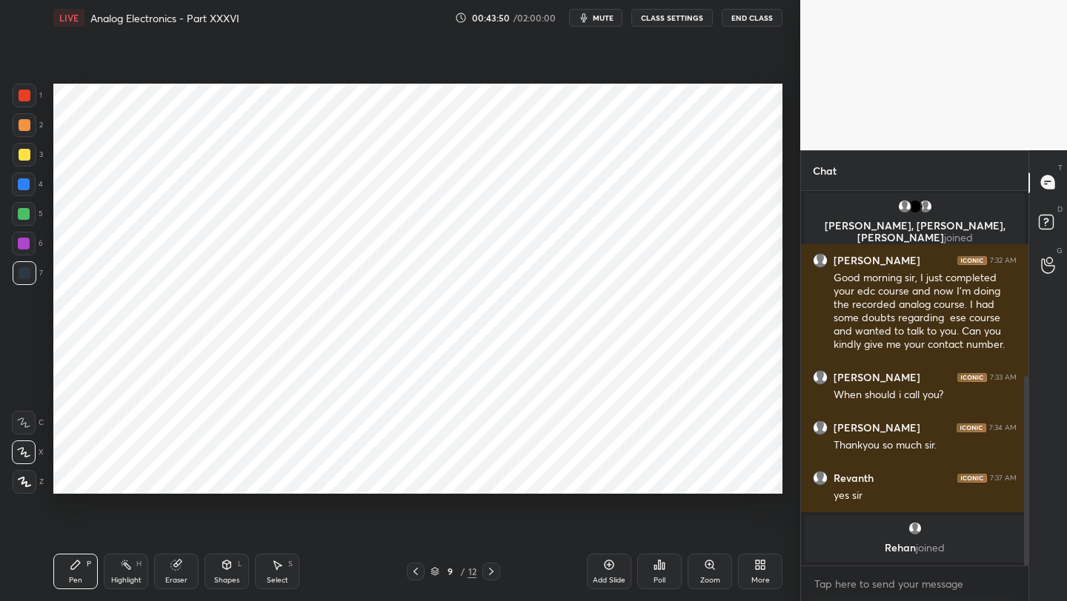
click at [418, 571] on icon at bounding box center [416, 572] width 12 height 12
click at [419, 577] on icon at bounding box center [416, 572] width 12 height 12
click at [421, 581] on div "Pen P Highlight H Eraser Shapes L Select S 7 / 12 Add Slide Poll Zoom More" at bounding box center [417, 571] width 729 height 59
click at [422, 579] on div at bounding box center [416, 572] width 18 height 18
click at [424, 578] on div at bounding box center [416, 572] width 18 height 18
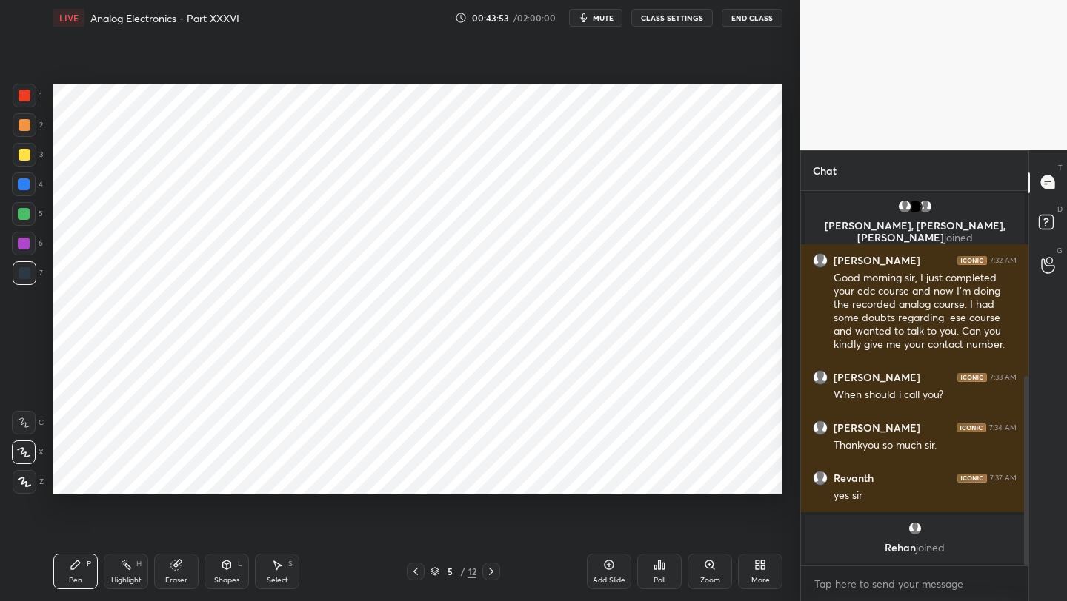
click at [425, 578] on div "5 / 12" at bounding box center [453, 572] width 93 height 18
click at [419, 576] on icon at bounding box center [416, 572] width 12 height 12
click at [422, 576] on div at bounding box center [416, 572] width 18 height 18
click at [277, 577] on div "Select" at bounding box center [277, 580] width 21 height 7
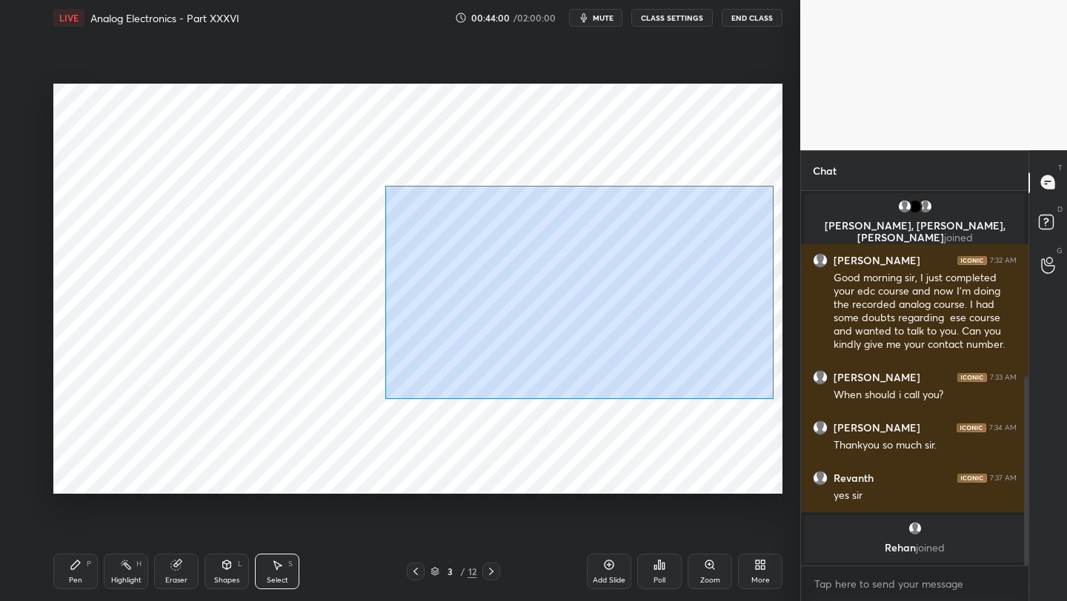
drag, startPoint x: 387, startPoint y: 182, endPoint x: 761, endPoint y: 385, distance: 424.9
click at [773, 399] on div "0 ° Undo Copy Duplicate Duplicate to new slide Delete" at bounding box center [417, 289] width 729 height 410
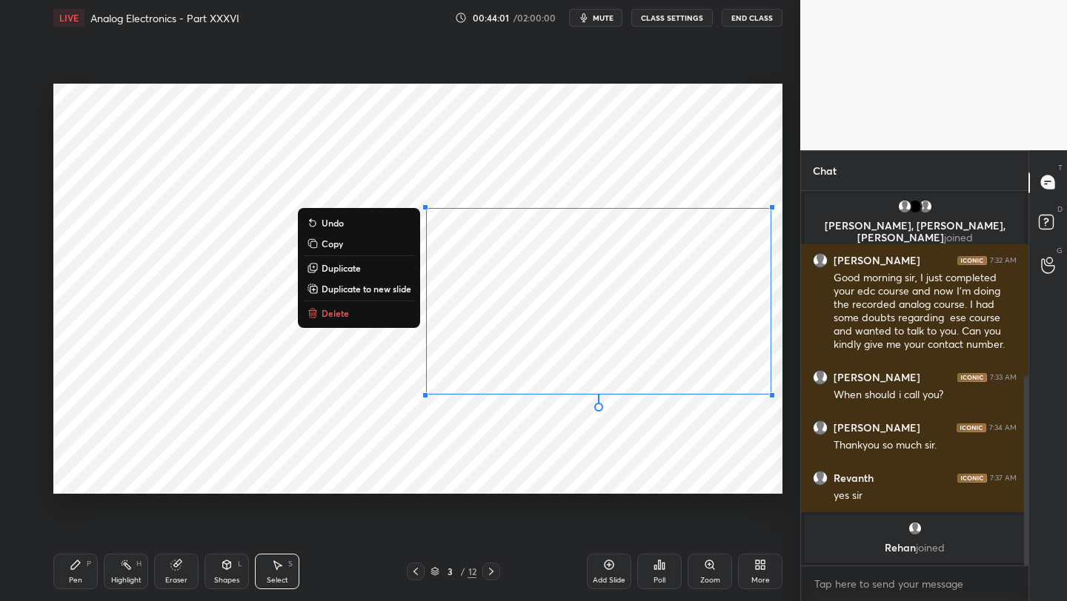
click at [333, 244] on p "Copy" at bounding box center [331, 244] width 21 height 12
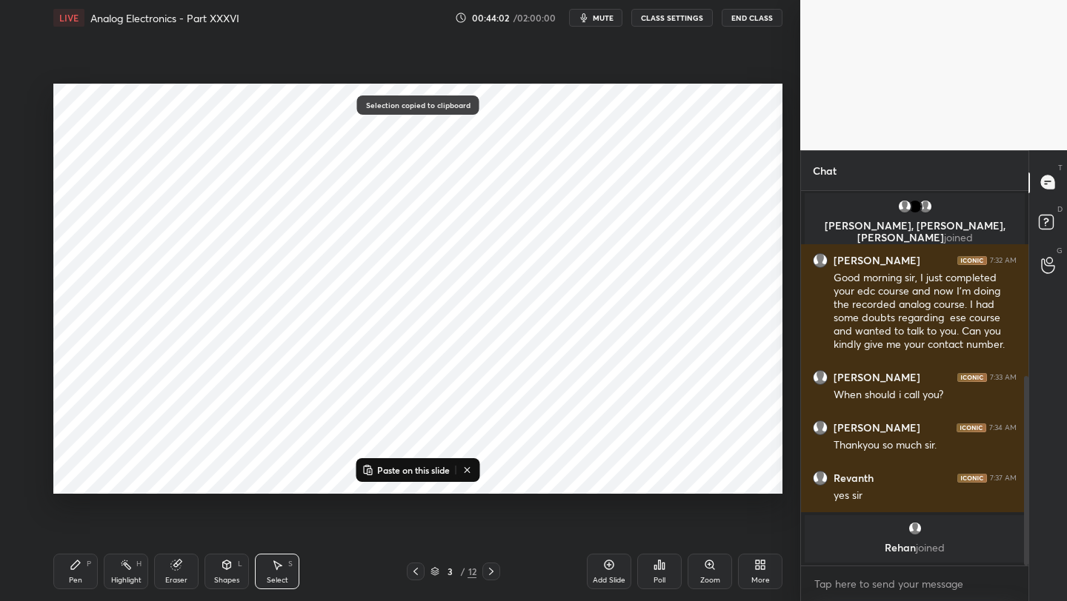
click at [489, 568] on icon at bounding box center [491, 572] width 12 height 12
click at [490, 570] on icon at bounding box center [491, 572] width 12 height 12
click at [493, 571] on icon at bounding box center [491, 572] width 12 height 12
click at [493, 570] on icon at bounding box center [491, 572] width 12 height 12
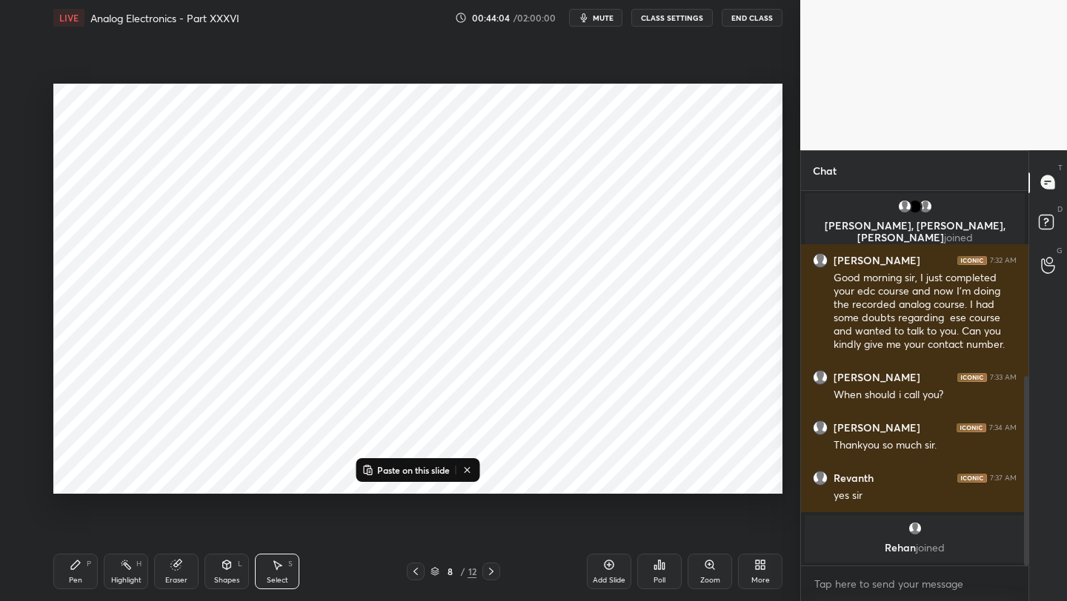
click at [494, 568] on icon at bounding box center [491, 572] width 12 height 12
click at [495, 569] on icon at bounding box center [491, 572] width 12 height 12
click at [496, 566] on icon at bounding box center [491, 572] width 12 height 12
click at [408, 467] on p "Paste on this slide" at bounding box center [413, 470] width 73 height 12
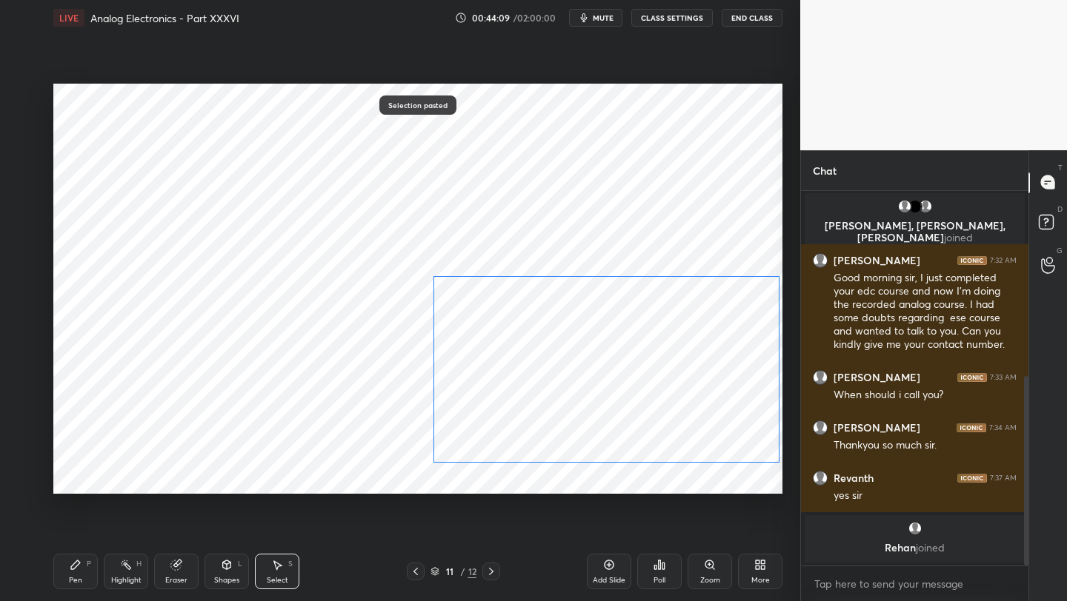
drag, startPoint x: 513, startPoint y: 319, endPoint x: 520, endPoint y: 375, distance: 56.0
click at [521, 376] on div "0 ° Undo Copy Paste here Duplicate Duplicate to new slide Delete" at bounding box center [417, 289] width 729 height 410
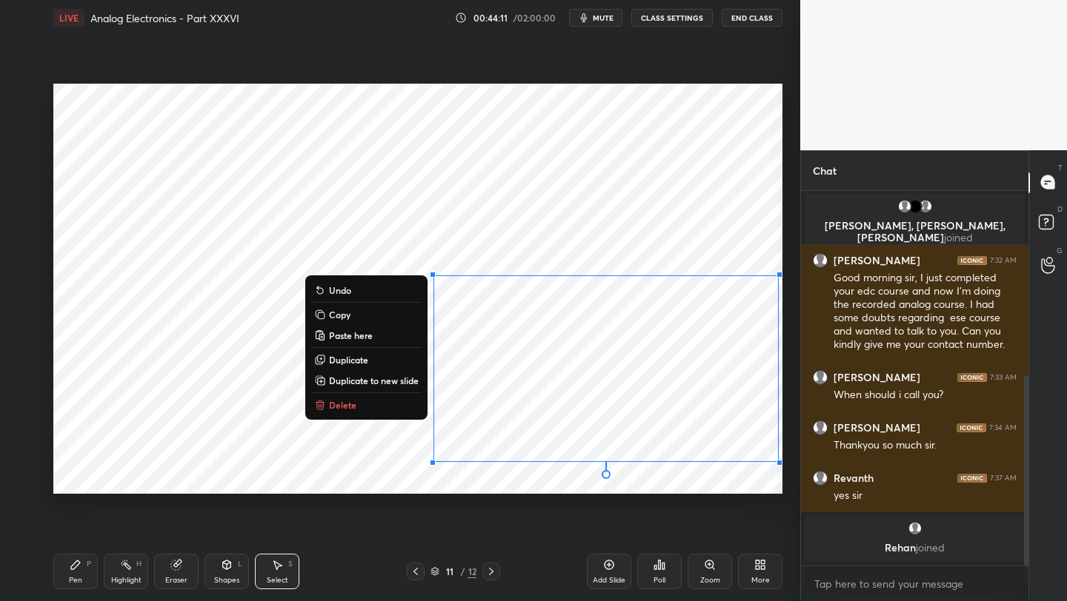
click at [79, 582] on div "Pen" at bounding box center [75, 580] width 13 height 7
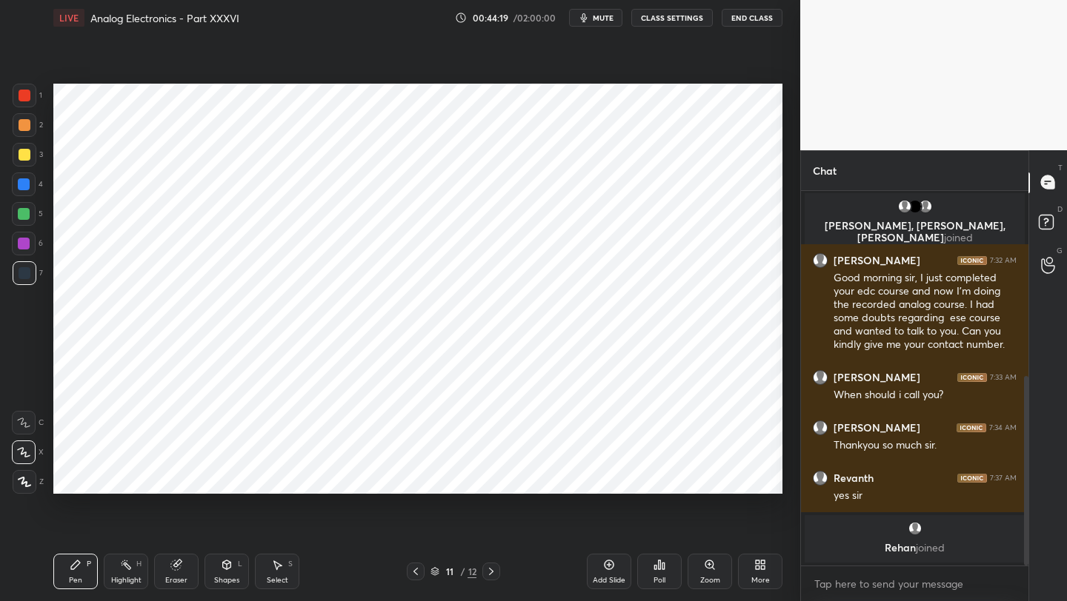
drag, startPoint x: 230, startPoint y: 567, endPoint x: 224, endPoint y: 559, distance: 10.1
click at [228, 565] on icon at bounding box center [227, 565] width 8 height 9
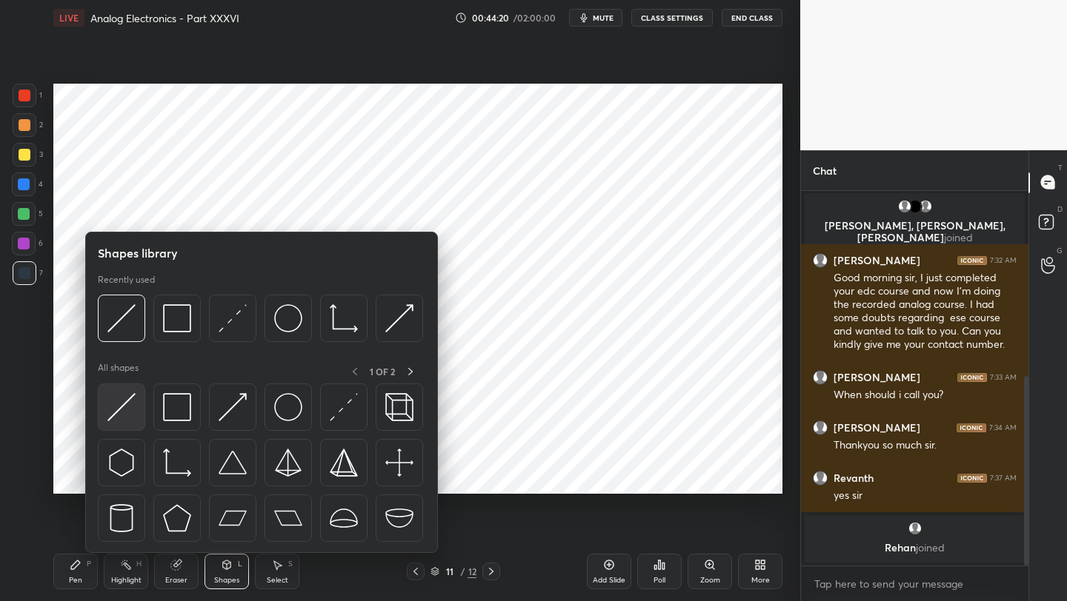
click at [121, 406] on img at bounding box center [121, 407] width 28 height 28
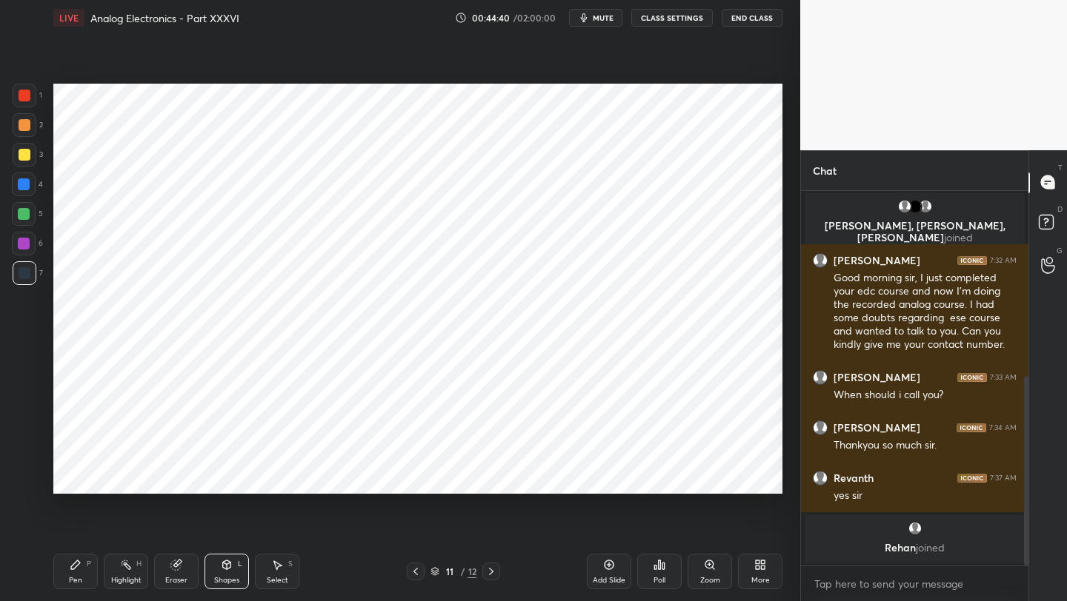
click at [75, 573] on div "Pen P" at bounding box center [75, 572] width 44 height 36
click at [419, 567] on icon at bounding box center [416, 572] width 12 height 12
click at [420, 569] on icon at bounding box center [416, 572] width 12 height 12
click at [495, 578] on div at bounding box center [491, 572] width 18 height 18
click at [494, 574] on icon at bounding box center [491, 572] width 12 height 12
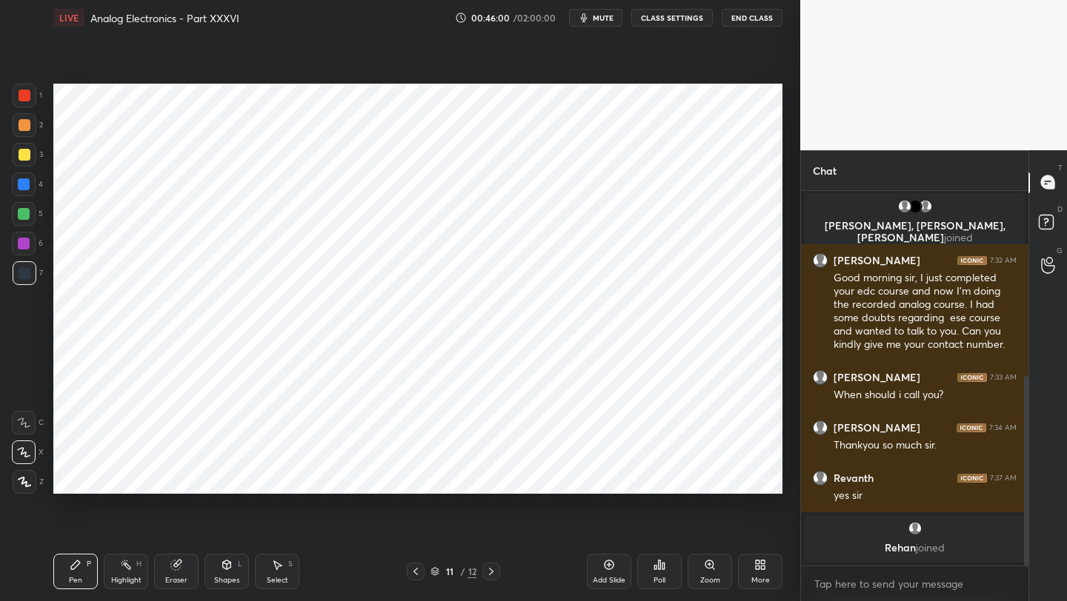
click at [421, 575] on div at bounding box center [416, 572] width 18 height 18
click at [415, 573] on icon at bounding box center [415, 571] width 4 height 7
click at [413, 570] on icon at bounding box center [416, 572] width 12 height 12
click at [418, 568] on icon at bounding box center [416, 572] width 12 height 12
click at [496, 578] on div at bounding box center [491, 572] width 18 height 18
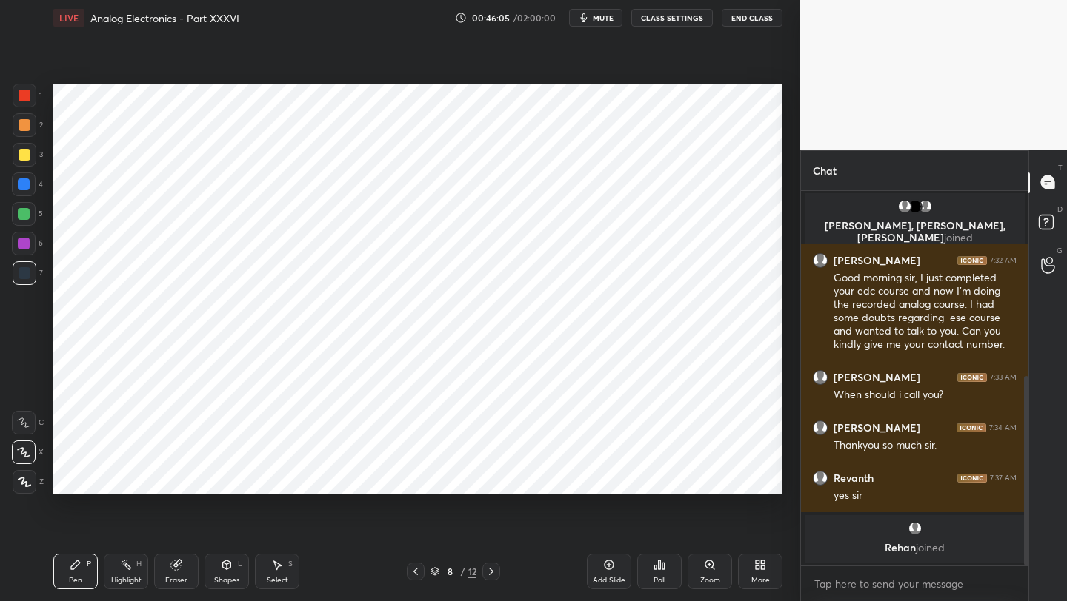
click at [495, 576] on div at bounding box center [491, 572] width 18 height 18
click at [495, 575] on icon at bounding box center [491, 572] width 12 height 12
click at [496, 580] on div at bounding box center [491, 572] width 18 height 18
click at [420, 575] on icon at bounding box center [416, 572] width 12 height 12
click at [416, 579] on div at bounding box center [416, 572] width 18 height 18
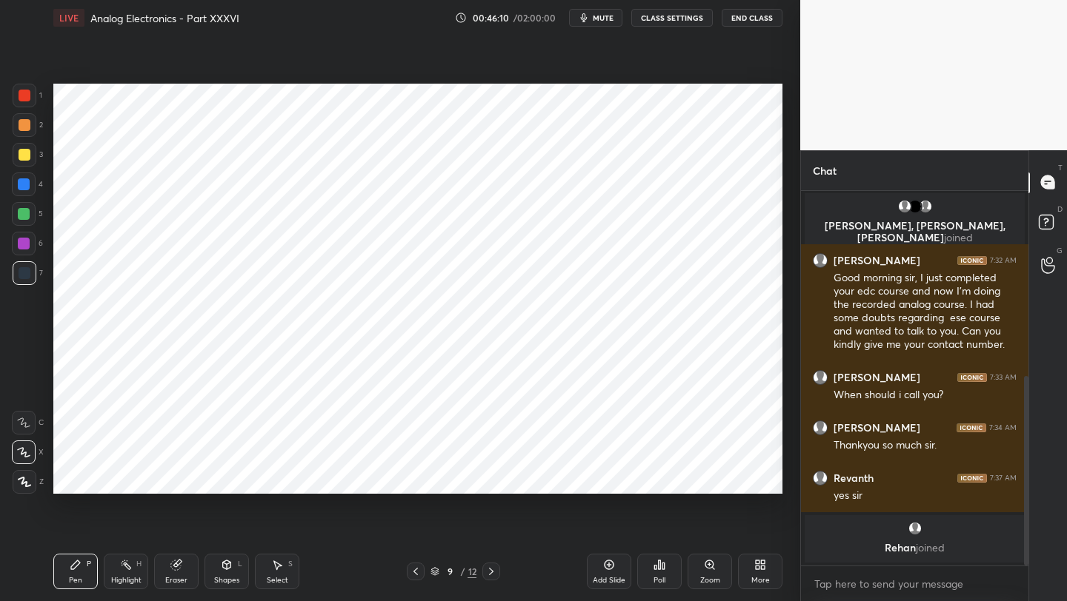
click at [417, 578] on div at bounding box center [416, 572] width 18 height 18
click at [495, 576] on icon at bounding box center [491, 572] width 12 height 12
click at [495, 577] on icon at bounding box center [491, 572] width 12 height 12
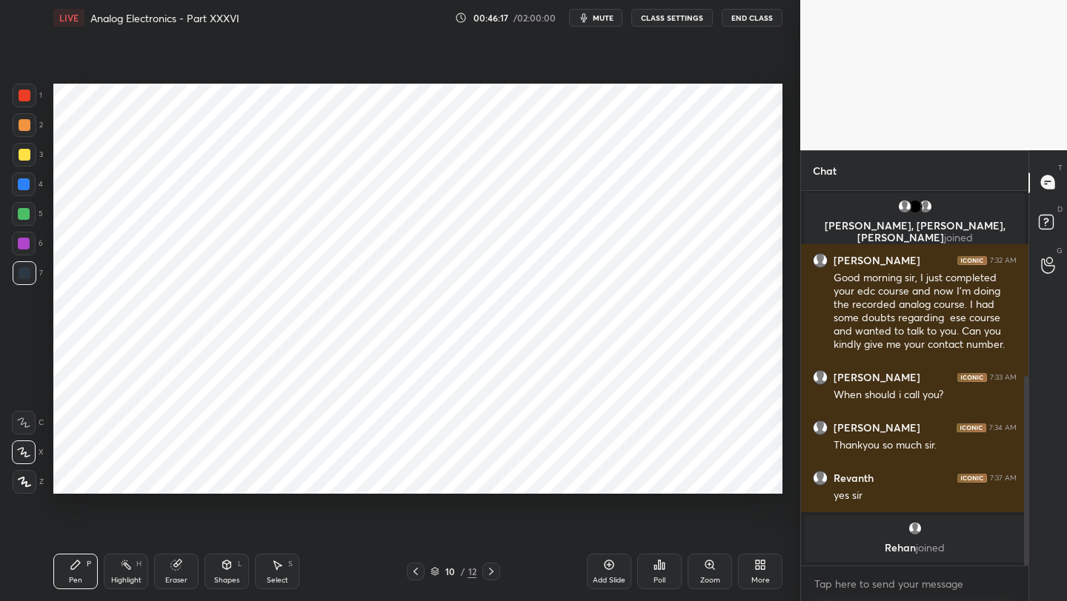
click at [494, 576] on icon at bounding box center [491, 572] width 12 height 12
click at [416, 570] on icon at bounding box center [415, 571] width 4 height 7
click at [418, 573] on icon at bounding box center [416, 572] width 12 height 12
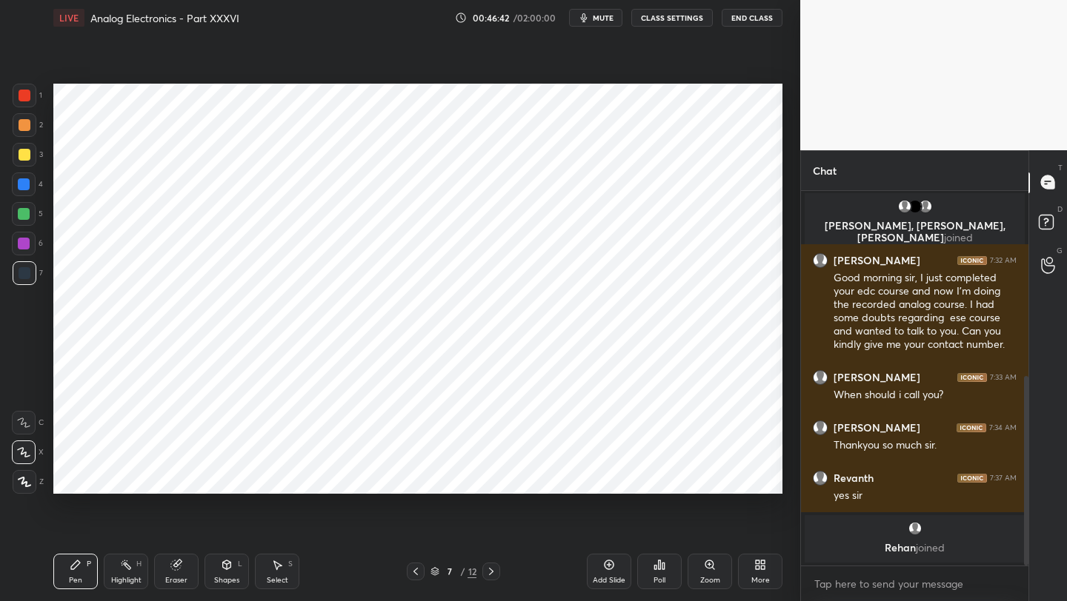
click at [493, 570] on icon at bounding box center [491, 572] width 12 height 12
click at [491, 573] on icon at bounding box center [491, 571] width 4 height 7
click at [493, 571] on icon at bounding box center [491, 572] width 12 height 12
drag, startPoint x: 605, startPoint y: 569, endPoint x: 607, endPoint y: 561, distance: 8.3
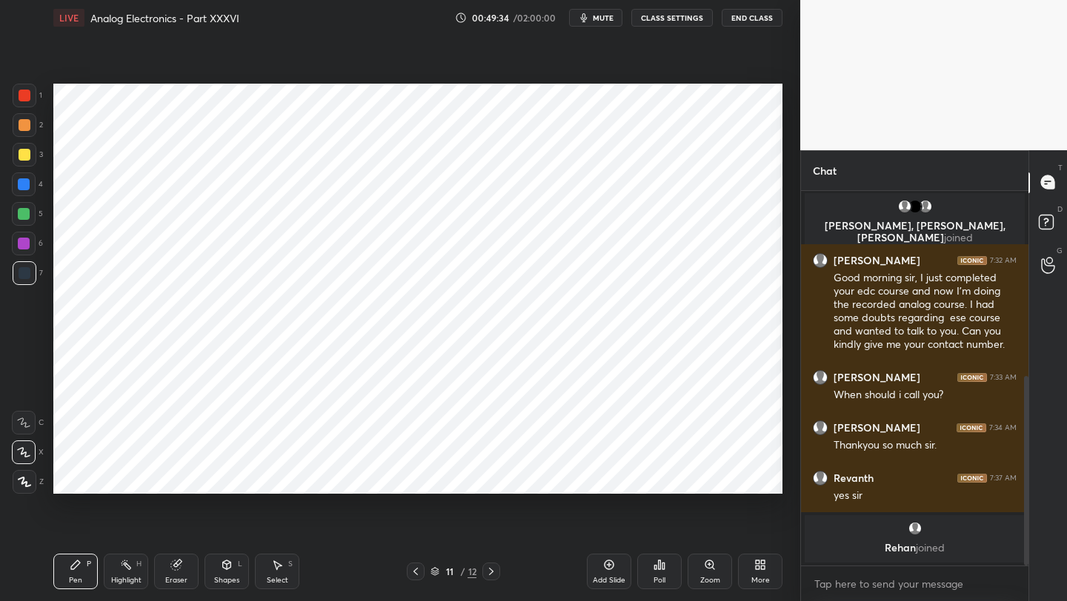
click at [607, 567] on icon at bounding box center [609, 565] width 12 height 12
click at [227, 556] on div "Shapes L" at bounding box center [226, 572] width 44 height 36
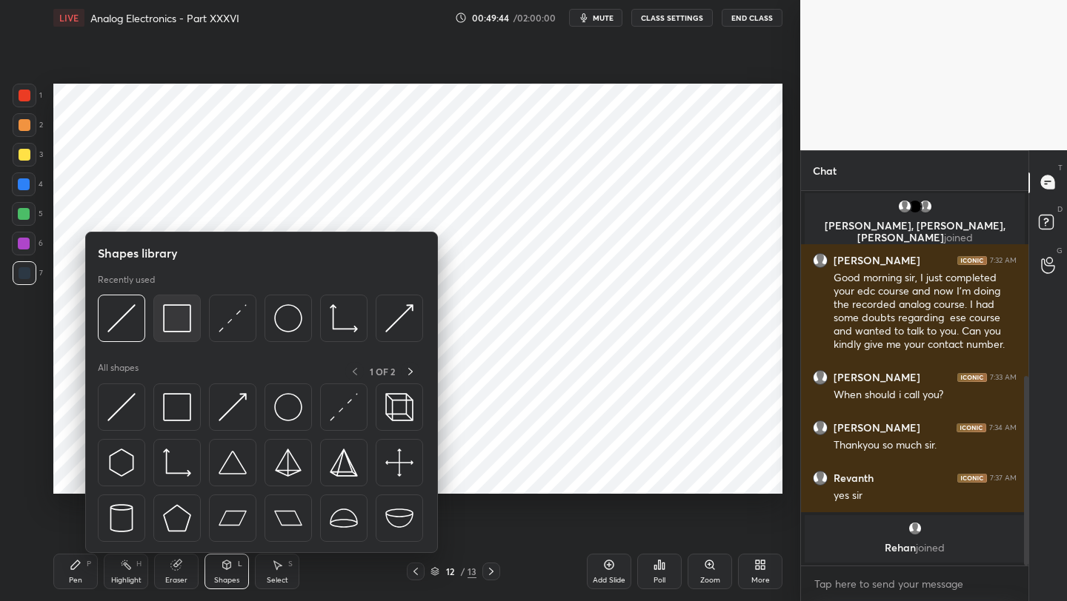
click at [178, 316] on img at bounding box center [177, 318] width 28 height 28
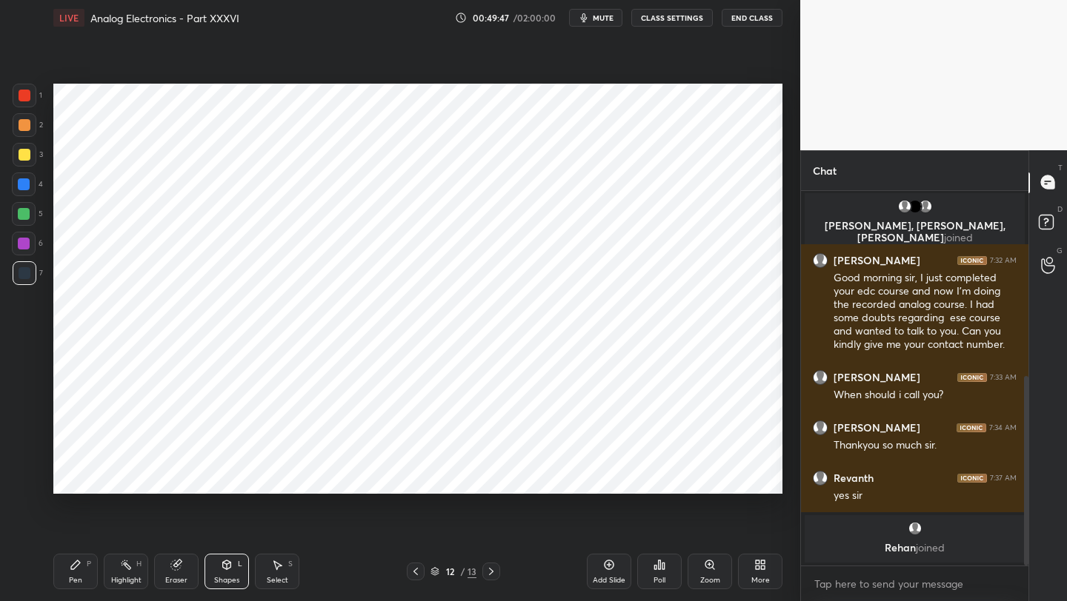
click at [62, 571] on div "Pen P" at bounding box center [75, 572] width 44 height 36
drag, startPoint x: 230, startPoint y: 566, endPoint x: 226, endPoint y: 558, distance: 9.3
click at [227, 565] on icon at bounding box center [227, 565] width 8 height 9
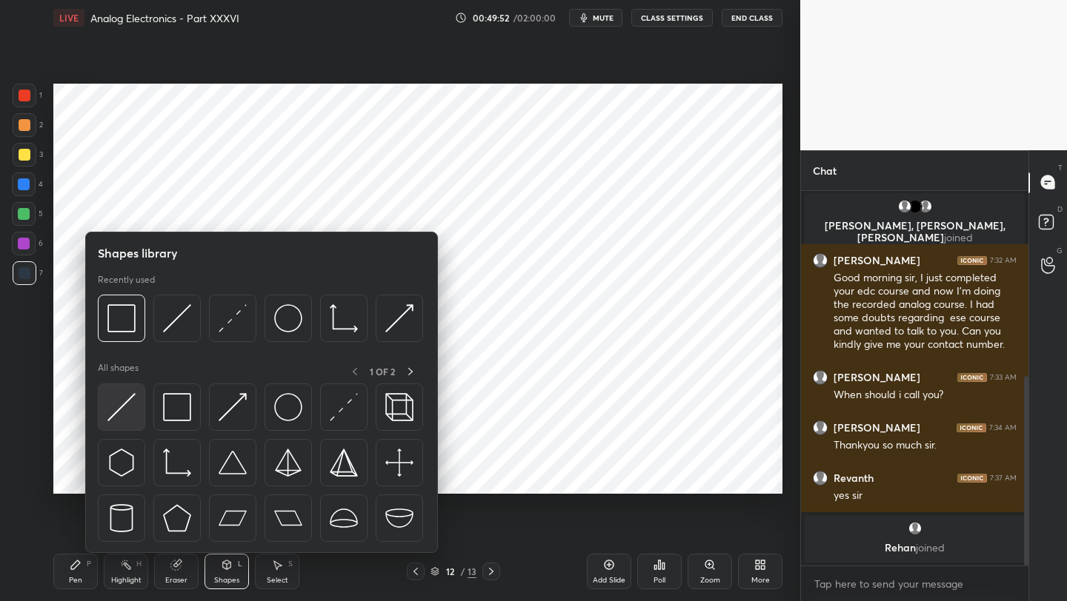
click at [128, 411] on img at bounding box center [121, 407] width 28 height 28
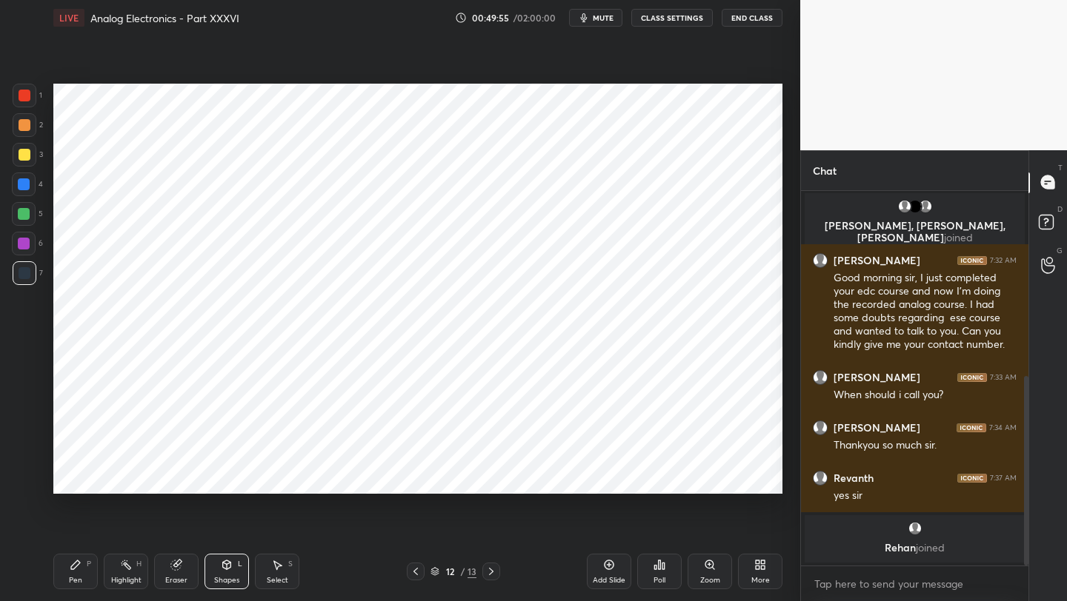
click at [24, 100] on div at bounding box center [25, 96] width 12 height 12
click at [79, 571] on div "Pen P" at bounding box center [75, 572] width 44 height 36
drag, startPoint x: 27, startPoint y: 217, endPoint x: 39, endPoint y: 212, distance: 12.9
click at [27, 217] on div at bounding box center [24, 214] width 12 height 12
click at [25, 106] on div at bounding box center [25, 96] width 24 height 24
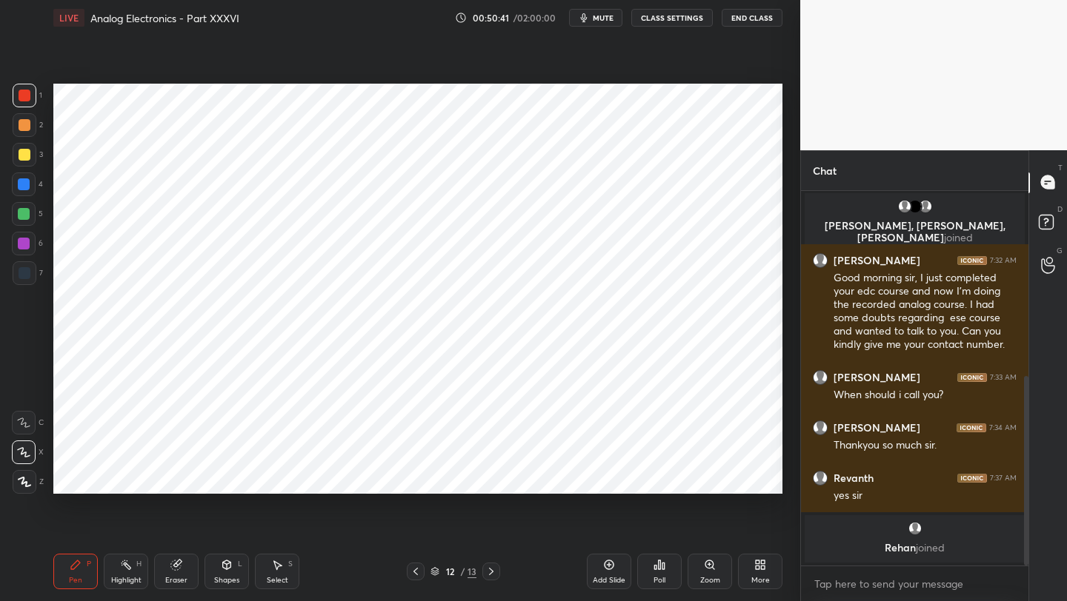
click at [416, 566] on icon at bounding box center [416, 572] width 12 height 12
click at [492, 567] on icon at bounding box center [491, 572] width 12 height 12
click at [414, 567] on icon at bounding box center [416, 572] width 12 height 12
click at [414, 573] on icon at bounding box center [416, 572] width 12 height 12
click at [489, 567] on icon at bounding box center [491, 572] width 12 height 12
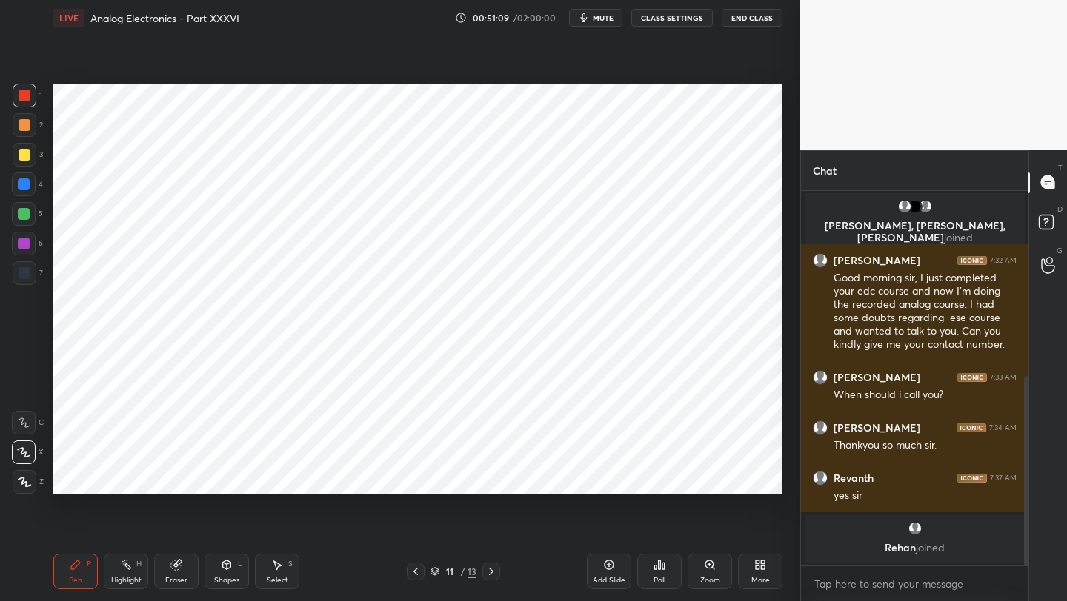
click at [487, 567] on icon at bounding box center [491, 572] width 12 height 12
click at [416, 574] on icon at bounding box center [416, 572] width 12 height 12
click at [488, 570] on icon at bounding box center [491, 572] width 12 height 12
click at [410, 569] on icon at bounding box center [416, 572] width 12 height 12
drag, startPoint x: 493, startPoint y: 568, endPoint x: 492, endPoint y: 541, distance: 26.7
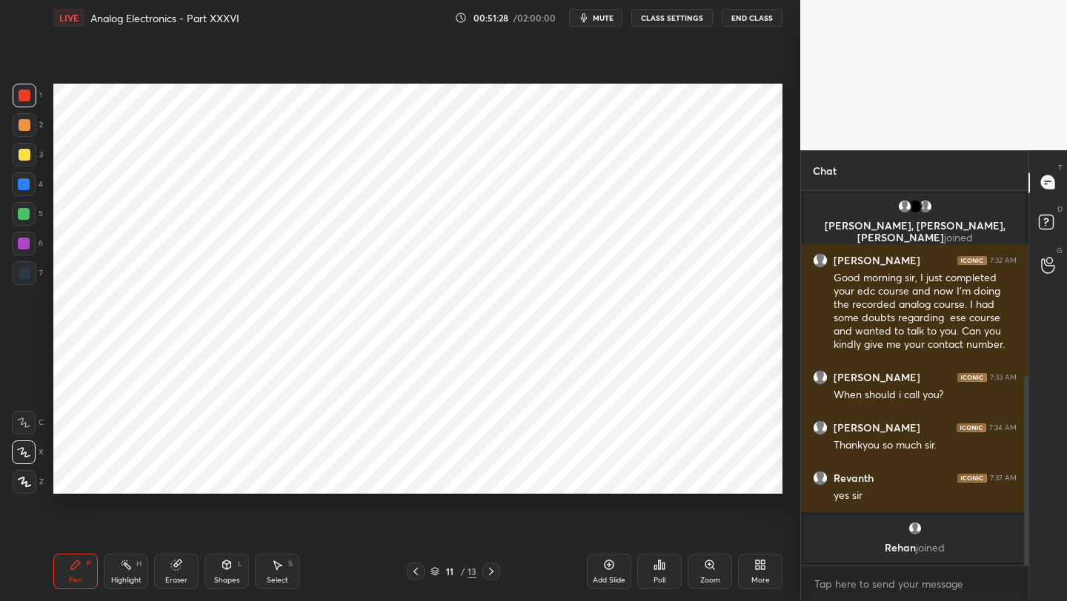
click at [493, 568] on icon at bounding box center [491, 572] width 12 height 12
click at [29, 278] on div at bounding box center [25, 273] width 12 height 12
click at [23, 209] on div at bounding box center [24, 214] width 24 height 24
click at [617, 562] on div "Add Slide" at bounding box center [609, 572] width 44 height 36
click at [413, 573] on icon at bounding box center [416, 572] width 12 height 12
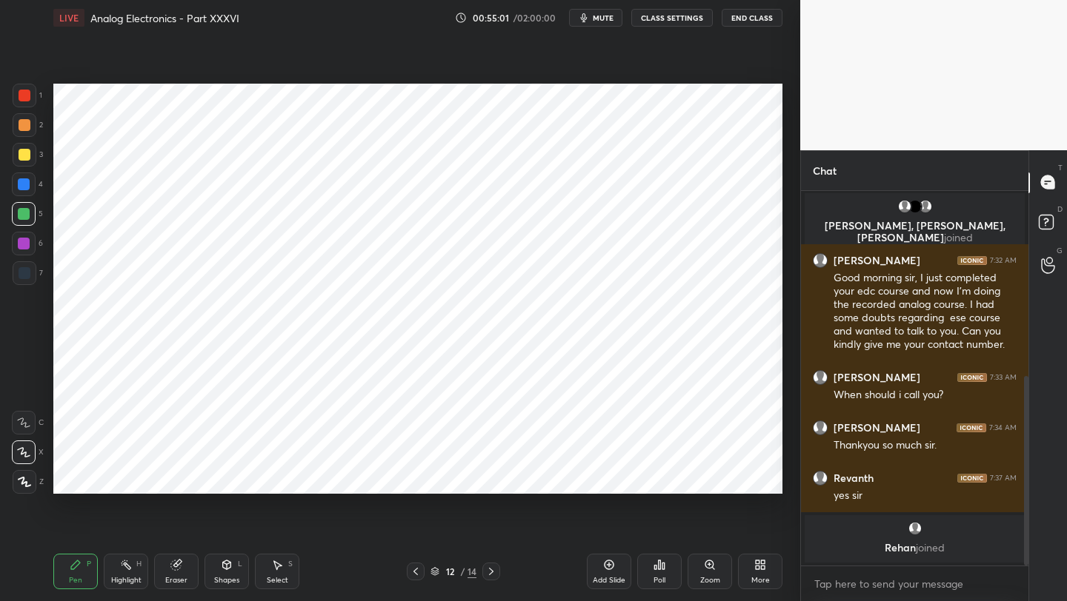
click at [421, 573] on div at bounding box center [416, 572] width 18 height 18
click at [487, 569] on icon at bounding box center [491, 572] width 12 height 12
click at [494, 570] on icon at bounding box center [491, 572] width 12 height 12
click at [490, 570] on icon at bounding box center [491, 571] width 4 height 7
drag, startPoint x: 420, startPoint y: 568, endPoint x: 412, endPoint y: 558, distance: 12.6
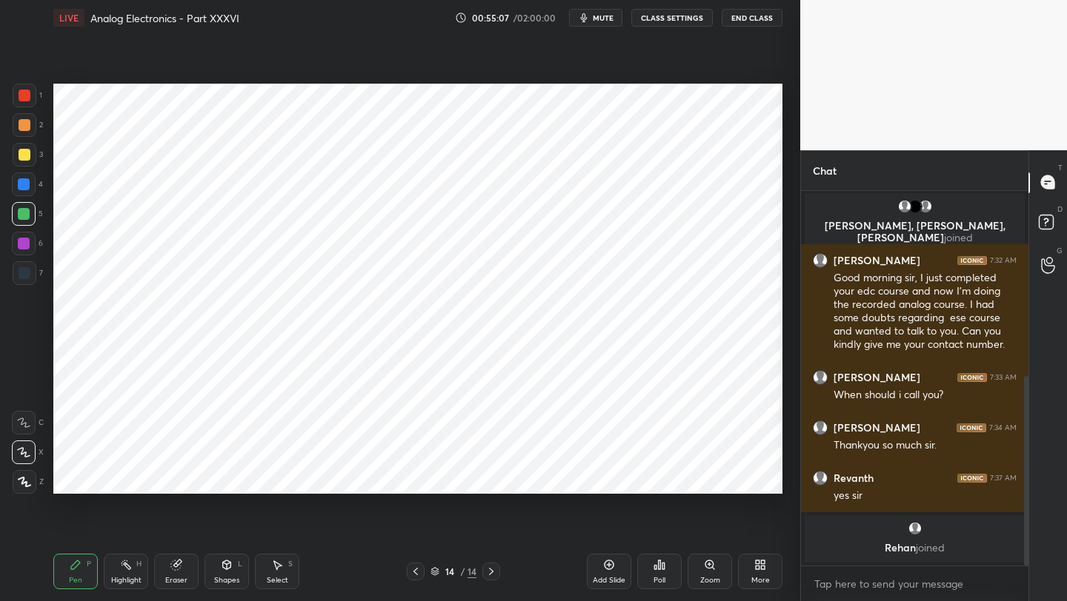
click at [418, 568] on icon at bounding box center [416, 572] width 12 height 12
click at [22, 278] on div at bounding box center [25, 273] width 12 height 12
drag, startPoint x: 179, startPoint y: 568, endPoint x: 203, endPoint y: 537, distance: 39.6
click at [179, 570] on icon at bounding box center [176, 565] width 12 height 12
click at [588, 574] on div "Add Slide" at bounding box center [609, 572] width 44 height 36
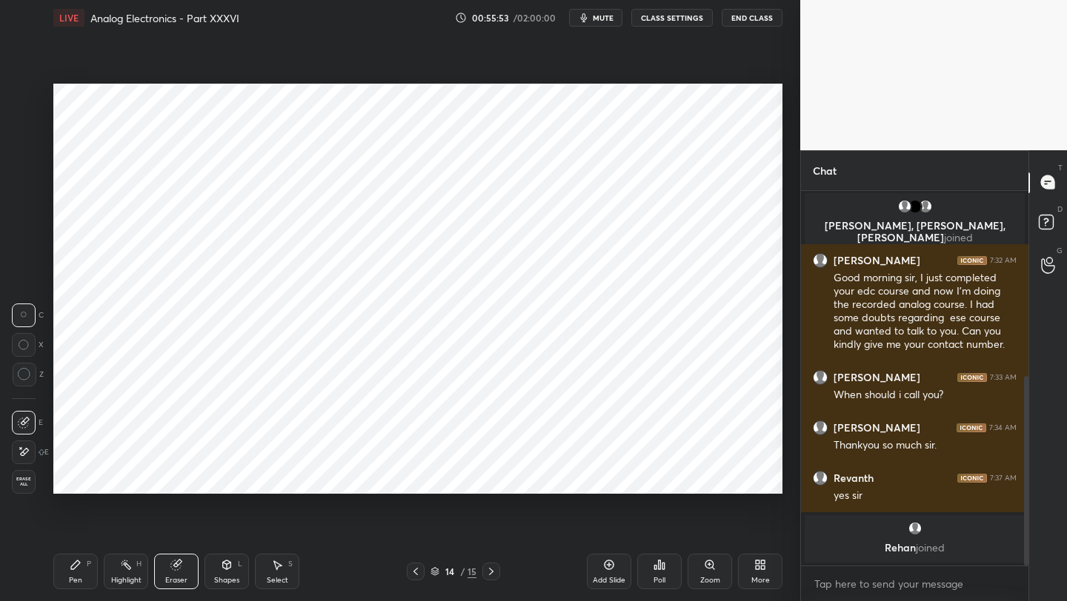
click at [79, 566] on icon at bounding box center [76, 565] width 12 height 12
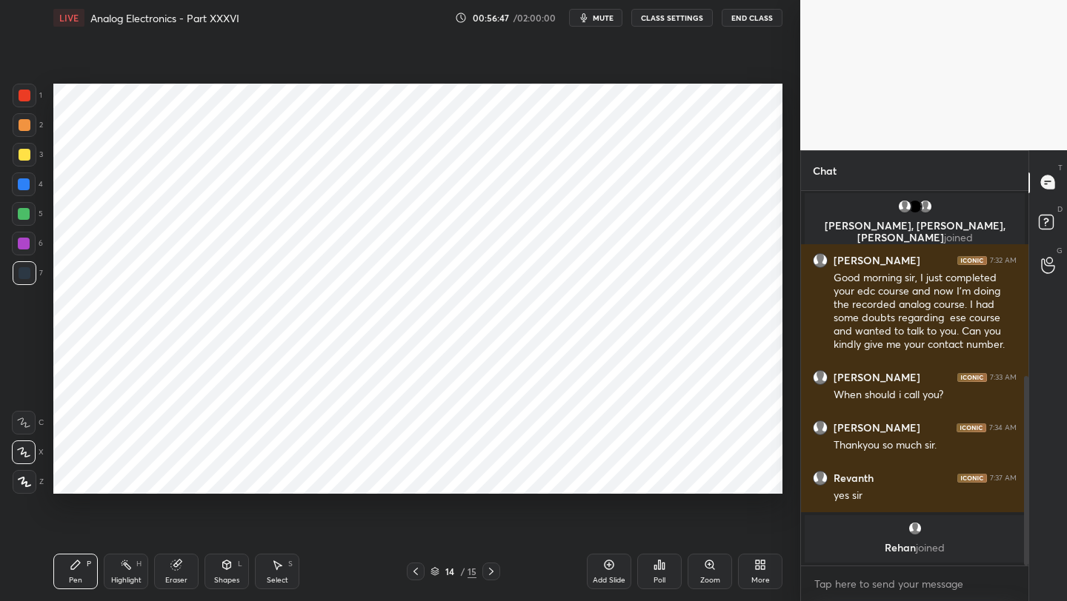
click at [426, 570] on div "14 / 15" at bounding box center [453, 572] width 93 height 18
click at [427, 572] on div "14 / 15" at bounding box center [453, 572] width 93 height 18
click at [427, 573] on div "14 / 15" at bounding box center [453, 572] width 93 height 18
click at [422, 572] on div at bounding box center [416, 572] width 18 height 18
click at [416, 570] on icon at bounding box center [416, 572] width 12 height 12
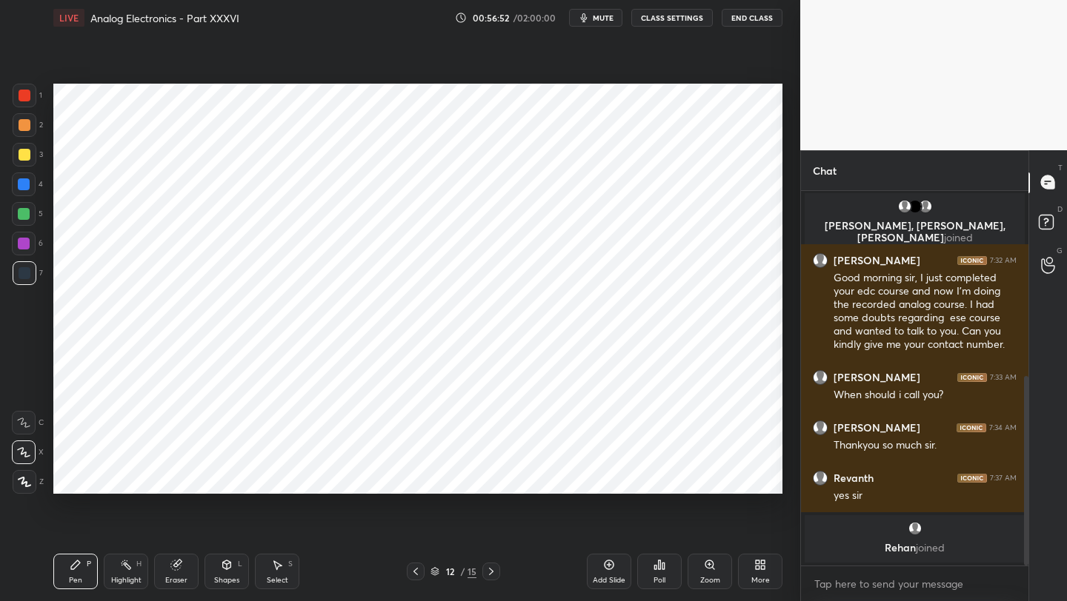
click at [489, 567] on div at bounding box center [491, 572] width 18 height 18
click at [490, 567] on icon at bounding box center [491, 572] width 12 height 12
click at [613, 561] on div "Add Slide" at bounding box center [609, 572] width 44 height 36
drag, startPoint x: 230, startPoint y: 576, endPoint x: 225, endPoint y: 559, distance: 17.1
click at [230, 577] on div "Shapes" at bounding box center [226, 580] width 25 height 7
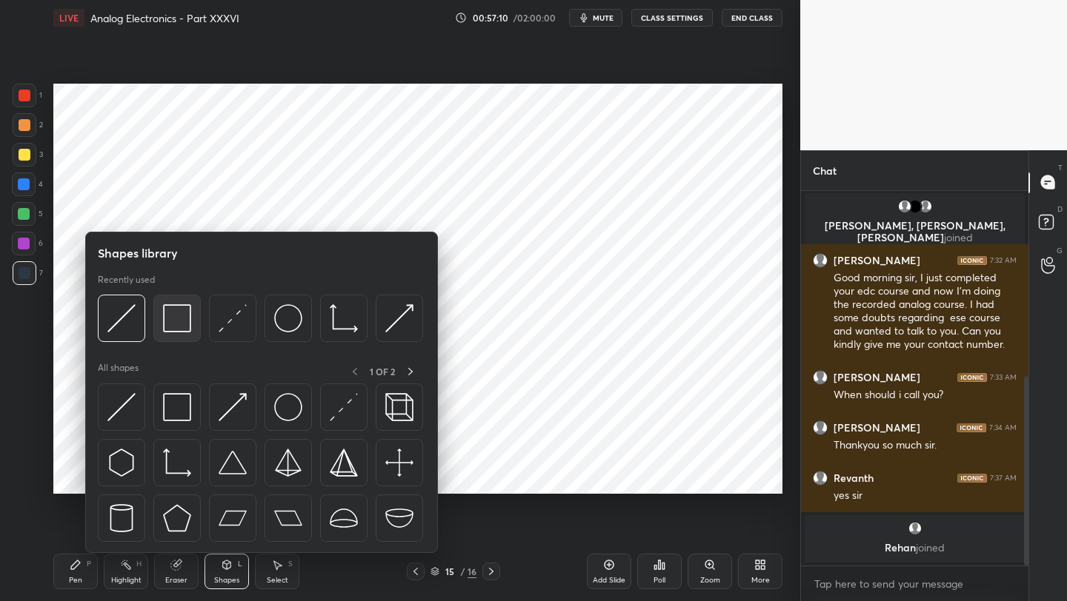
click at [177, 312] on img at bounding box center [177, 318] width 28 height 28
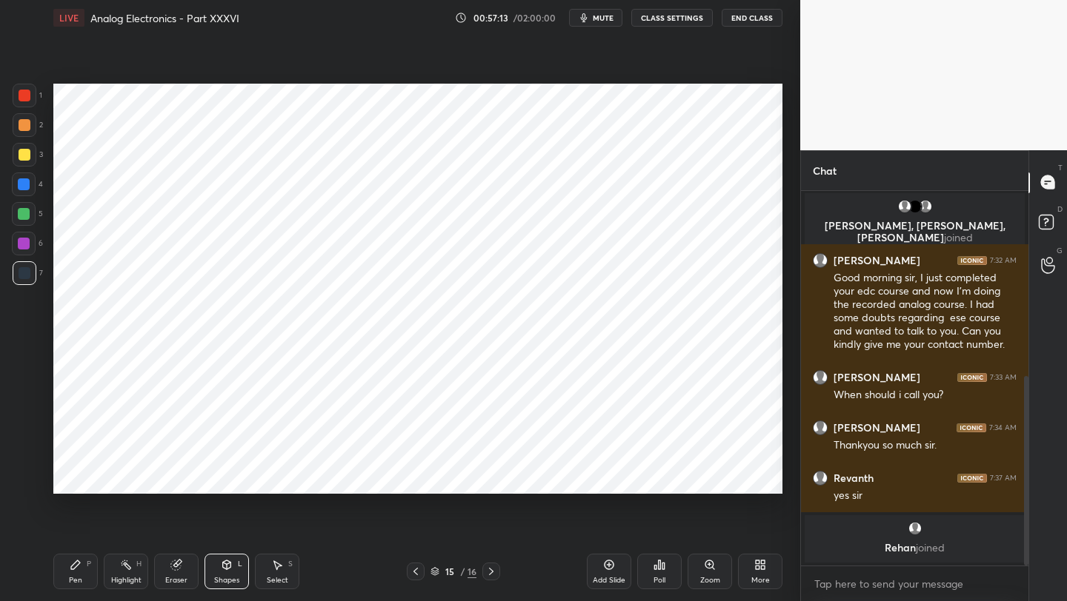
click at [229, 579] on div "Shapes" at bounding box center [226, 580] width 25 height 7
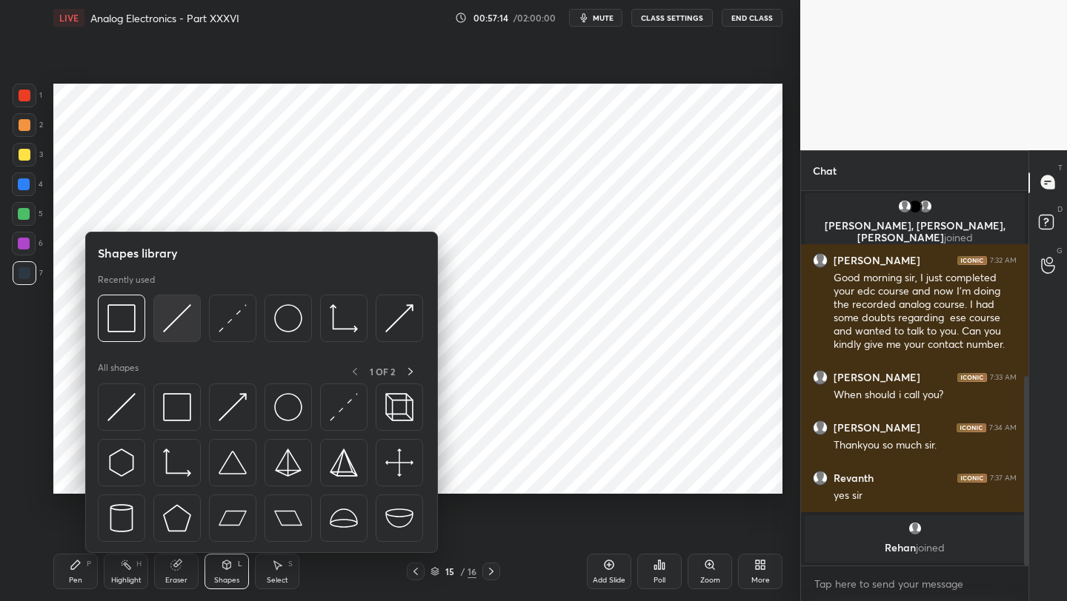
click at [175, 328] on img at bounding box center [177, 318] width 28 height 28
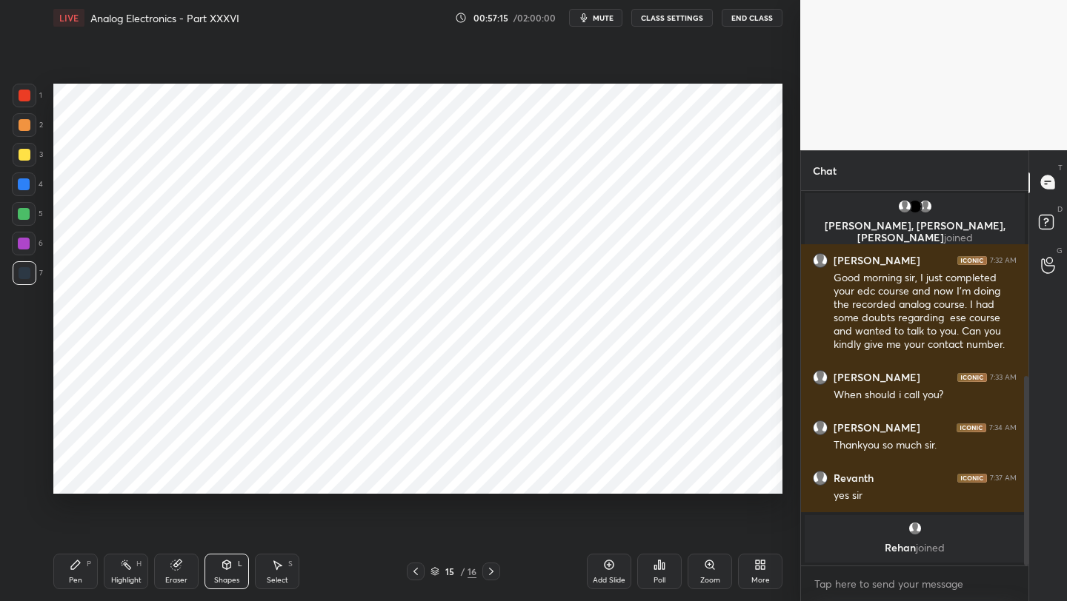
drag, startPoint x: 24, startPoint y: 92, endPoint x: 32, endPoint y: 93, distance: 7.4
click at [22, 94] on div at bounding box center [25, 96] width 12 height 12
click at [85, 564] on div "Pen P" at bounding box center [75, 572] width 44 height 36
drag, startPoint x: 18, startPoint y: 210, endPoint x: 36, endPoint y: 199, distance: 22.0
click at [19, 210] on div at bounding box center [24, 214] width 12 height 12
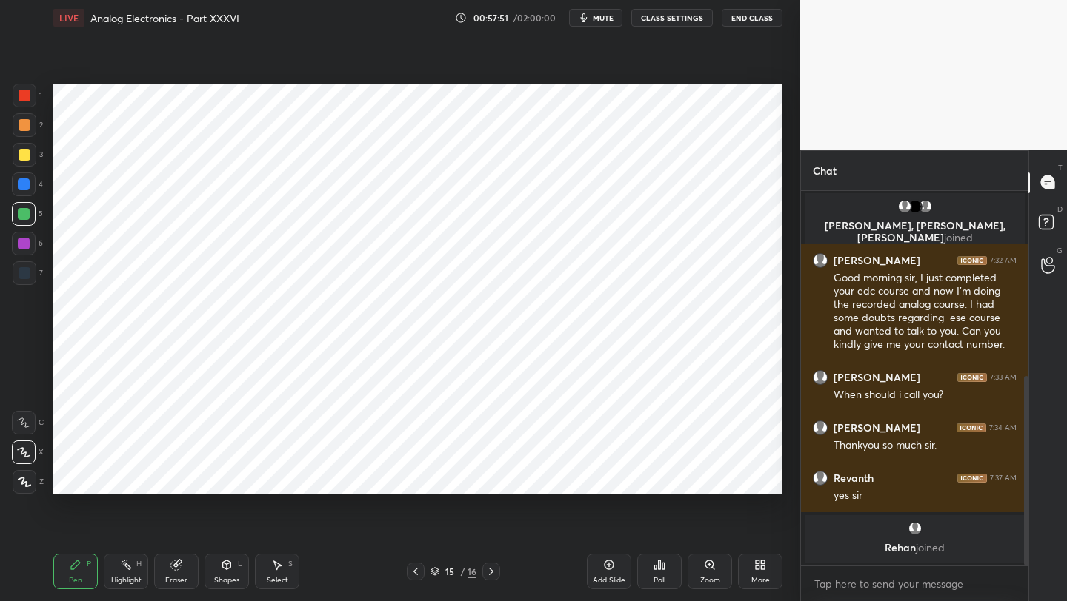
click at [415, 573] on icon at bounding box center [415, 571] width 4 height 7
click at [488, 570] on icon at bounding box center [491, 572] width 12 height 12
click at [418, 570] on icon at bounding box center [416, 572] width 12 height 12
click at [487, 581] on div "Pen P Highlight H Eraser Shapes L Select S 14 / 16 Add Slide Poll Zoom More" at bounding box center [417, 571] width 729 height 59
click at [492, 570] on icon at bounding box center [491, 572] width 12 height 12
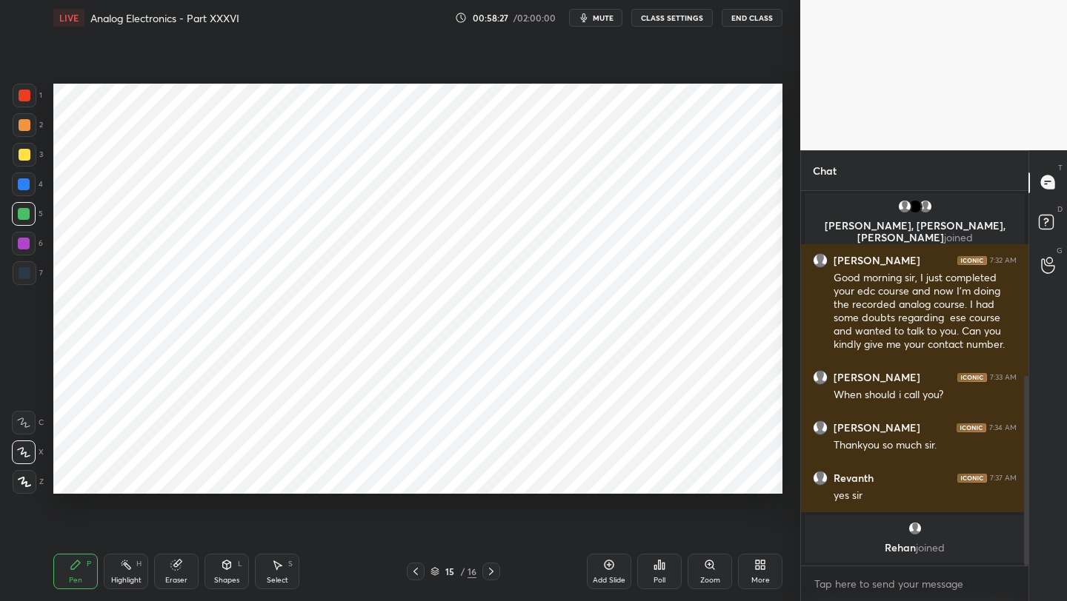
click at [418, 581] on div "Pen P Highlight H Eraser Shapes L Select S 15 / 16 Add Slide Poll Zoom More" at bounding box center [417, 571] width 729 height 59
click at [417, 579] on div at bounding box center [416, 572] width 18 height 18
click at [489, 573] on icon at bounding box center [491, 572] width 12 height 12
click at [421, 573] on div "15 / 16" at bounding box center [453, 572] width 93 height 18
click at [421, 571] on icon at bounding box center [416, 572] width 12 height 12
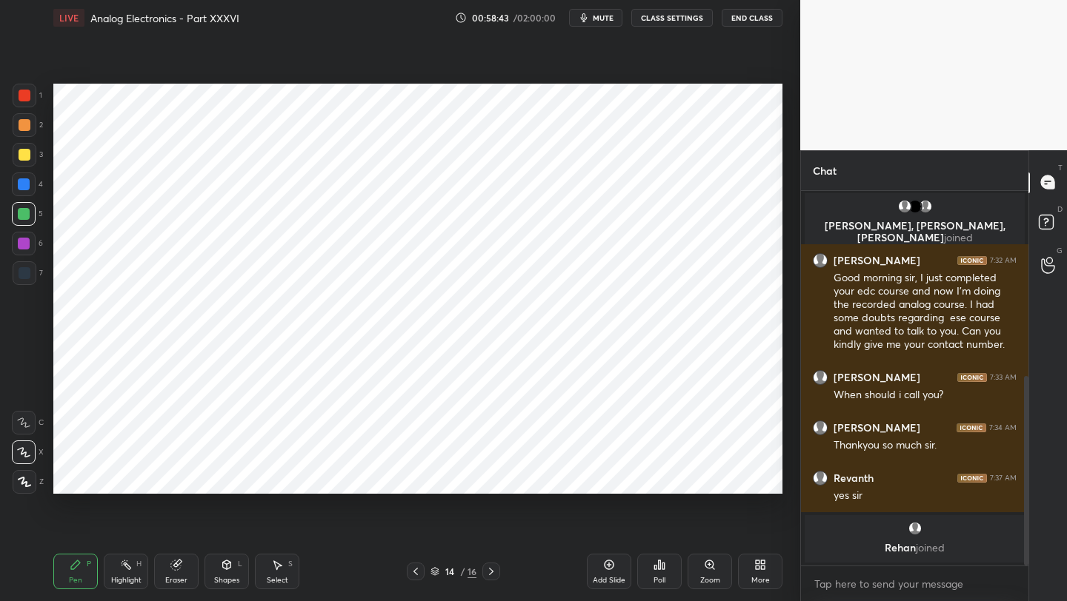
click at [421, 571] on icon at bounding box center [416, 572] width 12 height 12
click at [418, 573] on icon at bounding box center [416, 572] width 12 height 12
click at [418, 570] on icon at bounding box center [416, 572] width 12 height 12
click at [492, 573] on icon at bounding box center [491, 572] width 12 height 12
click at [491, 572] on icon at bounding box center [491, 572] width 12 height 12
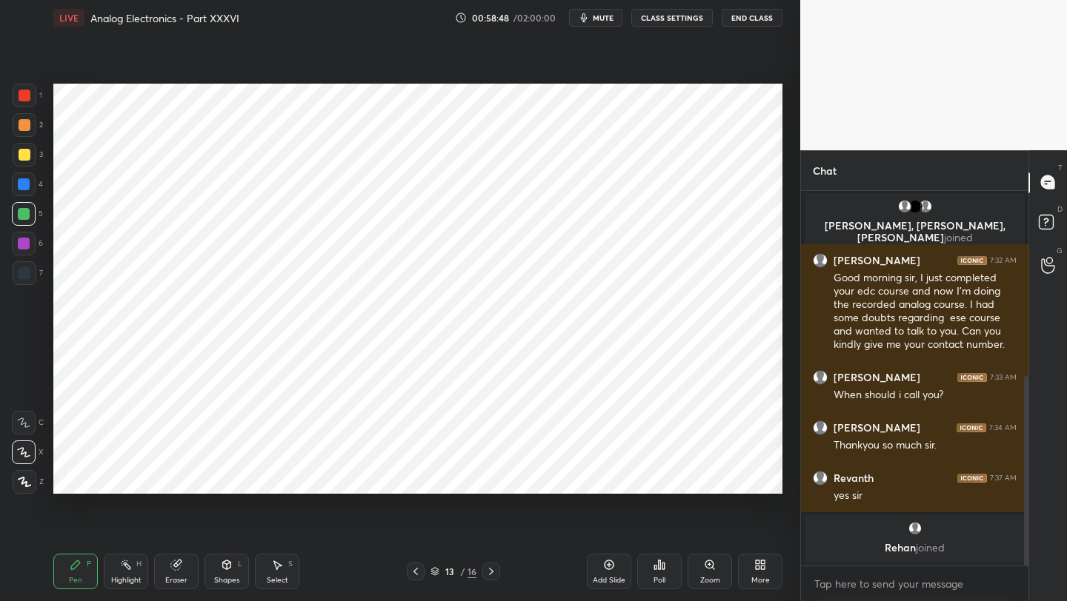
click at [491, 573] on icon at bounding box center [491, 572] width 12 height 12
click at [87, 584] on div "Pen P" at bounding box center [75, 572] width 44 height 36
drag, startPoint x: 26, startPoint y: 273, endPoint x: 50, endPoint y: 324, distance: 56.3
click at [27, 277] on div at bounding box center [25, 273] width 12 height 12
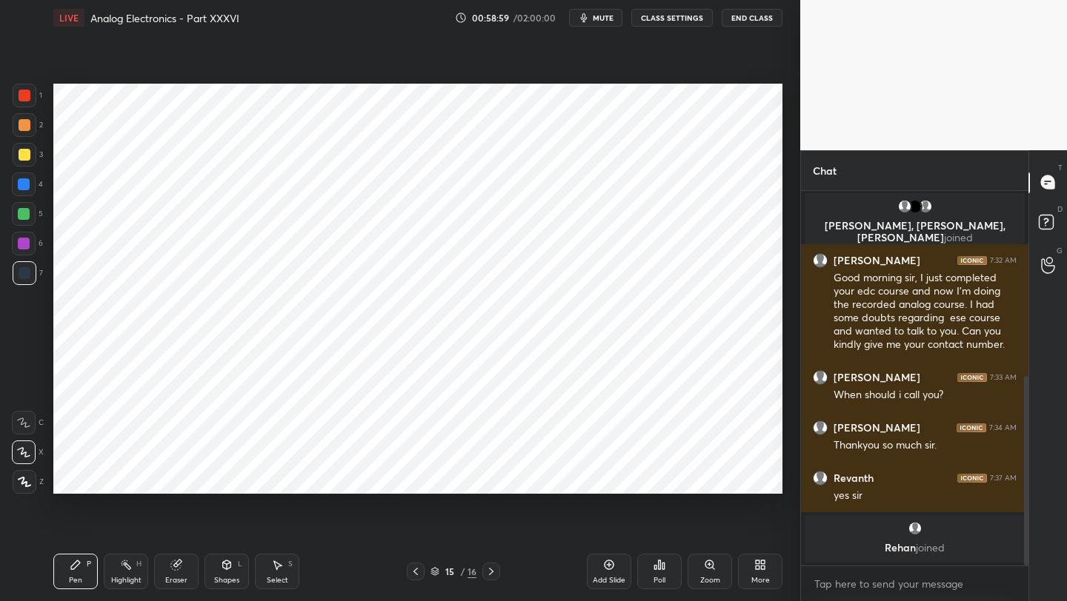
click at [413, 573] on icon at bounding box center [416, 572] width 12 height 12
click at [415, 570] on icon at bounding box center [415, 571] width 4 height 7
click at [414, 574] on icon at bounding box center [416, 572] width 12 height 12
click at [485, 569] on icon at bounding box center [491, 572] width 12 height 12
click at [487, 570] on icon at bounding box center [491, 572] width 12 height 12
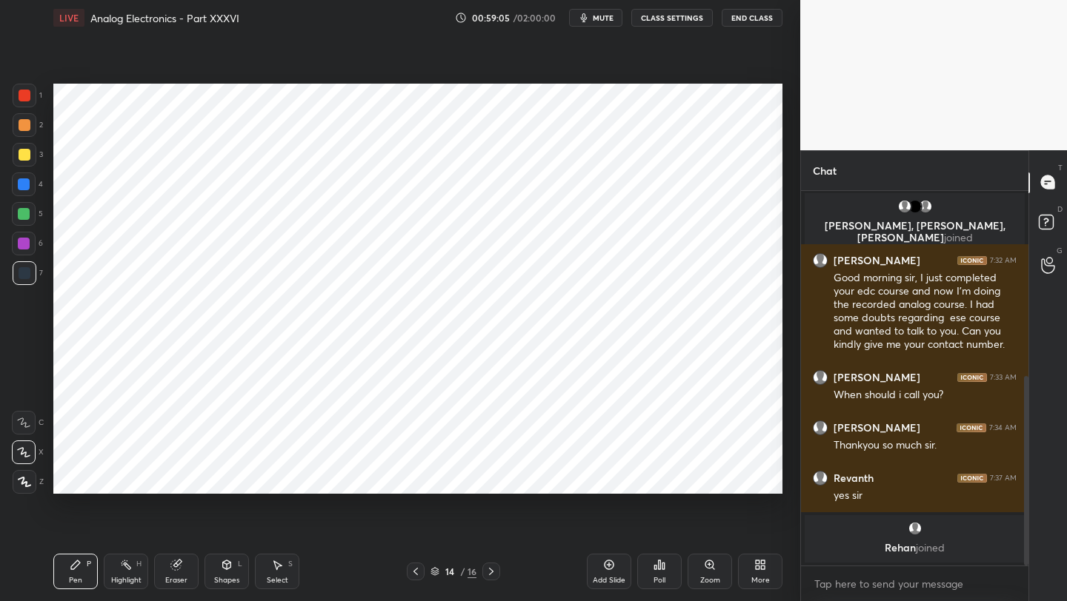
click at [486, 573] on icon at bounding box center [491, 572] width 12 height 12
click at [603, 573] on div "Add Slide" at bounding box center [609, 572] width 44 height 36
click at [418, 572] on icon at bounding box center [416, 572] width 12 height 12
click at [490, 567] on icon at bounding box center [491, 572] width 12 height 12
click at [416, 576] on icon at bounding box center [416, 572] width 12 height 12
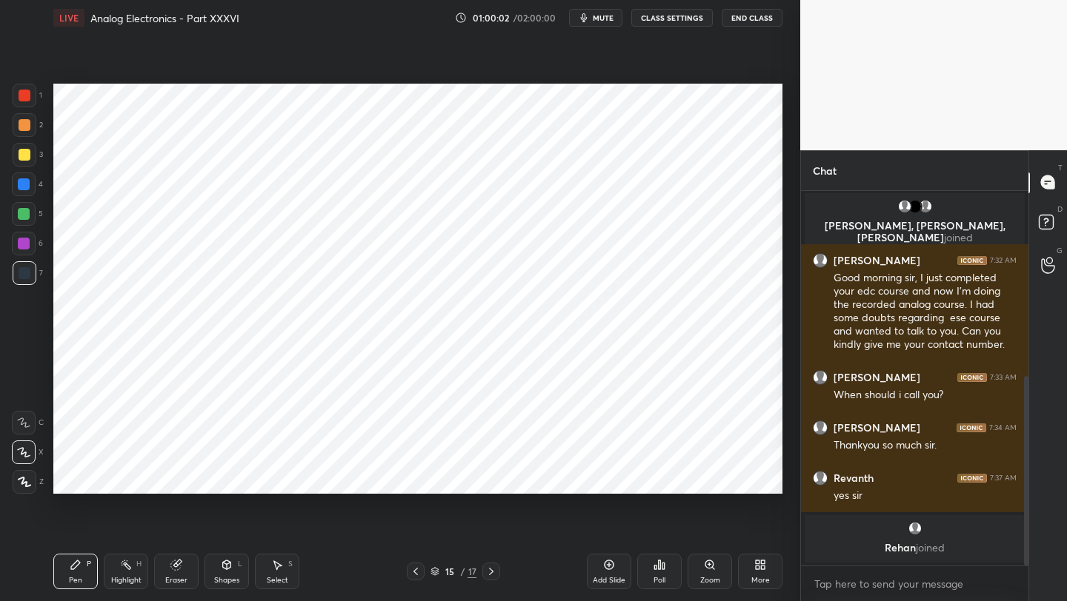
click at [484, 572] on div at bounding box center [491, 572] width 18 height 18
click at [412, 574] on icon at bounding box center [416, 572] width 12 height 12
drag, startPoint x: 487, startPoint y: 573, endPoint x: 503, endPoint y: 524, distance: 51.3
click at [487, 573] on icon at bounding box center [491, 572] width 12 height 12
drag, startPoint x: 277, startPoint y: 571, endPoint x: 271, endPoint y: 544, distance: 27.3
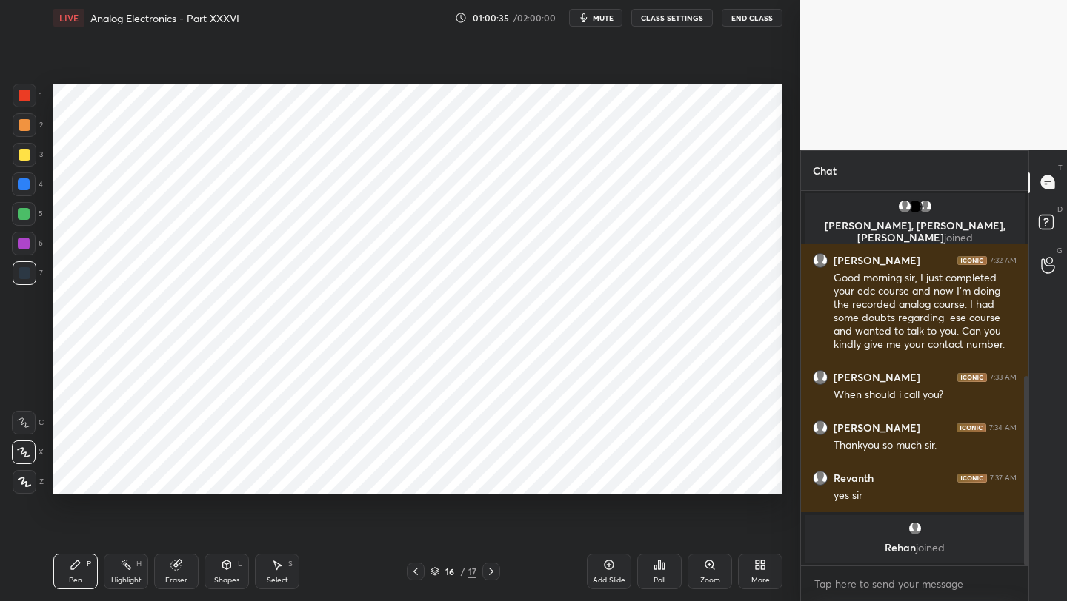
click at [273, 571] on div "Select S" at bounding box center [277, 572] width 44 height 36
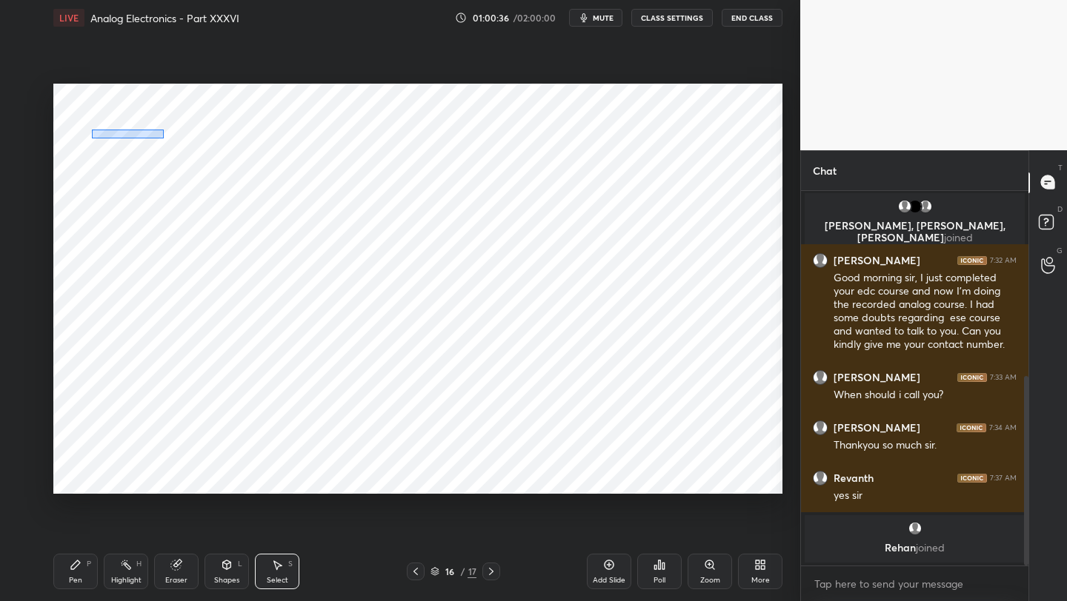
drag, startPoint x: 95, startPoint y: 128, endPoint x: 131, endPoint y: 126, distance: 36.4
click at [160, 139] on div "0 ° Undo Copy Paste here Duplicate Duplicate to new slide Delete" at bounding box center [417, 289] width 729 height 410
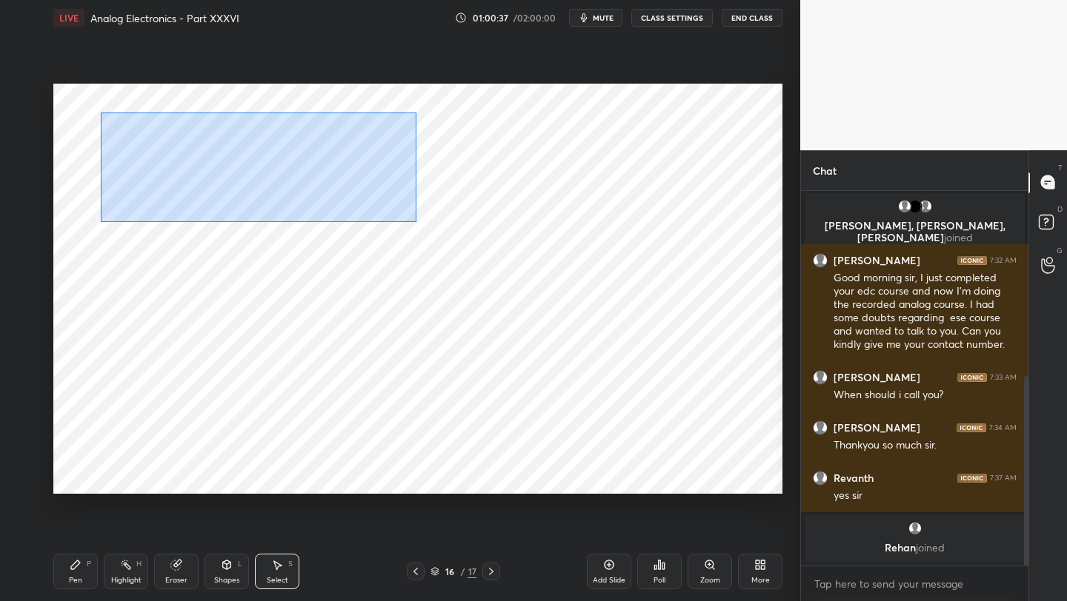
drag, startPoint x: 97, startPoint y: 107, endPoint x: 407, endPoint y: 214, distance: 328.2
click at [409, 216] on div "0 ° Undo Copy Paste here Duplicate Duplicate to new slide Delete" at bounding box center [417, 289] width 729 height 410
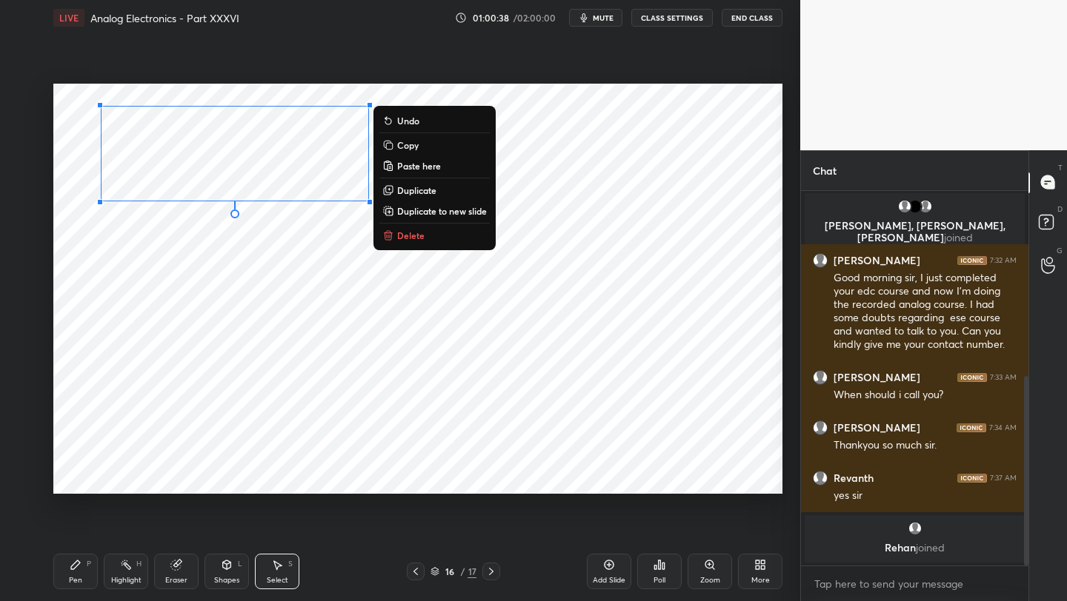
click at [425, 238] on button "Delete" at bounding box center [434, 236] width 110 height 18
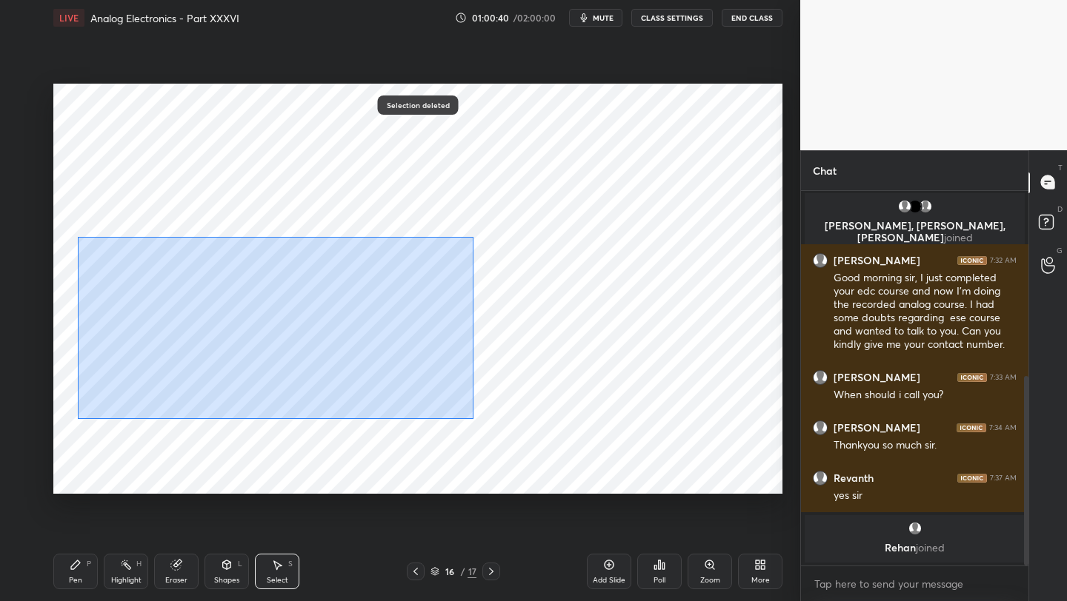
drag, startPoint x: 87, startPoint y: 248, endPoint x: 469, endPoint y: 412, distance: 415.1
click at [472, 416] on div "0 ° Undo Copy Paste here Duplicate Duplicate to new slide Delete" at bounding box center [417, 289] width 729 height 410
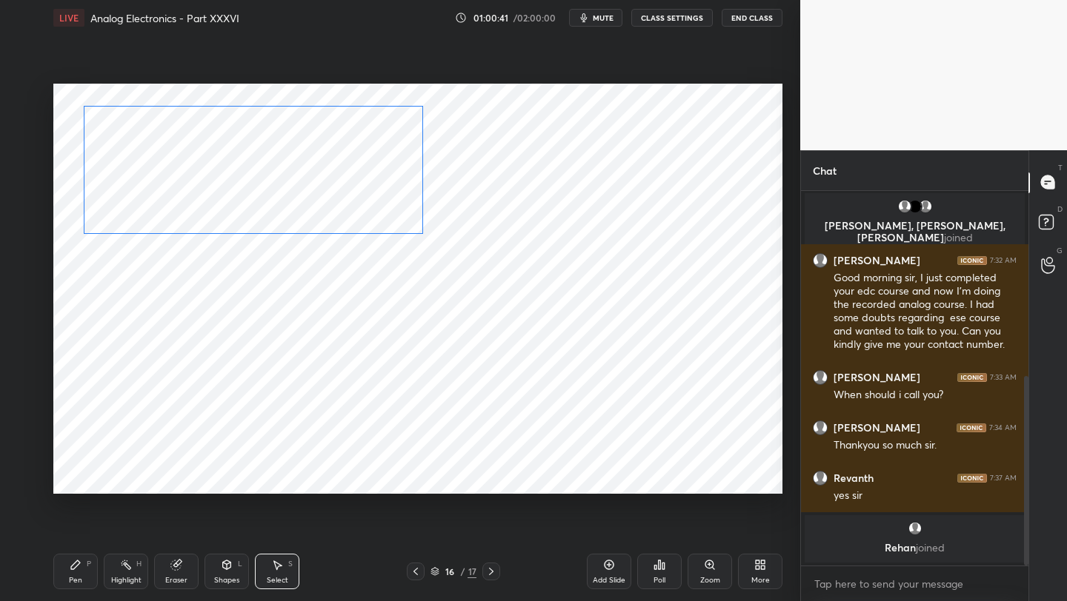
drag, startPoint x: 273, startPoint y: 332, endPoint x: 261, endPoint y: 187, distance: 145.7
click at [260, 187] on div "0 ° Undo Copy Paste here Duplicate Duplicate to new slide Delete" at bounding box center [417, 289] width 729 height 410
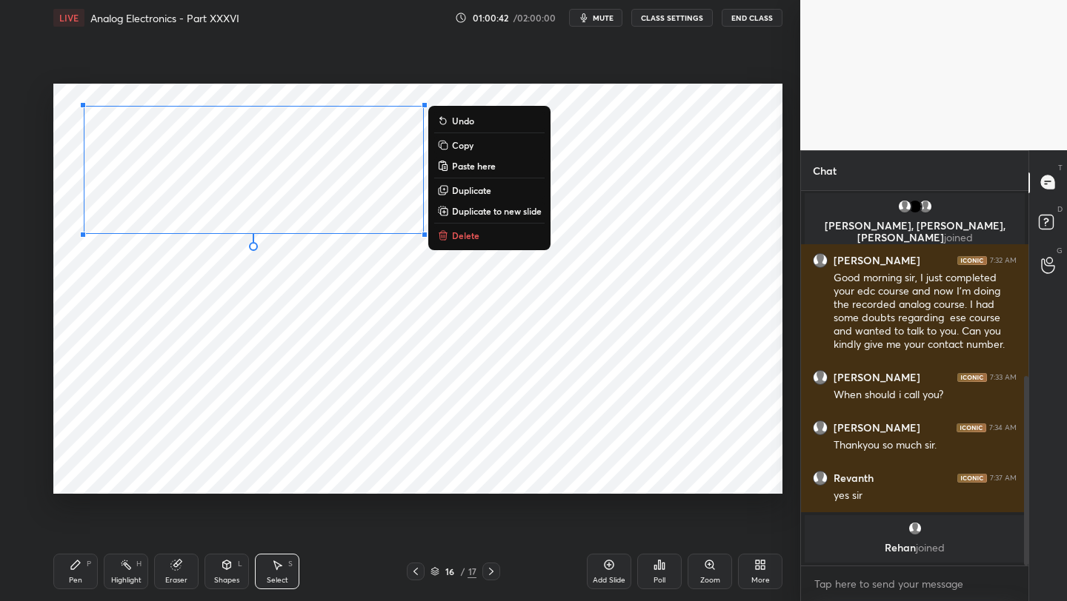
drag, startPoint x: 85, startPoint y: 572, endPoint x: 84, endPoint y: 563, distance: 9.0
click at [84, 570] on div "Pen P" at bounding box center [75, 572] width 44 height 36
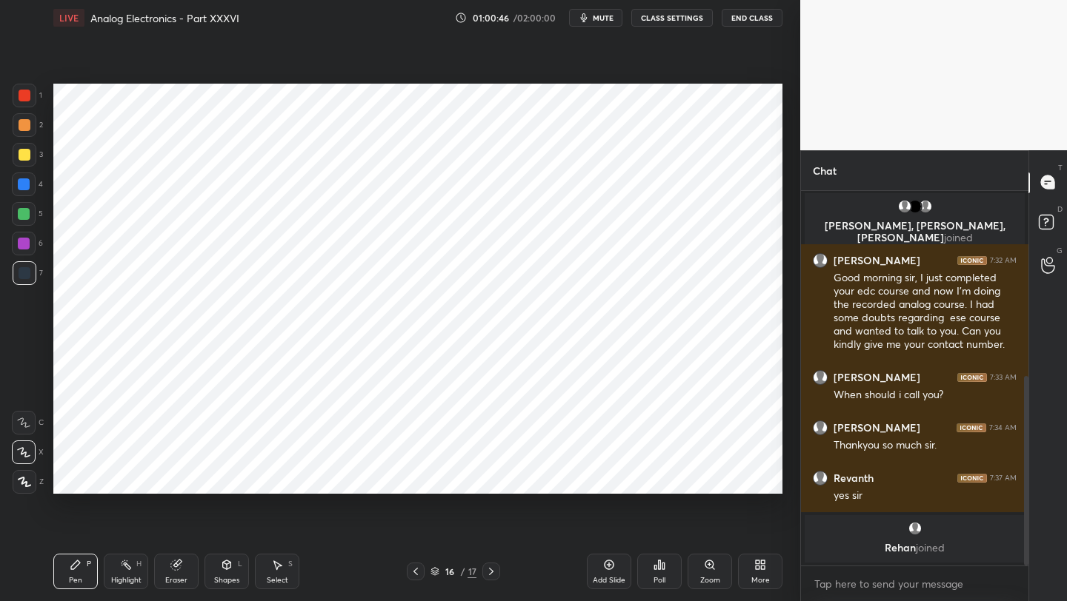
drag, startPoint x: 87, startPoint y: 574, endPoint x: 81, endPoint y: 504, distance: 69.9
click at [84, 573] on div "Pen P" at bounding box center [75, 572] width 44 height 36
click at [493, 570] on icon at bounding box center [491, 572] width 12 height 12
click at [424, 570] on div "17 / 17" at bounding box center [453, 572] width 93 height 18
click at [414, 572] on icon at bounding box center [416, 572] width 12 height 12
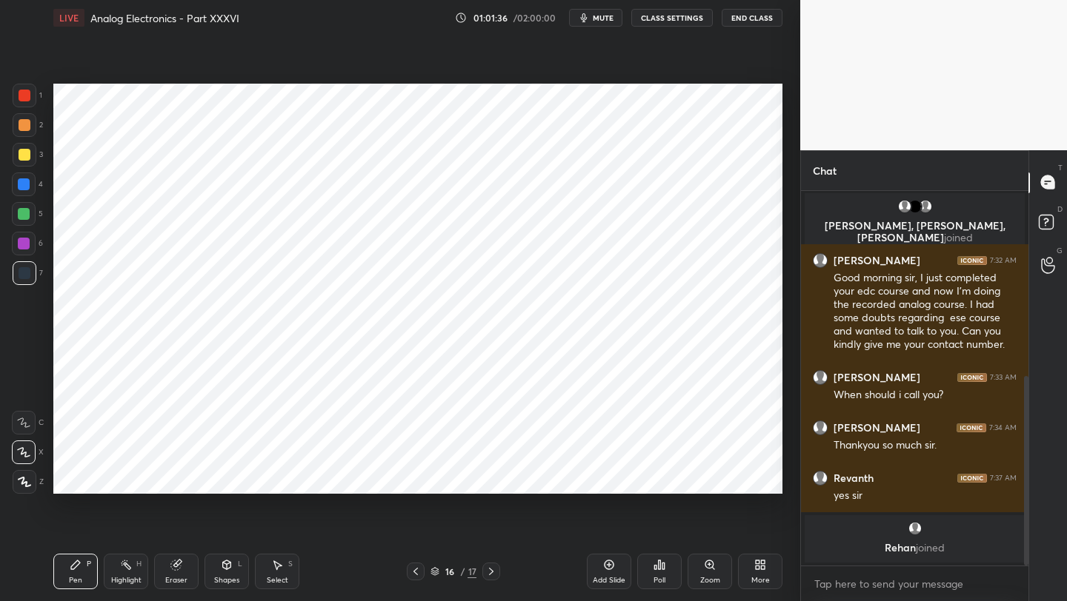
click at [415, 571] on icon at bounding box center [416, 572] width 12 height 12
drag, startPoint x: 222, startPoint y: 570, endPoint x: 218, endPoint y: 558, distance: 12.4
click at [222, 570] on icon at bounding box center [227, 565] width 12 height 12
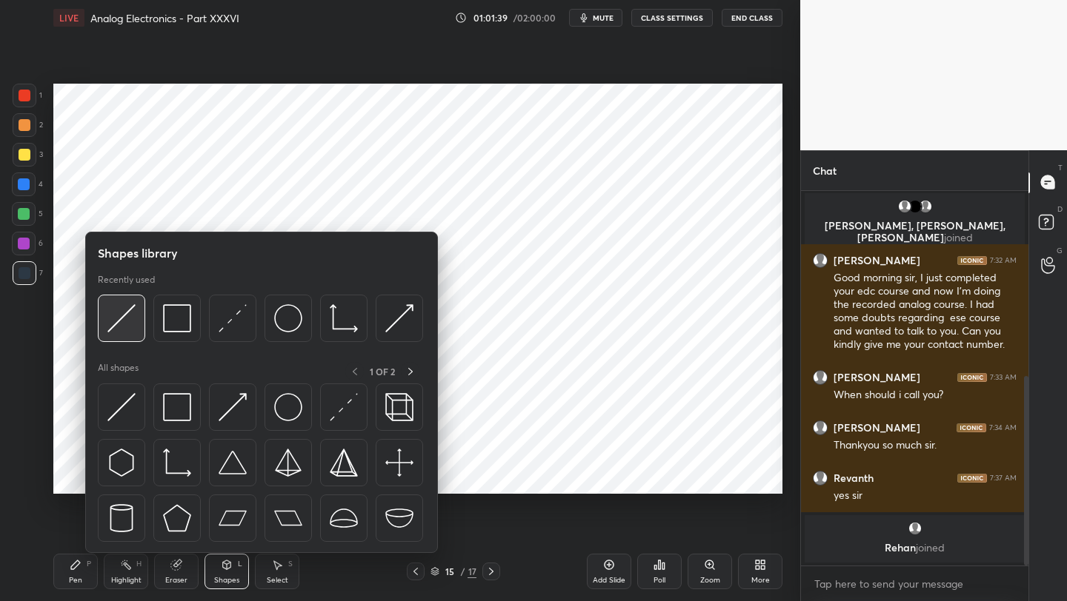
click at [132, 318] on img at bounding box center [121, 318] width 28 height 28
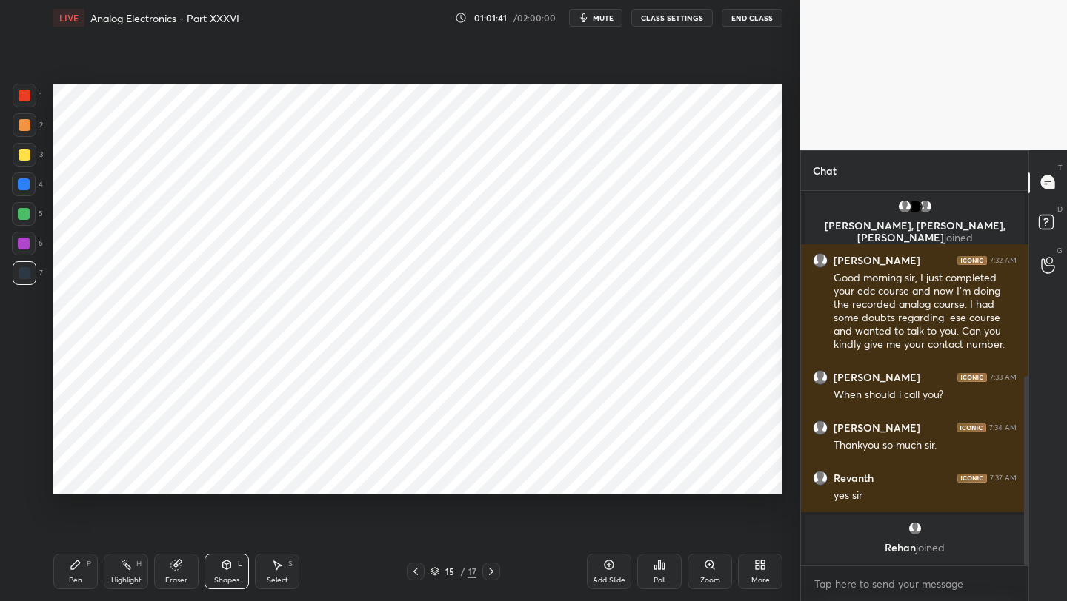
drag, startPoint x: 30, startPoint y: 98, endPoint x: 50, endPoint y: 107, distance: 21.9
click at [28, 100] on div at bounding box center [25, 96] width 12 height 12
drag, startPoint x: 72, startPoint y: 567, endPoint x: 70, endPoint y: 558, distance: 8.3
click at [73, 567] on icon at bounding box center [75, 565] width 9 height 9
click at [30, 218] on div at bounding box center [24, 214] width 24 height 24
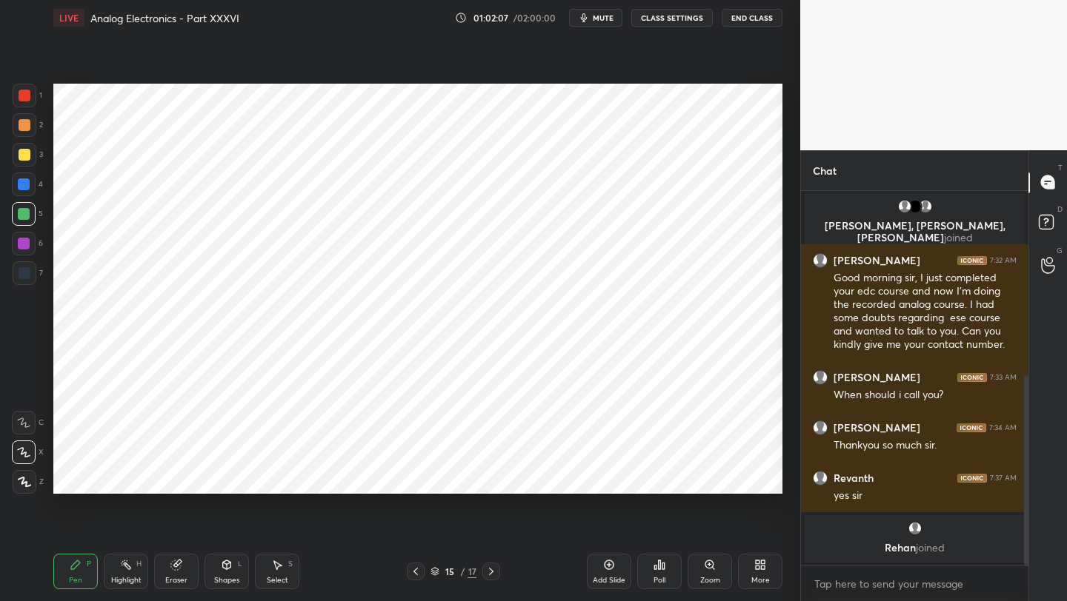
click at [496, 567] on icon at bounding box center [491, 572] width 12 height 12
click at [494, 571] on icon at bounding box center [491, 572] width 12 height 12
click at [417, 577] on icon at bounding box center [416, 572] width 12 height 12
click at [496, 566] on icon at bounding box center [491, 572] width 12 height 12
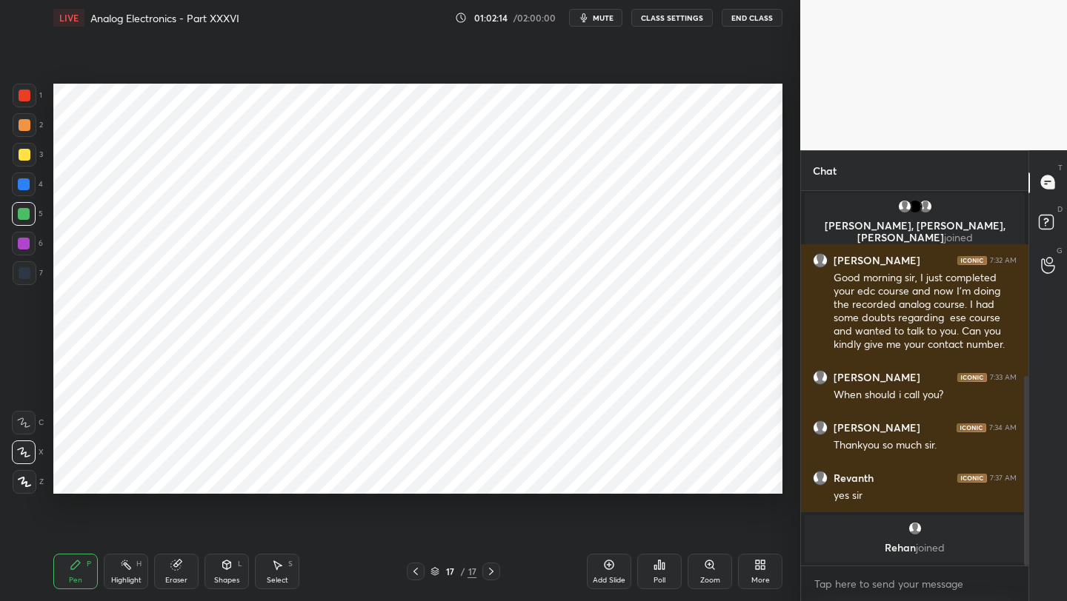
click at [496, 566] on icon at bounding box center [491, 572] width 12 height 12
click at [496, 563] on div at bounding box center [491, 572] width 18 height 18
click at [411, 572] on icon at bounding box center [416, 572] width 12 height 12
click at [412, 570] on icon at bounding box center [416, 572] width 12 height 12
click at [413, 571] on icon at bounding box center [416, 572] width 12 height 12
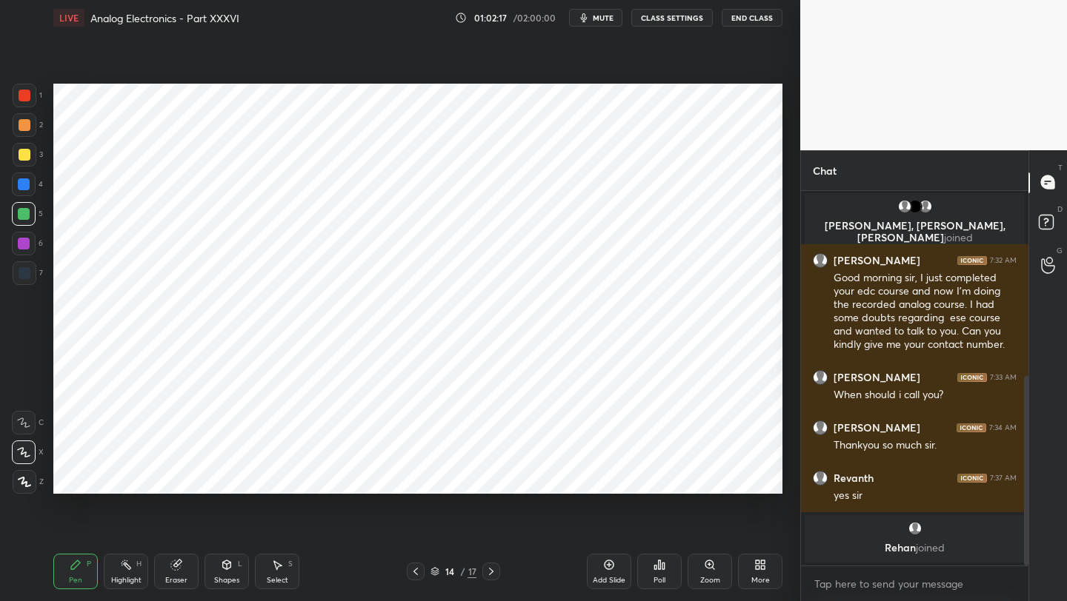
click at [416, 568] on icon at bounding box center [416, 572] width 12 height 12
click at [421, 567] on div at bounding box center [416, 572] width 18 height 18
click at [425, 572] on div "12 / 17" at bounding box center [453, 572] width 93 height 18
click at [425, 570] on div "12 / 17" at bounding box center [453, 572] width 93 height 18
click at [492, 574] on icon at bounding box center [491, 572] width 12 height 12
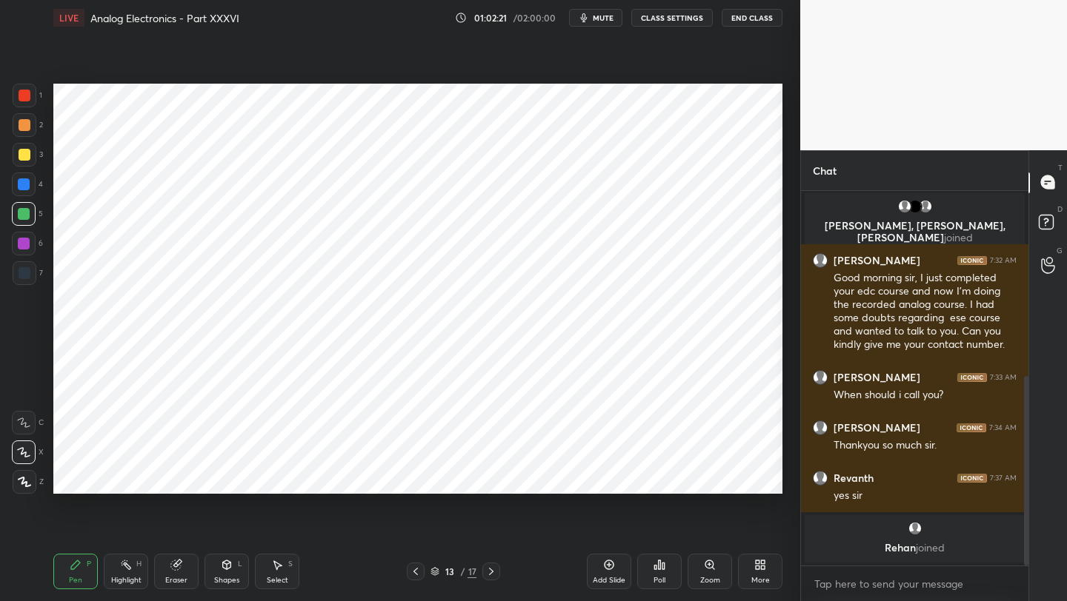
click at [413, 570] on icon at bounding box center [416, 572] width 12 height 12
click at [417, 568] on icon at bounding box center [416, 572] width 12 height 12
click at [498, 572] on div at bounding box center [491, 572] width 18 height 18
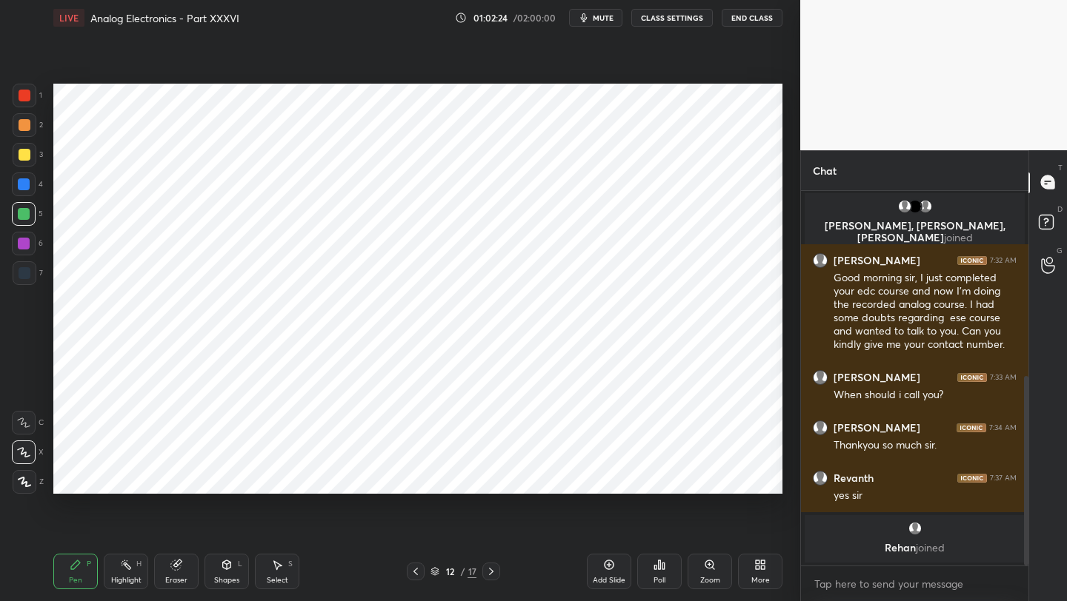
click at [498, 570] on div at bounding box center [491, 572] width 18 height 18
click at [498, 569] on div at bounding box center [491, 572] width 18 height 18
click at [496, 567] on icon at bounding box center [491, 572] width 12 height 12
click at [416, 570] on icon at bounding box center [416, 572] width 12 height 12
click at [417, 574] on icon at bounding box center [416, 572] width 12 height 12
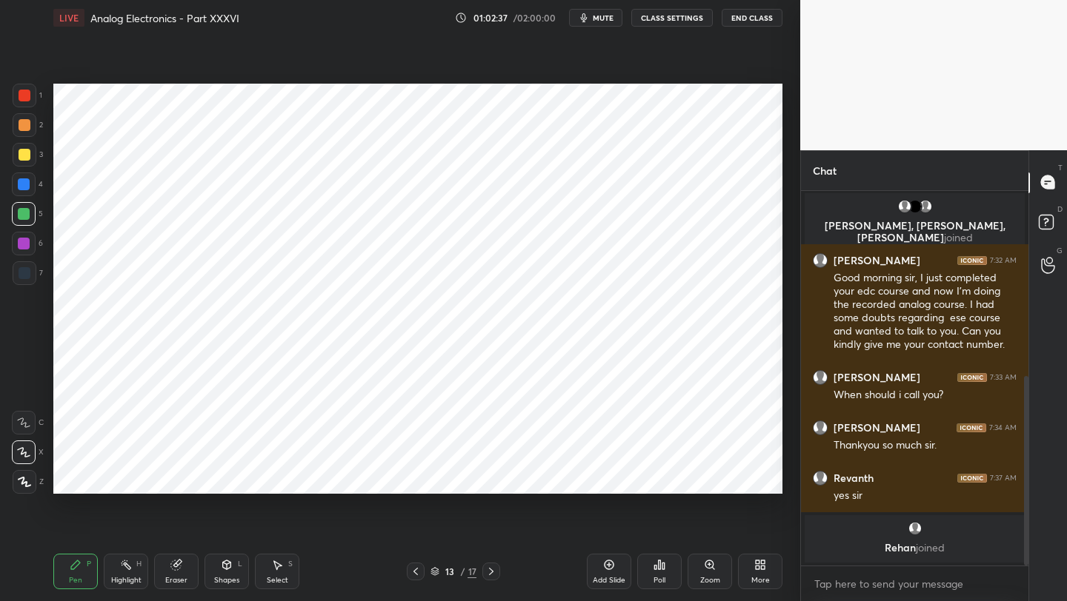
click at [416, 575] on icon at bounding box center [416, 572] width 12 height 12
click at [415, 576] on icon at bounding box center [416, 572] width 12 height 12
click at [416, 576] on icon at bounding box center [416, 572] width 12 height 12
click at [413, 577] on icon at bounding box center [416, 572] width 12 height 12
click at [414, 574] on icon at bounding box center [416, 572] width 12 height 12
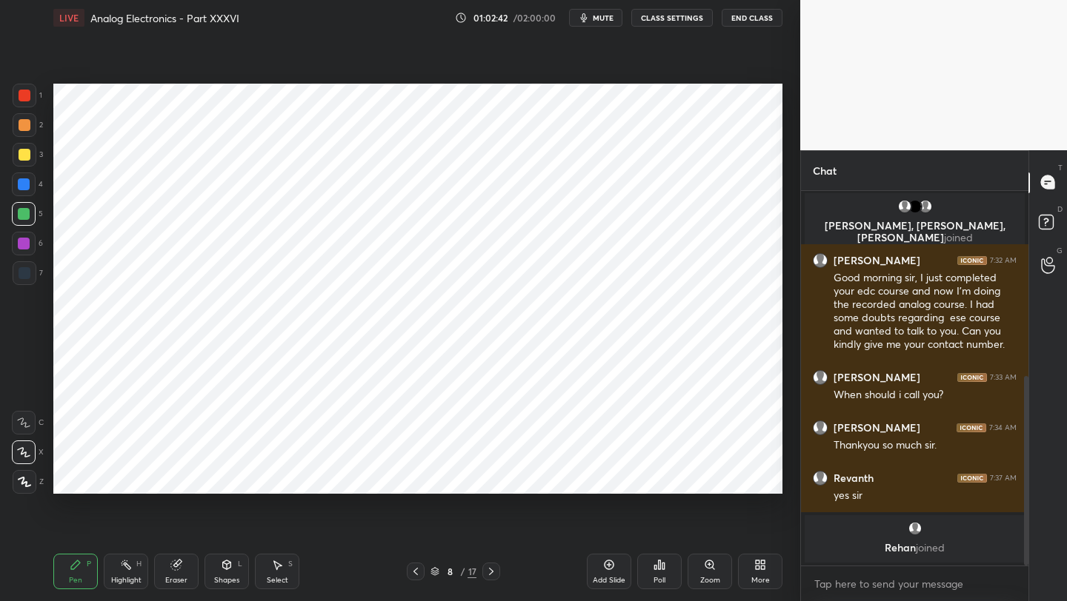
click at [493, 570] on icon at bounding box center [491, 572] width 12 height 12
click at [493, 573] on icon at bounding box center [491, 572] width 12 height 12
click at [410, 573] on icon at bounding box center [416, 572] width 12 height 12
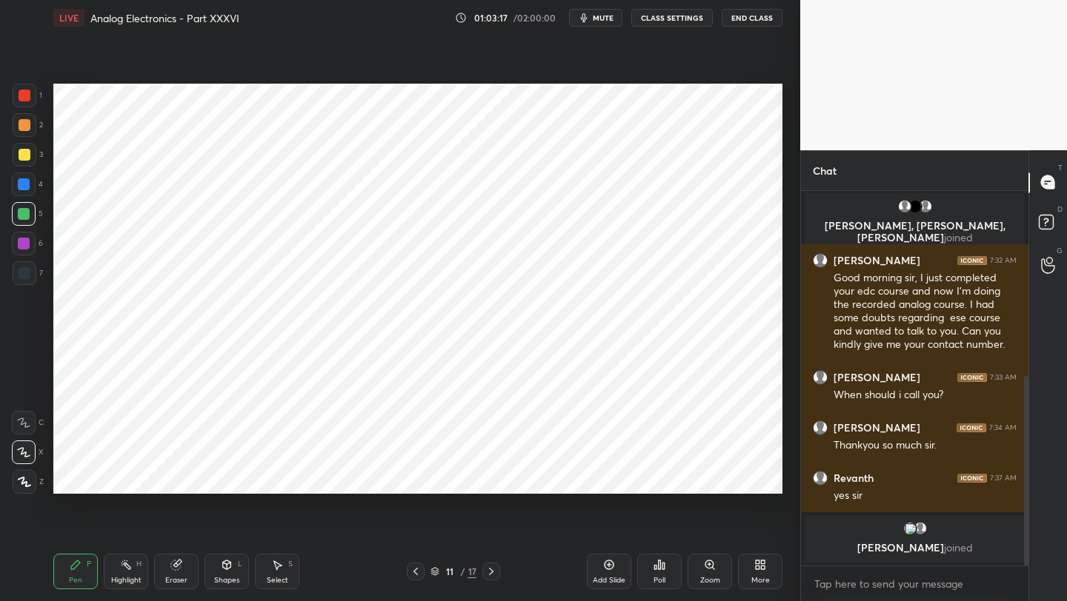
click at [493, 569] on icon at bounding box center [491, 572] width 12 height 12
click at [494, 569] on icon at bounding box center [491, 572] width 12 height 12
click at [492, 570] on icon at bounding box center [491, 572] width 12 height 12
click at [414, 570] on icon at bounding box center [416, 572] width 12 height 12
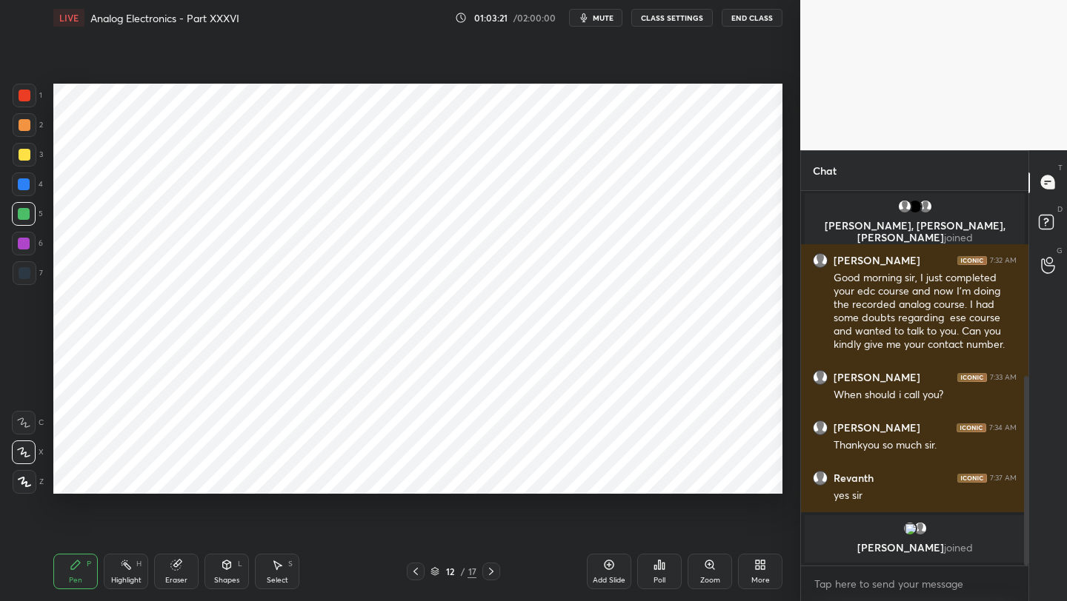
click at [490, 567] on icon at bounding box center [491, 572] width 12 height 12
click at [491, 566] on icon at bounding box center [491, 572] width 12 height 12
click at [487, 566] on icon at bounding box center [491, 572] width 12 height 12
click at [413, 569] on icon at bounding box center [416, 572] width 12 height 12
click at [413, 571] on icon at bounding box center [415, 571] width 4 height 7
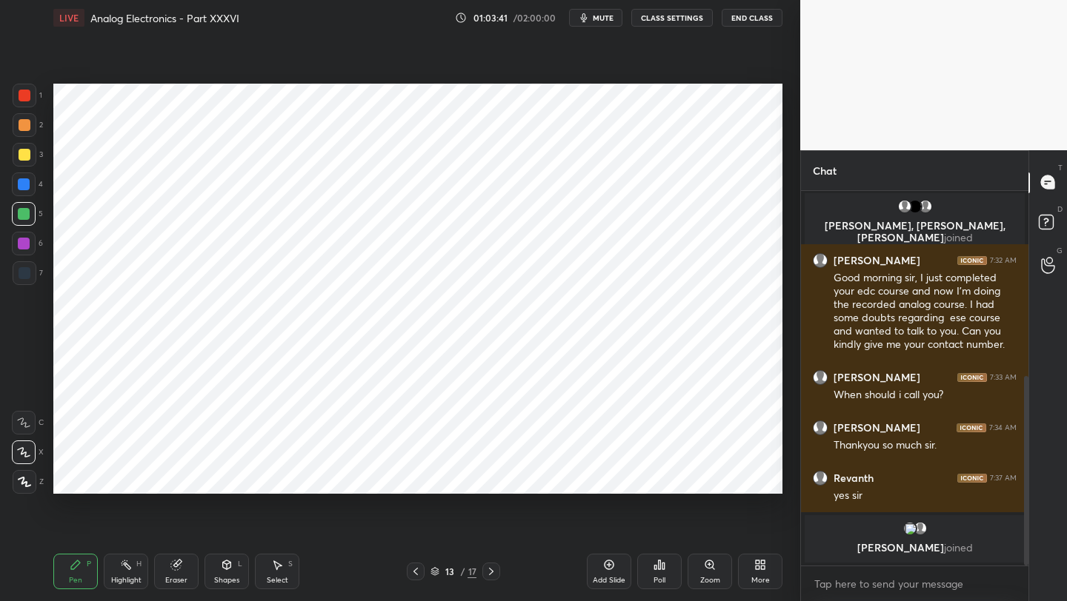
click at [413, 572] on icon at bounding box center [416, 572] width 12 height 12
click at [180, 571] on div "Eraser" at bounding box center [176, 572] width 44 height 36
click at [496, 570] on div at bounding box center [491, 572] width 18 height 18
click at [489, 576] on icon at bounding box center [491, 572] width 12 height 12
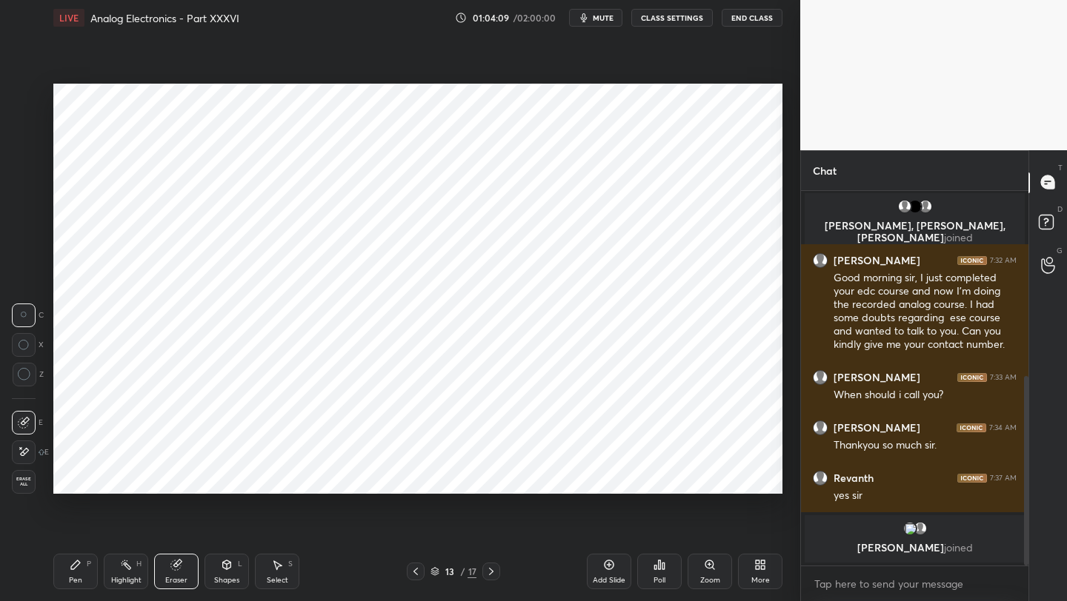
click at [487, 577] on icon at bounding box center [491, 572] width 12 height 12
click at [413, 573] on icon at bounding box center [416, 572] width 12 height 12
click at [415, 578] on div at bounding box center [416, 572] width 18 height 18
click at [416, 580] on div at bounding box center [416, 572] width 18 height 18
click at [488, 568] on icon at bounding box center [491, 572] width 12 height 12
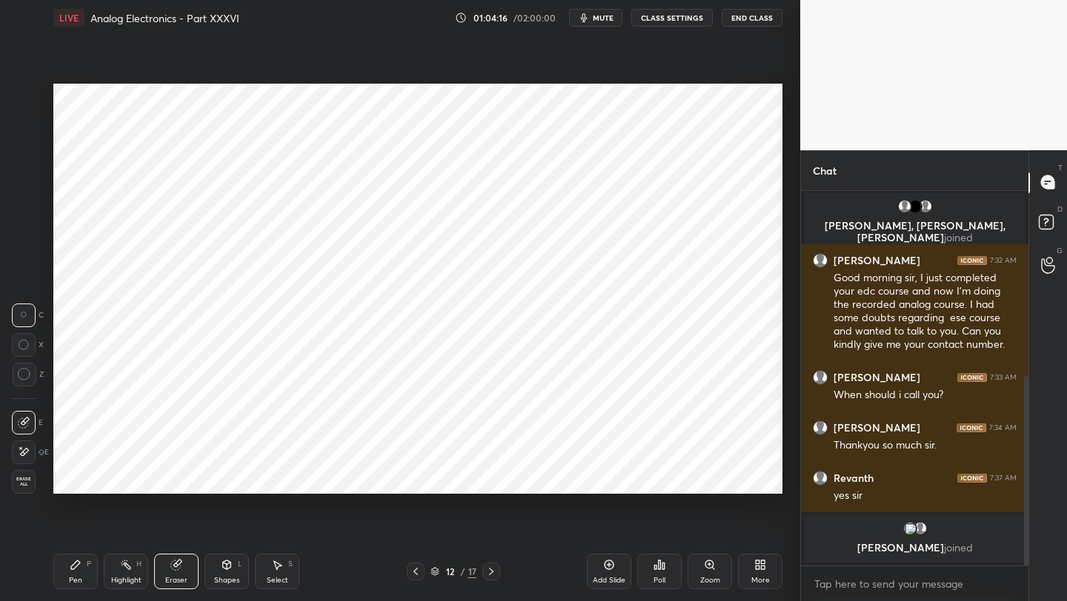
click at [73, 567] on icon at bounding box center [75, 565] width 9 height 9
click at [27, 99] on div at bounding box center [25, 96] width 12 height 12
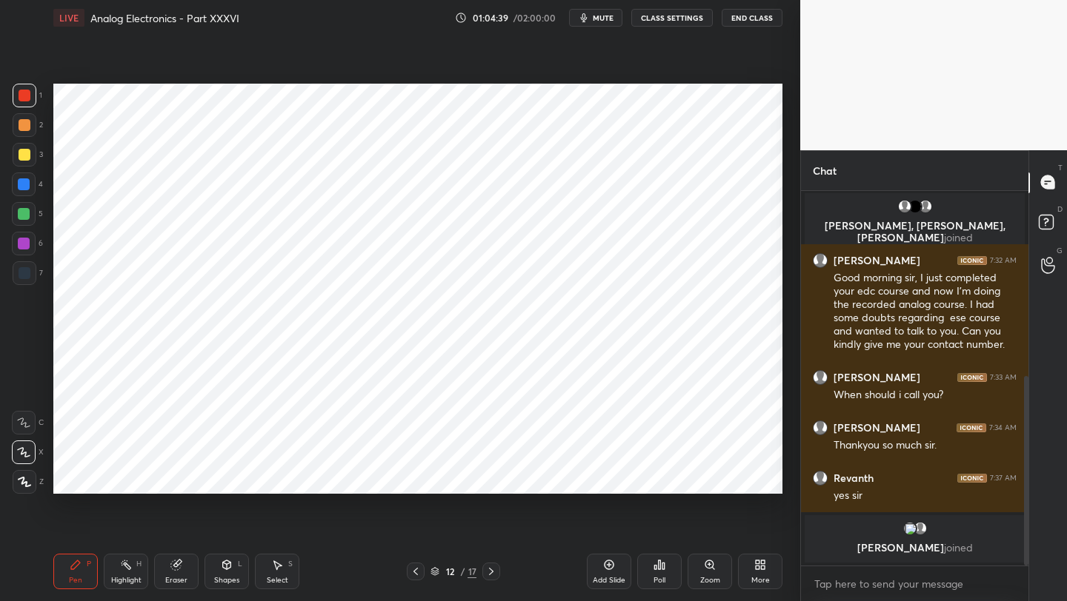
click at [69, 164] on div "1 2 3 4 5 6 7 C X Z C X Z E E Erase all H H LIVE Analog Electronics - Part XXXV…" at bounding box center [394, 300] width 788 height 601
click at [70, 165] on div "Setting up your live class Poll for secs No correct answer Start poll" at bounding box center [417, 289] width 741 height 507
click at [490, 570] on icon at bounding box center [491, 572] width 12 height 12
click at [487, 570] on icon at bounding box center [491, 572] width 12 height 12
click at [492, 572] on icon at bounding box center [491, 571] width 4 height 7
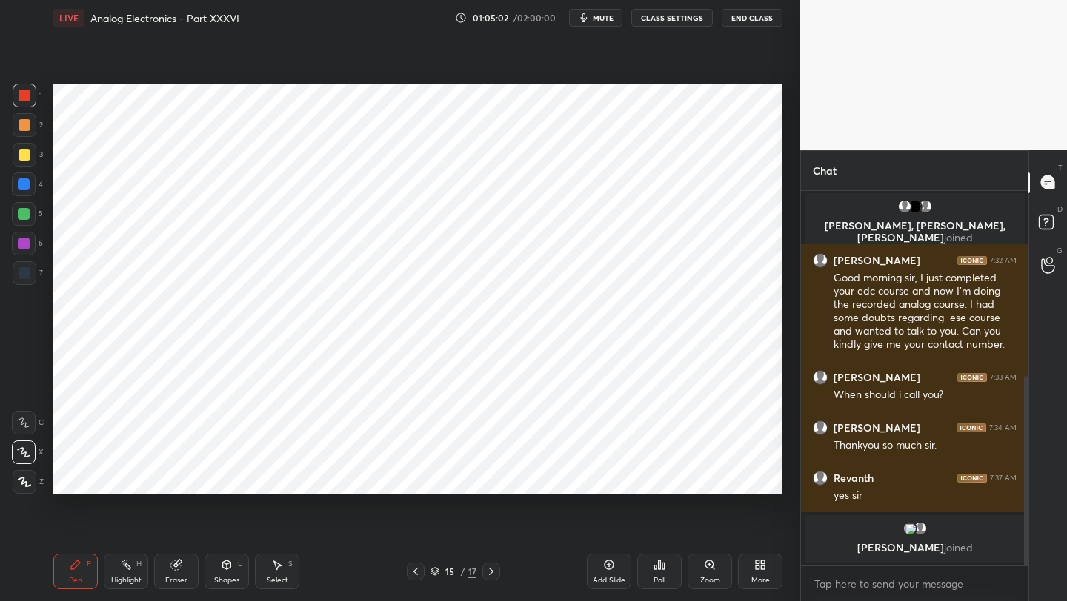
click at [490, 572] on icon at bounding box center [491, 572] width 12 height 12
click at [609, 565] on icon at bounding box center [609, 565] width 4 height 4
drag, startPoint x: 233, startPoint y: 572, endPoint x: 230, endPoint y: 563, distance: 9.4
click at [233, 570] on div "Shapes L" at bounding box center [226, 572] width 44 height 36
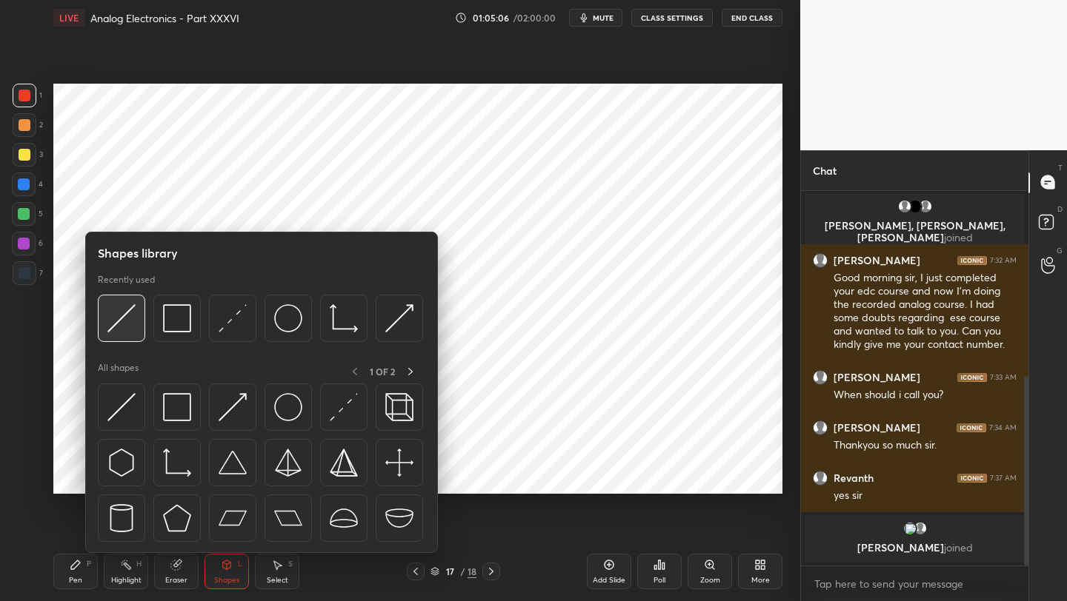
click at [110, 315] on img at bounding box center [121, 318] width 28 height 28
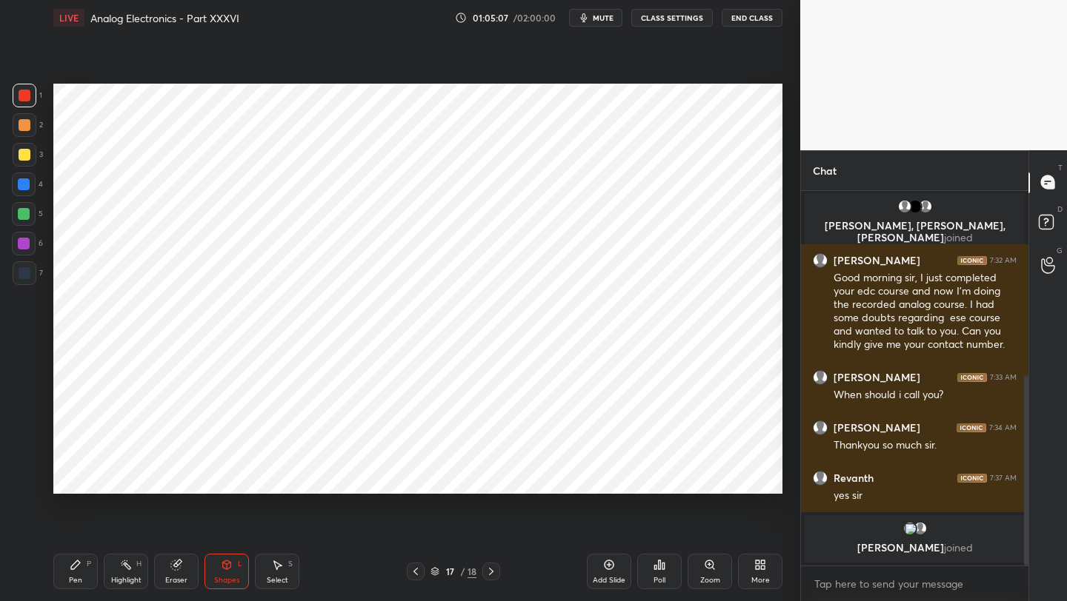
click at [29, 281] on div at bounding box center [25, 273] width 24 height 24
click at [273, 567] on icon at bounding box center [277, 565] width 12 height 12
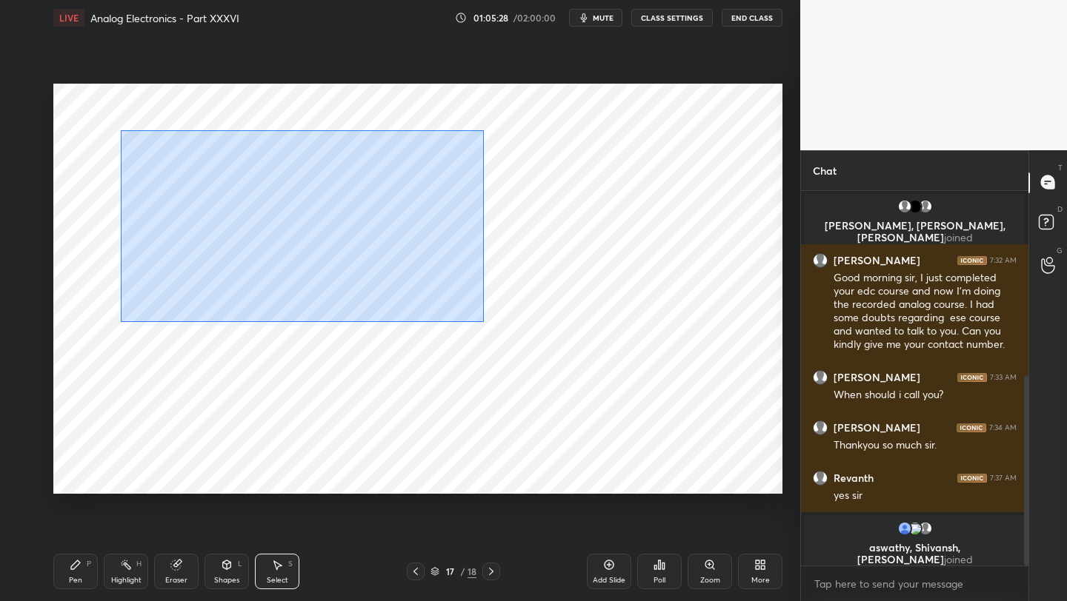
drag, startPoint x: 133, startPoint y: 133, endPoint x: 531, endPoint y: 311, distance: 435.7
click at [544, 322] on div "0 ° Undo Copy Paste here Duplicate Duplicate to new slide Delete" at bounding box center [417, 289] width 729 height 410
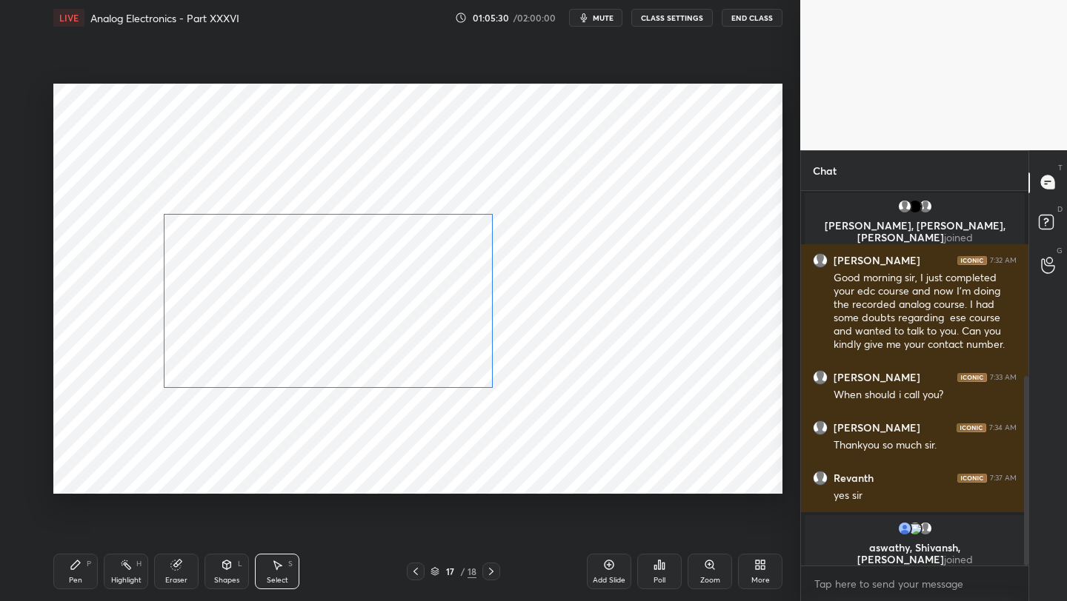
drag, startPoint x: 390, startPoint y: 192, endPoint x: 400, endPoint y: 268, distance: 76.9
click at [404, 268] on div "0 ° Undo Copy Paste here Duplicate Duplicate to new slide Delete" at bounding box center [417, 289] width 729 height 410
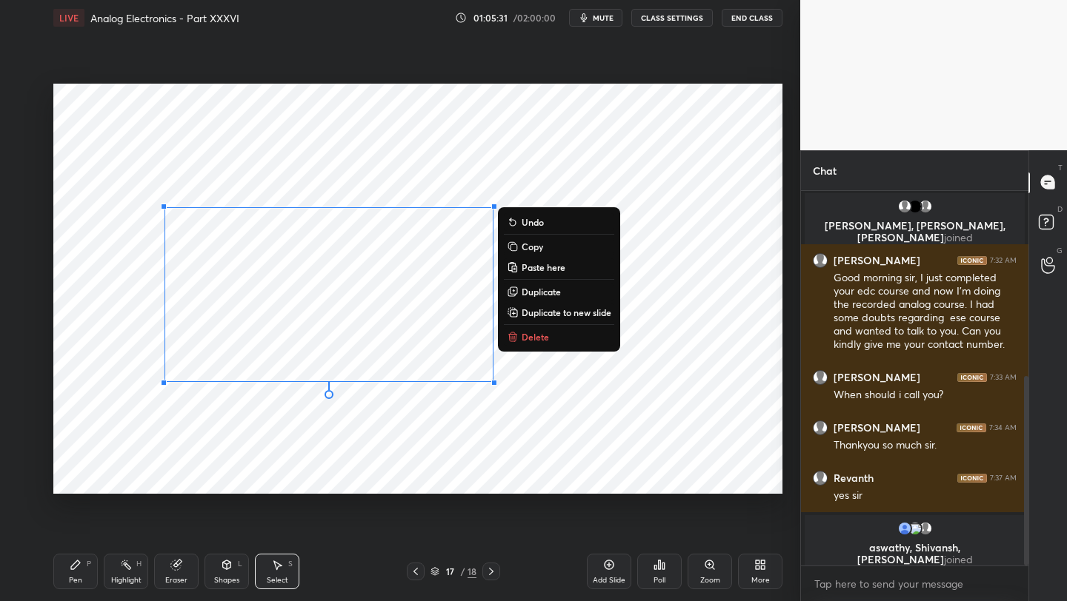
click at [68, 572] on div "Pen P" at bounding box center [75, 572] width 44 height 36
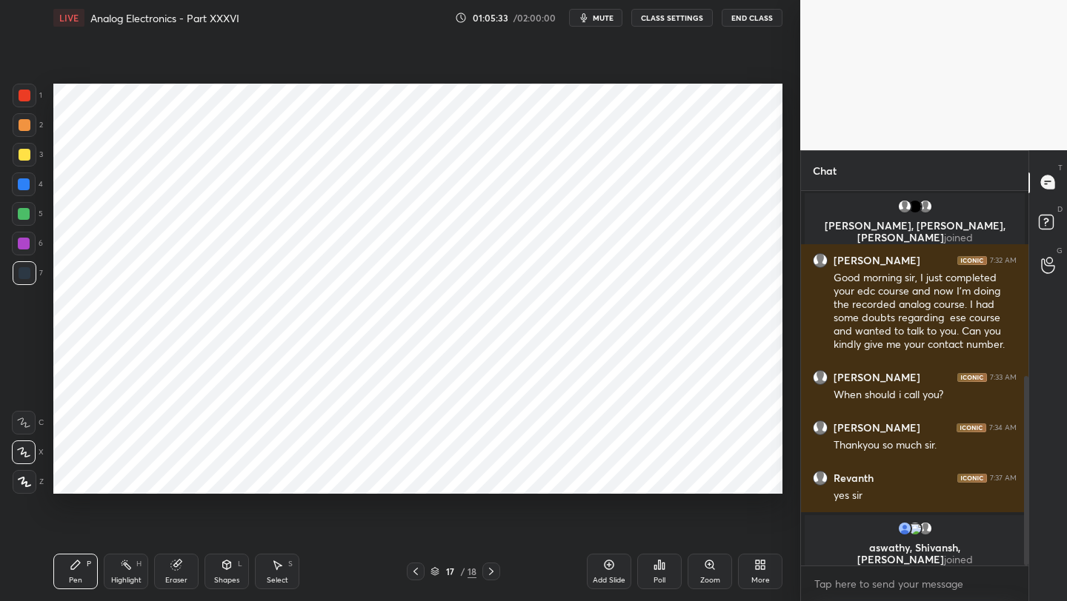
drag, startPoint x: 26, startPoint y: 273, endPoint x: 33, endPoint y: 248, distance: 26.2
click at [26, 273] on div at bounding box center [25, 273] width 12 height 12
click at [230, 567] on icon at bounding box center [227, 565] width 8 height 9
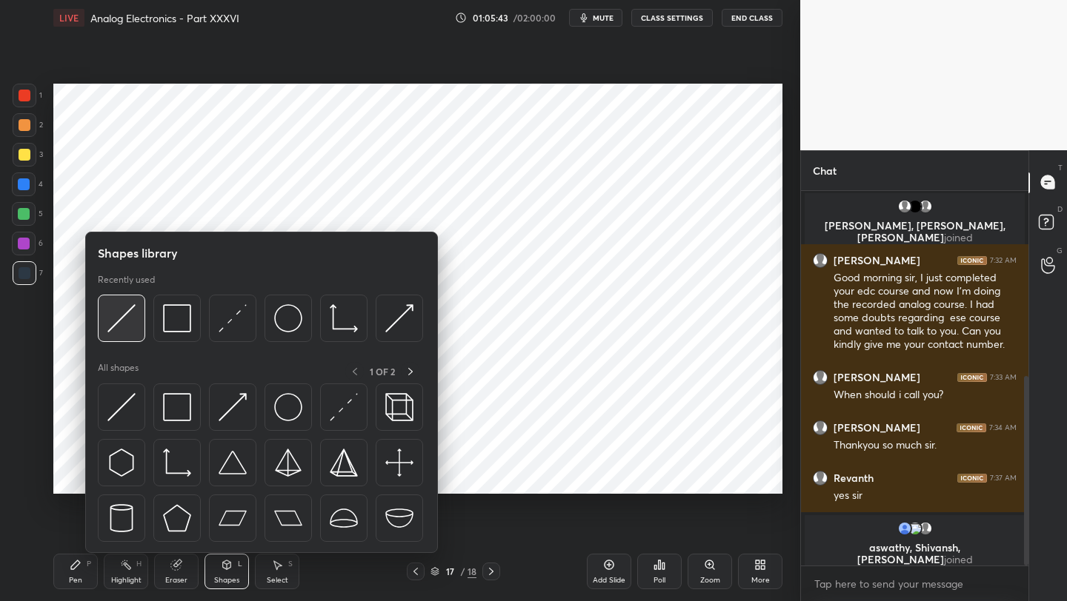
click at [127, 313] on img at bounding box center [121, 318] width 28 height 28
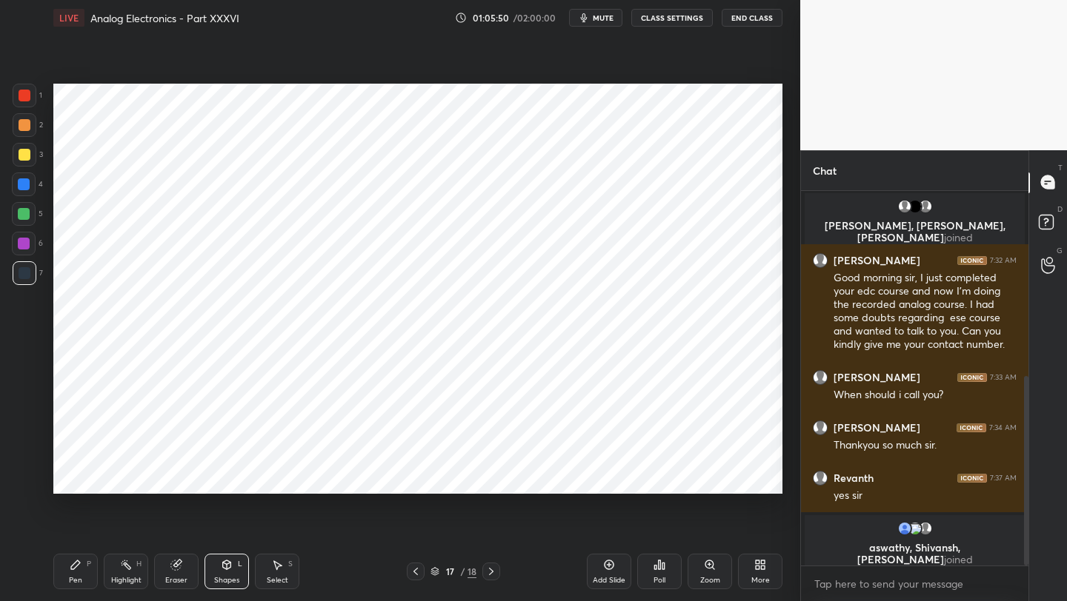
drag, startPoint x: 60, startPoint y: 571, endPoint x: 67, endPoint y: 517, distance: 54.6
click at [60, 570] on div "Pen P" at bounding box center [75, 572] width 44 height 36
drag, startPoint x: 28, startPoint y: 94, endPoint x: 39, endPoint y: 96, distance: 11.2
click at [29, 95] on div at bounding box center [25, 96] width 12 height 12
click at [173, 567] on icon at bounding box center [176, 566] width 10 height 10
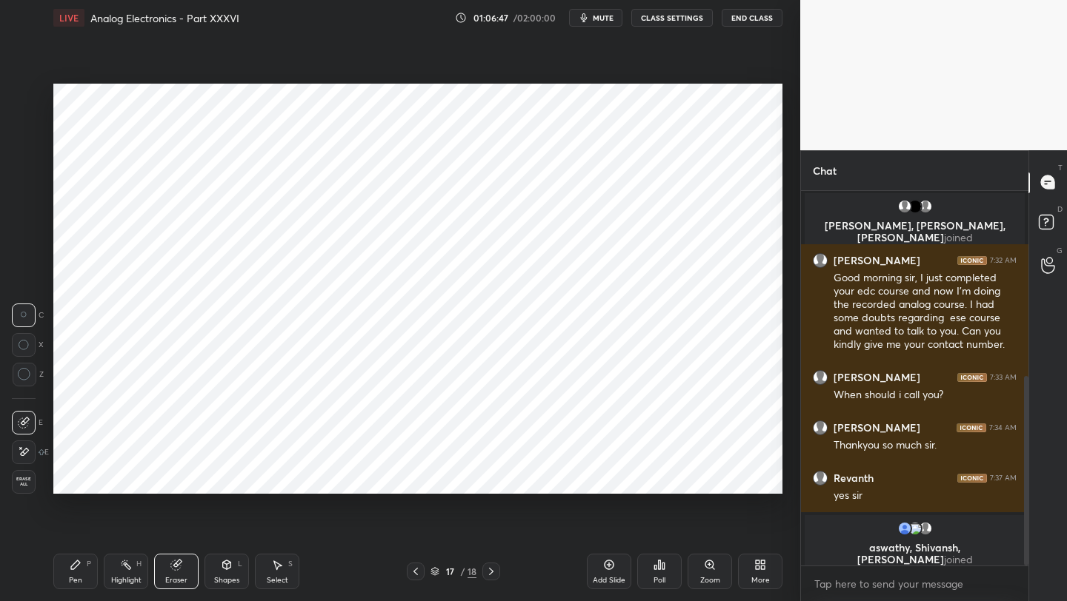
drag, startPoint x: 77, startPoint y: 564, endPoint x: 100, endPoint y: 501, distance: 67.7
click at [78, 564] on icon at bounding box center [75, 565] width 9 height 9
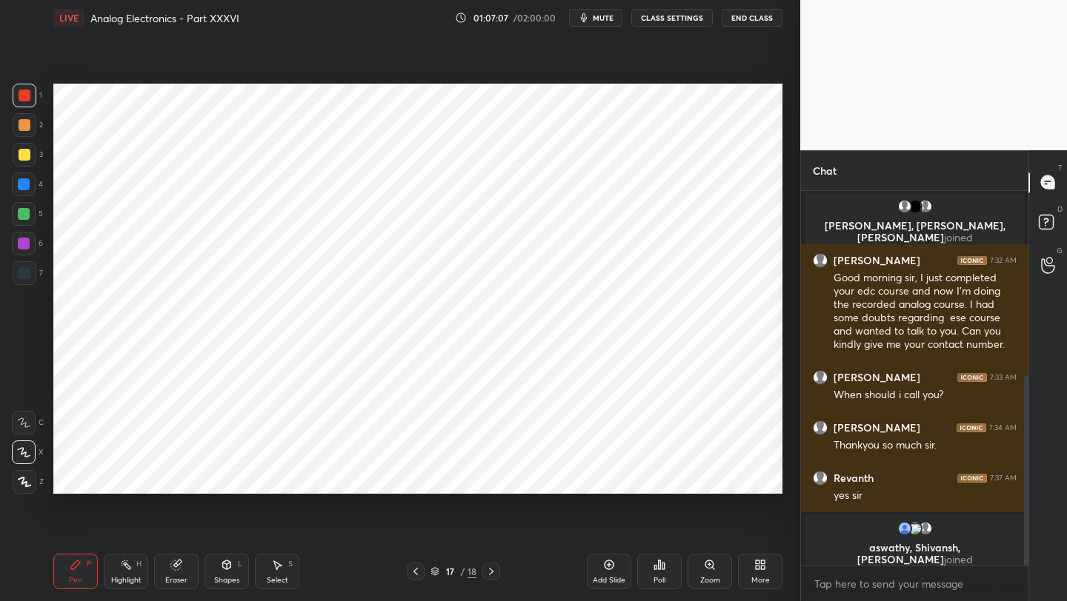
click at [404, 575] on div "17 / 18" at bounding box center [453, 572] width 267 height 18
click at [411, 568] on icon at bounding box center [416, 572] width 12 height 12
click at [410, 571] on icon at bounding box center [416, 572] width 12 height 12
click at [410, 572] on icon at bounding box center [416, 572] width 12 height 12
click at [410, 570] on icon at bounding box center [416, 572] width 12 height 12
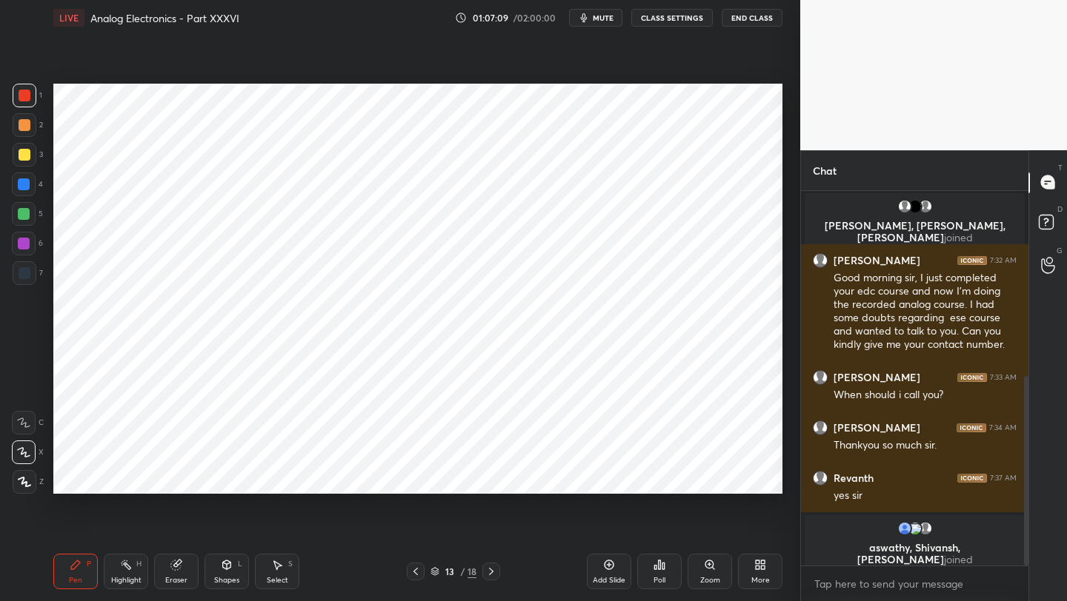
click at [411, 570] on icon at bounding box center [416, 572] width 12 height 12
click at [493, 576] on icon at bounding box center [491, 572] width 12 height 12
click at [496, 569] on icon at bounding box center [491, 572] width 12 height 12
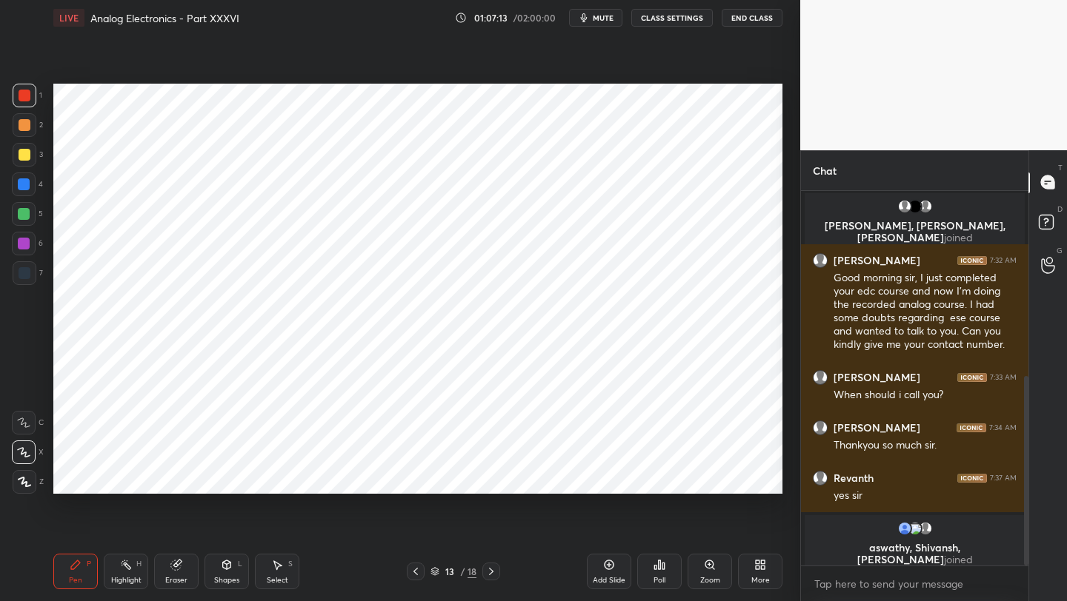
click at [497, 570] on div at bounding box center [491, 572] width 18 height 18
click at [496, 569] on icon at bounding box center [491, 572] width 12 height 12
click at [498, 569] on div at bounding box center [491, 572] width 18 height 18
click at [416, 571] on icon at bounding box center [416, 572] width 12 height 12
click at [416, 573] on icon at bounding box center [416, 572] width 12 height 12
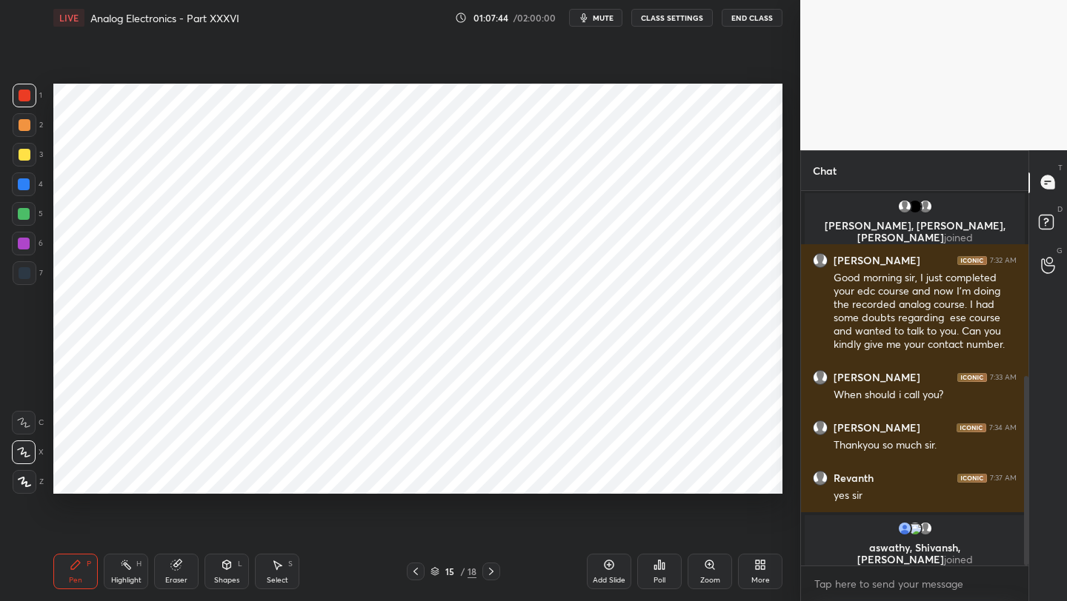
click at [416, 574] on icon at bounding box center [415, 571] width 4 height 7
click at [416, 569] on icon at bounding box center [415, 571] width 4 height 7
click at [418, 573] on icon at bounding box center [416, 572] width 12 height 12
click at [415, 570] on icon at bounding box center [415, 571] width 4 height 7
click at [498, 576] on div "11 / 18" at bounding box center [453, 572] width 267 height 18
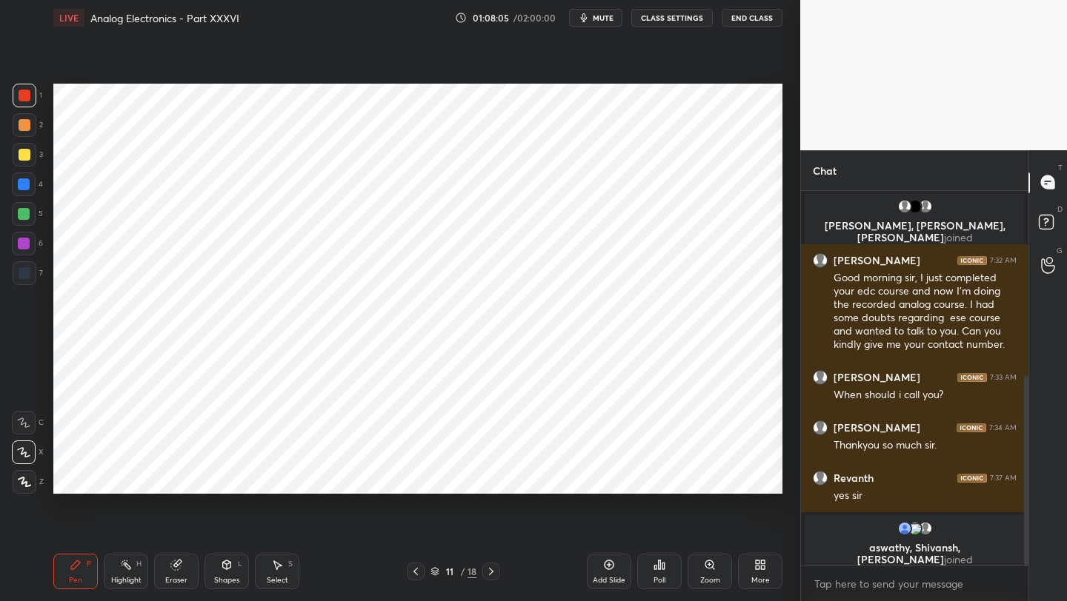
click at [490, 575] on icon at bounding box center [491, 572] width 12 height 12
click at [487, 568] on icon at bounding box center [491, 572] width 12 height 12
click at [488, 568] on icon at bounding box center [491, 572] width 12 height 12
click at [487, 568] on icon at bounding box center [491, 572] width 12 height 12
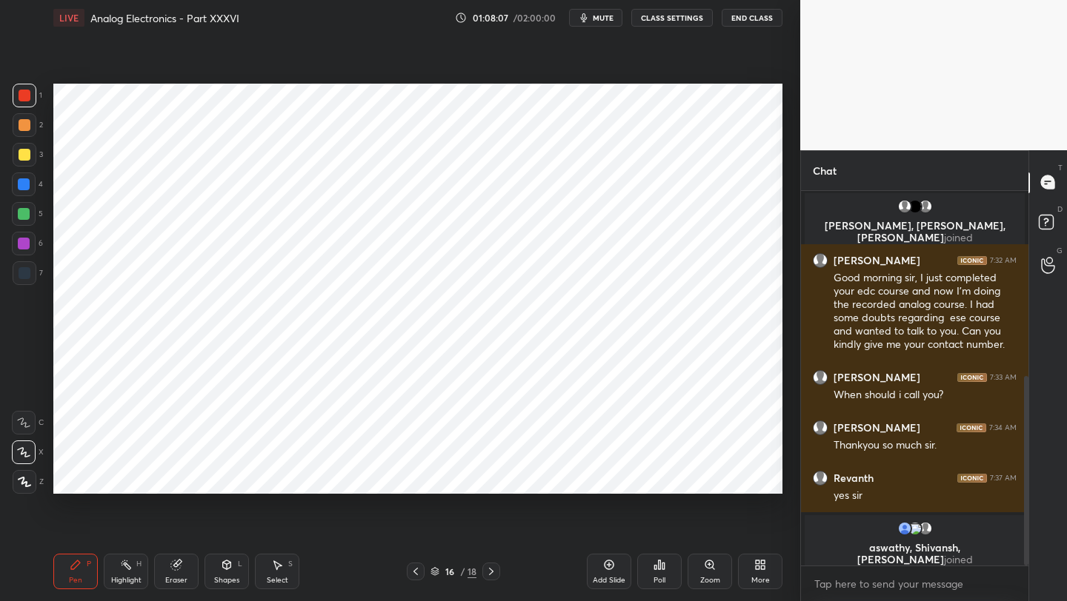
click at [485, 569] on icon at bounding box center [491, 572] width 12 height 12
click at [487, 578] on div at bounding box center [491, 572] width 18 height 18
drag, startPoint x: 28, startPoint y: 187, endPoint x: 34, endPoint y: 181, distance: 7.9
click at [30, 186] on div at bounding box center [24, 185] width 24 height 24
click at [747, 24] on button "End Class" at bounding box center [751, 18] width 61 height 18
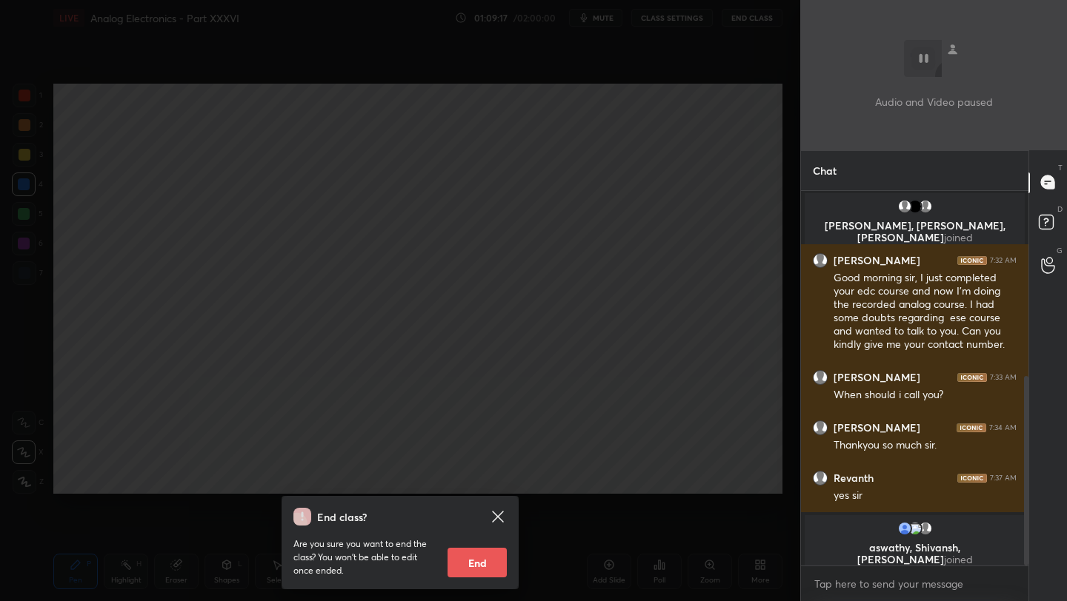
click at [478, 564] on button "End" at bounding box center [476, 563] width 59 height 30
type textarea "x"
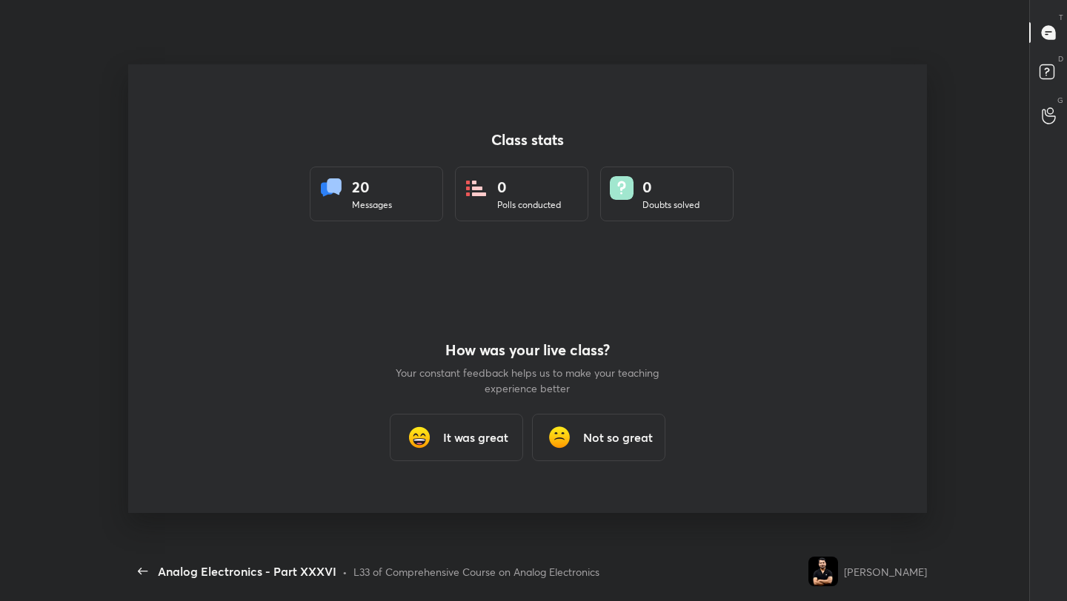
scroll to position [0, 0]
